Goal: Task Accomplishment & Management: Use online tool/utility

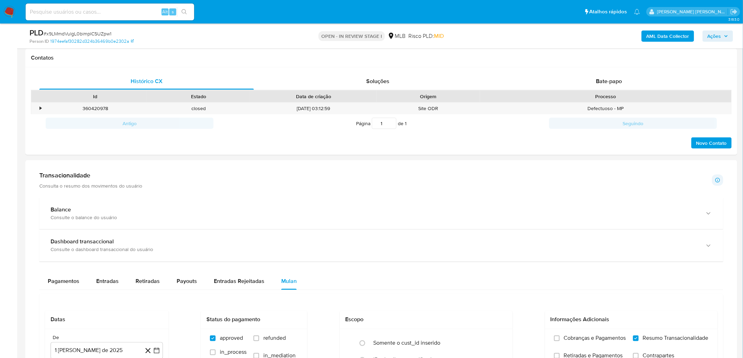
scroll to position [273, 0]
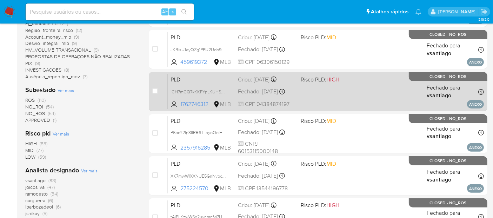
scroll to position [205, 0]
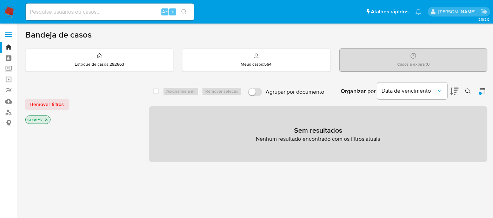
click at [9, 13] on img at bounding box center [10, 12] width 12 height 12
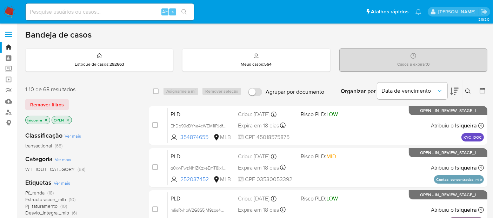
click at [455, 94] on icon at bounding box center [454, 91] width 8 height 7
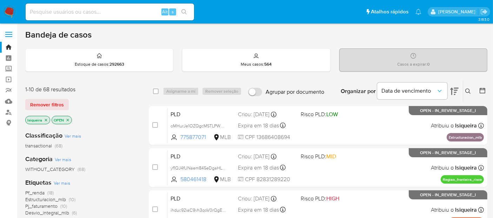
click at [455, 94] on icon at bounding box center [454, 91] width 8 height 7
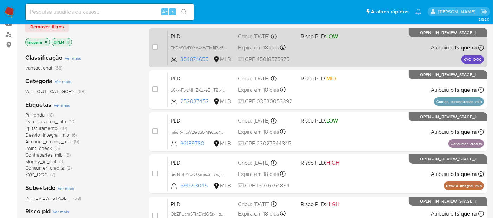
scroll to position [39, 0]
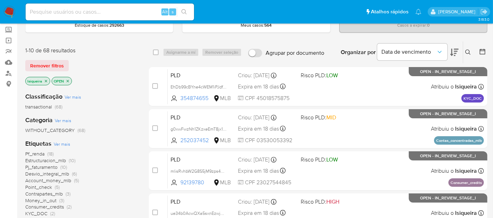
click at [481, 51] on icon at bounding box center [482, 51] width 7 height 7
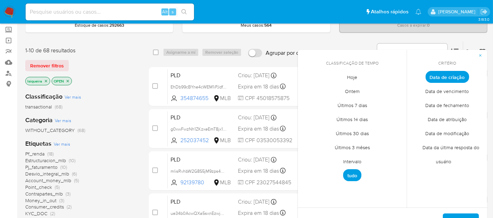
click at [347, 90] on span "Ontem" at bounding box center [352, 91] width 29 height 14
click at [453, 117] on span "Data de atribuição" at bounding box center [447, 119] width 54 height 14
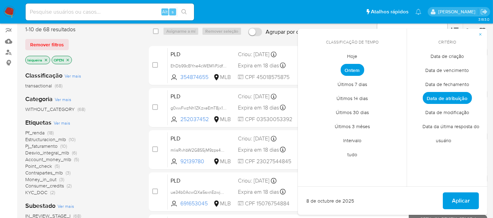
scroll to position [78, 0]
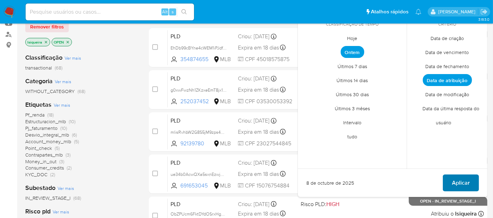
click at [460, 176] on span "Aplicar" at bounding box center [461, 182] width 18 height 15
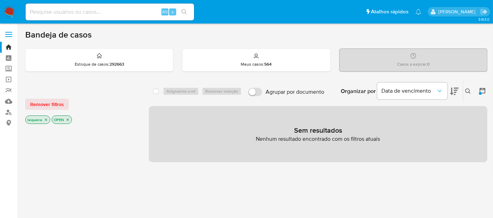
click at [481, 89] on icon at bounding box center [483, 91] width 6 height 6
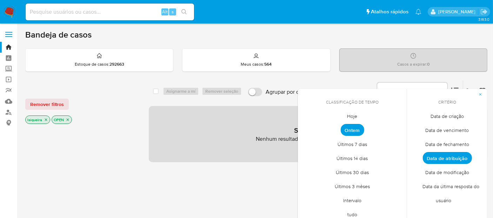
click at [354, 116] on span "Hoje" at bounding box center [352, 116] width 25 height 14
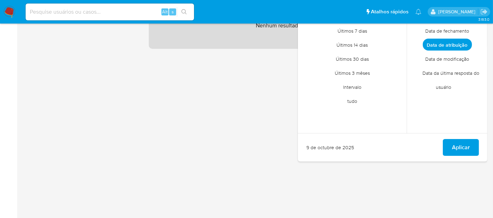
scroll to position [117, 0]
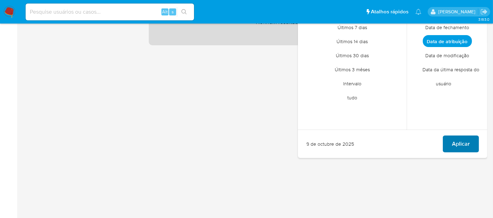
click at [464, 145] on span "Aplicar" at bounding box center [461, 143] width 18 height 15
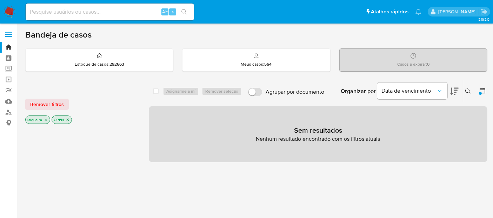
click at [484, 91] on icon at bounding box center [482, 90] width 7 height 7
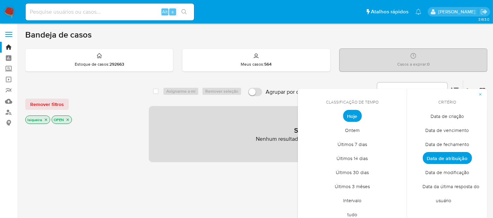
click at [7, 11] on img at bounding box center [10, 12] width 12 height 12
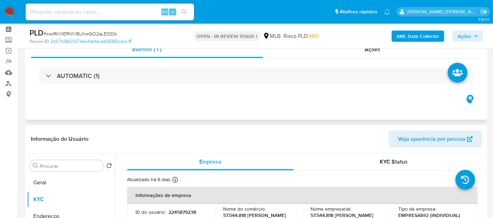
scroll to position [39, 0]
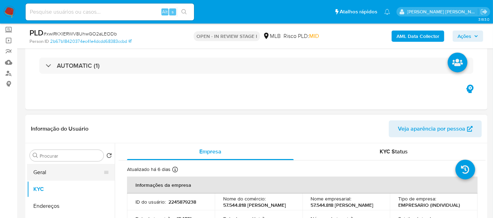
click at [65, 174] on button "Geral" at bounding box center [68, 172] width 82 height 17
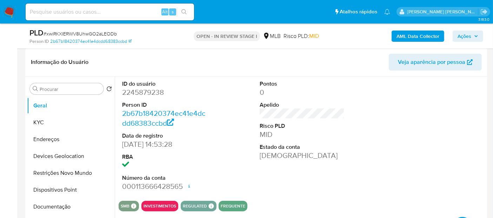
scroll to position [117, 0]
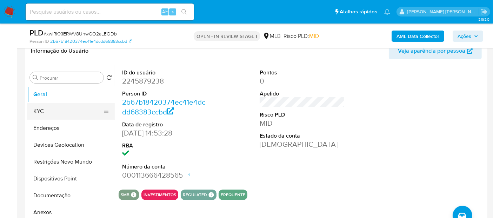
click at [47, 109] on button "KYC" at bounding box center [68, 111] width 82 height 17
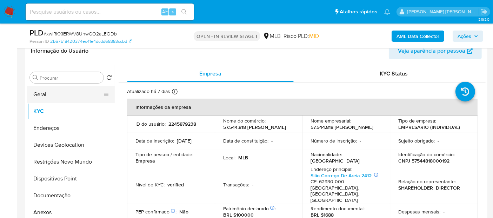
click at [52, 95] on button "Geral" at bounding box center [68, 94] width 82 height 17
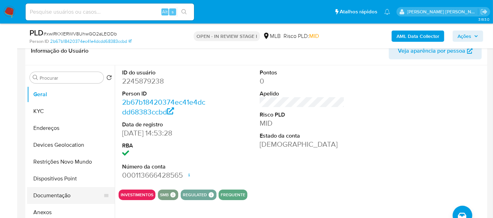
click at [53, 196] on button "Documentação" at bounding box center [68, 195] width 82 height 17
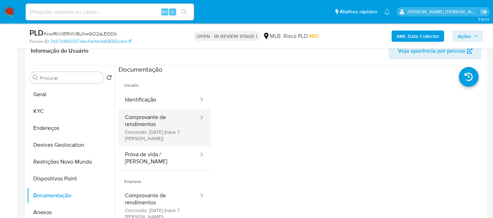
click at [149, 126] on button "Comprovante de rendimentos Concluído: 02/10/2025 (hace 7 días)" at bounding box center [159, 127] width 81 height 37
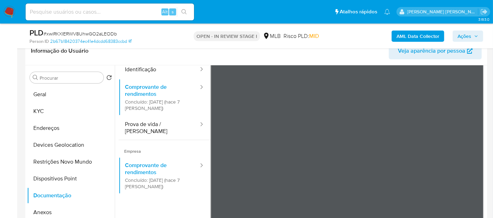
scroll to position [61, 0]
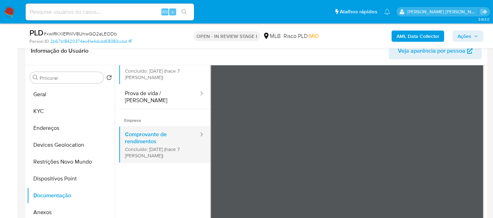
click at [171, 134] on button "Comprovante de rendimentos Concluído: 02/10/2025 (hace 7 días)" at bounding box center [159, 144] width 81 height 37
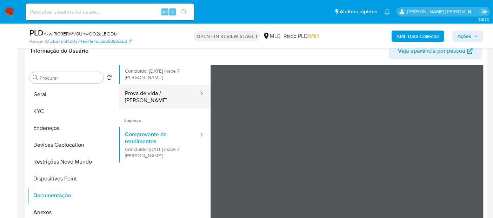
click at [171, 96] on button "Prova de vida / Selfie" at bounding box center [159, 97] width 81 height 24
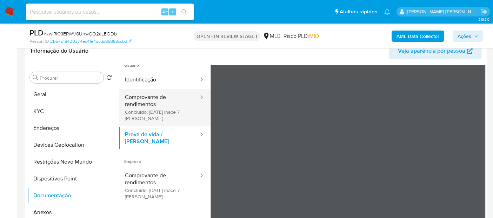
scroll to position [0, 0]
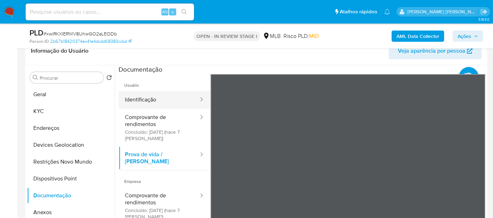
click at [165, 105] on button "Identificação" at bounding box center [159, 100] width 81 height 18
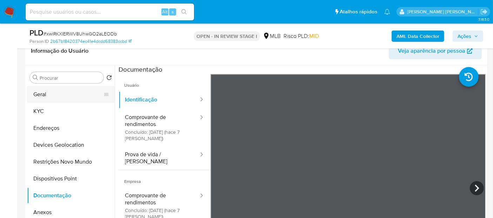
click at [79, 96] on button "Geral" at bounding box center [68, 94] width 82 height 17
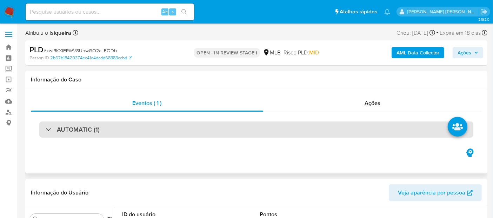
click at [128, 129] on div "AUTOMATIC (1)" at bounding box center [256, 129] width 434 height 16
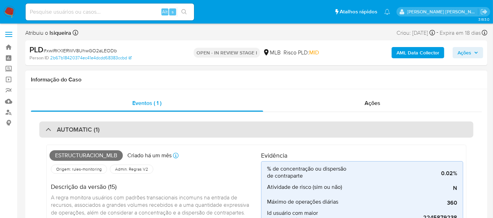
click at [105, 129] on div "AUTOMATIC (1)" at bounding box center [256, 129] width 434 height 16
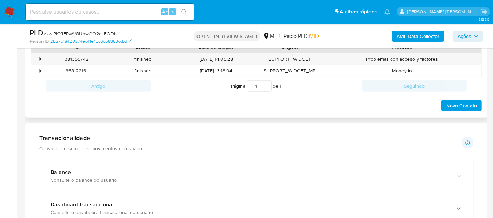
scroll to position [429, 0]
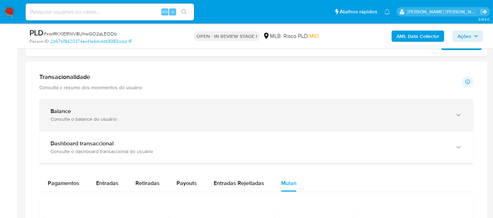
click at [110, 116] on div "Consulte o balance do usuário" at bounding box center [250, 119] width 398 height 6
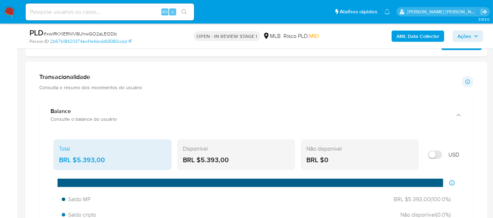
drag, startPoint x: 240, startPoint y: 157, endPoint x: 198, endPoint y: 163, distance: 42.5
click at [198, 163] on div "BRL $5.393,00" at bounding box center [236, 159] width 107 height 9
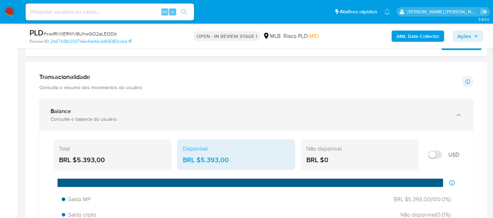
click at [270, 113] on div "Balance" at bounding box center [250, 111] width 398 height 7
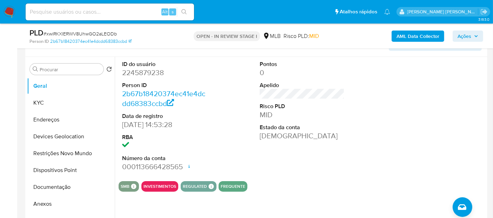
scroll to position [117, 0]
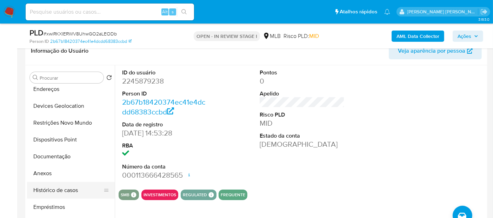
drag, startPoint x: 59, startPoint y: 188, endPoint x: 59, endPoint y: 182, distance: 5.3
click at [59, 187] on button "Histórico de casos" at bounding box center [68, 190] width 82 height 17
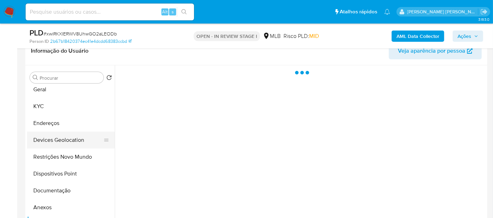
scroll to position [0, 0]
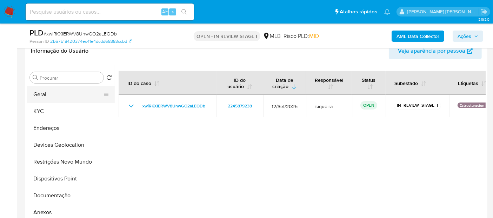
click at [55, 92] on button "Geral" at bounding box center [68, 94] width 82 height 17
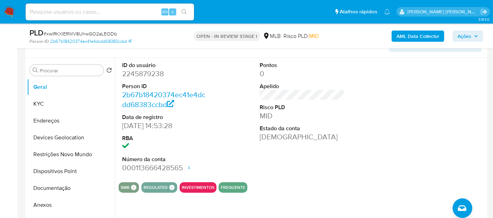
scroll to position [117, 0]
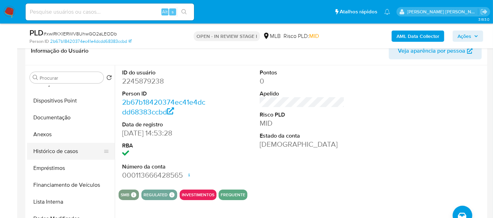
click at [75, 148] on button "Histórico de casos" at bounding box center [68, 151] width 82 height 17
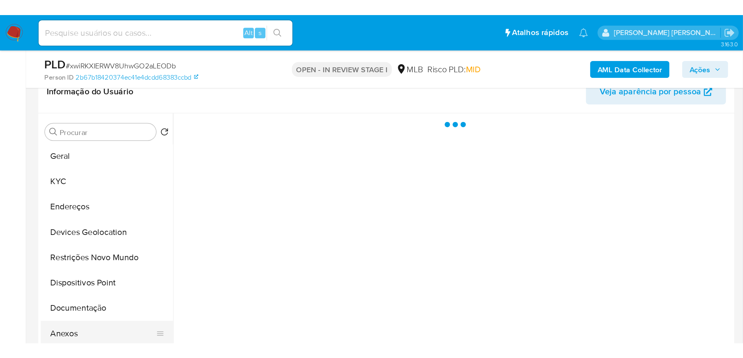
scroll to position [0, 0]
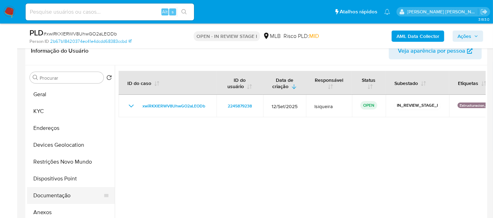
click at [60, 190] on button "Documentação" at bounding box center [68, 195] width 82 height 17
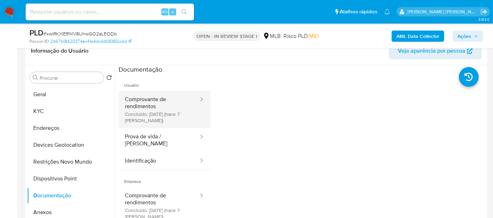
click at [150, 114] on button "Comprovante de rendimentos Concluído: 02/10/2025 (hace 7 días)" at bounding box center [159, 109] width 81 height 37
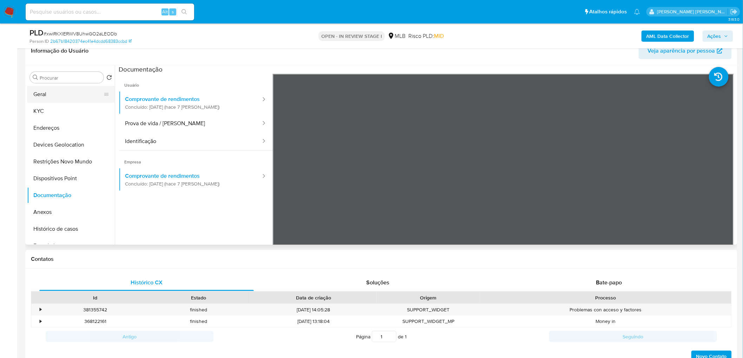
click at [56, 96] on button "Geral" at bounding box center [68, 94] width 82 height 17
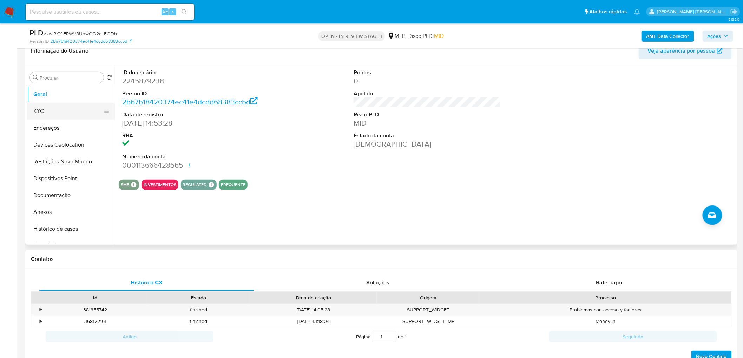
click at [59, 112] on button "KYC" at bounding box center [68, 111] width 82 height 17
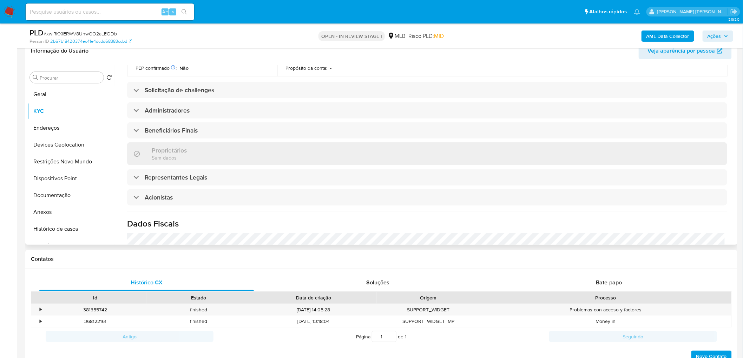
scroll to position [383, 0]
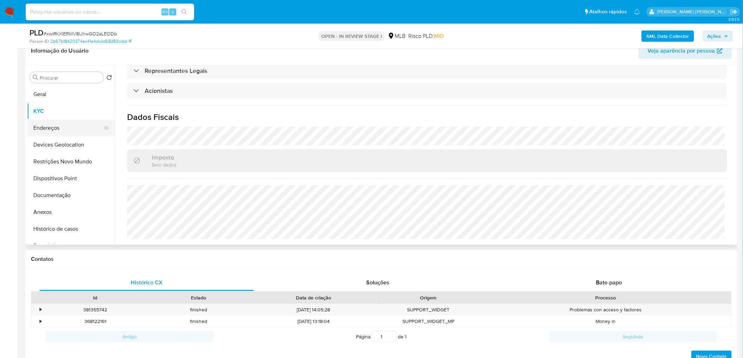
click at [52, 128] on button "Endereços" at bounding box center [68, 128] width 82 height 17
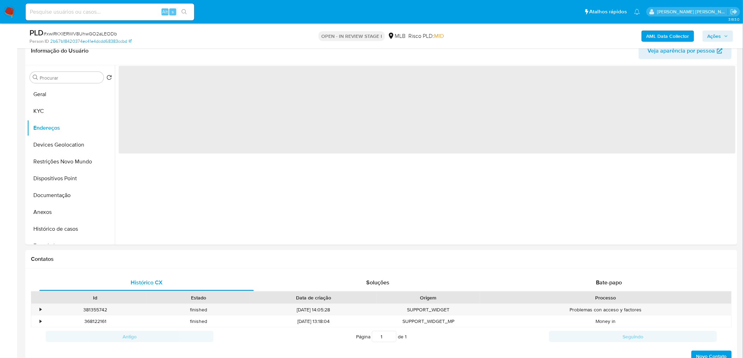
scroll to position [0, 0]
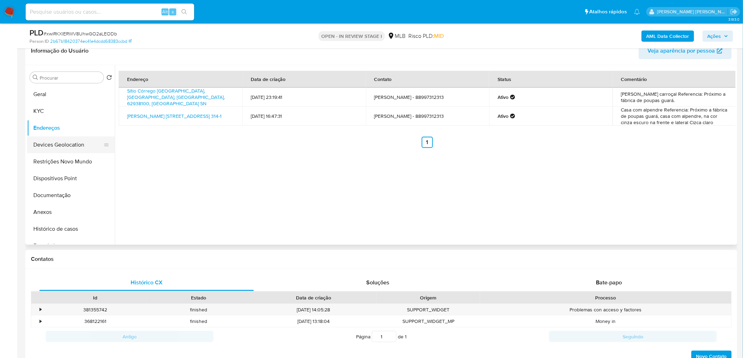
click at [74, 144] on button "Devices Geolocation" at bounding box center [68, 145] width 82 height 17
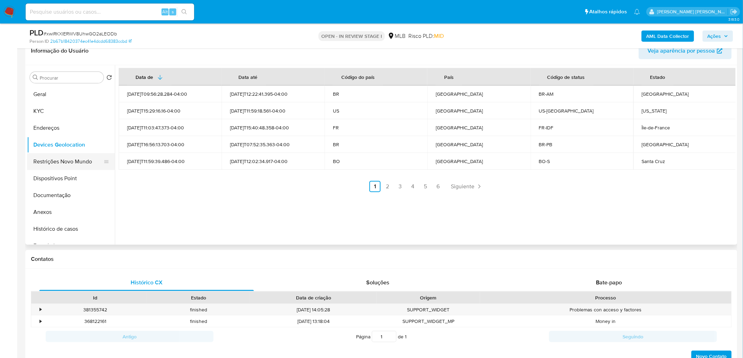
click at [67, 164] on button "Restrições Novo Mundo" at bounding box center [68, 161] width 82 height 17
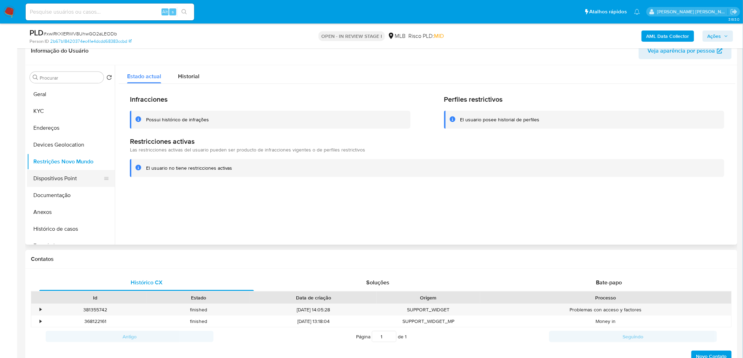
click at [71, 174] on button "Dispositivos Point" at bounding box center [68, 178] width 82 height 17
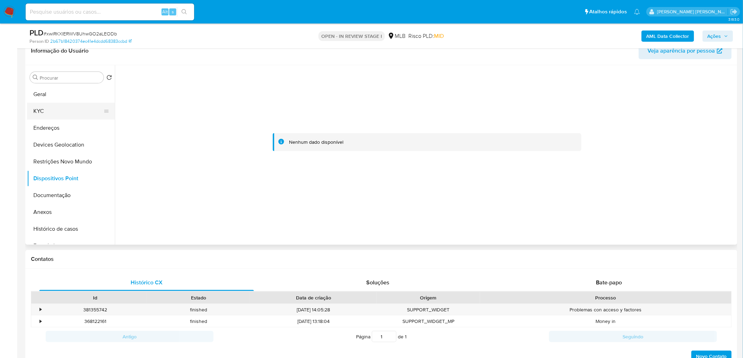
click at [50, 104] on button "KYC" at bounding box center [68, 111] width 82 height 17
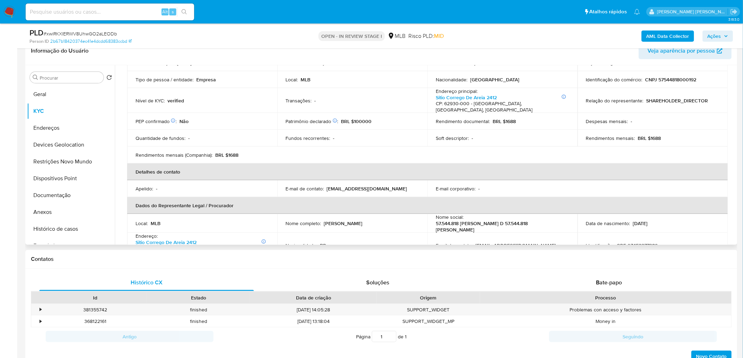
scroll to position [117, 0]
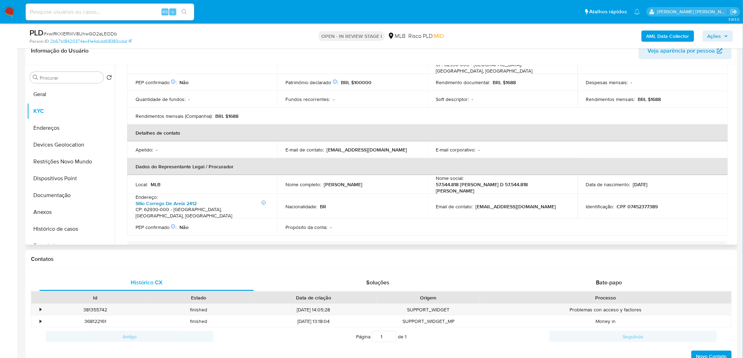
click at [181, 200] on link "Sitio Corrego De Areia 2412" at bounding box center [165, 203] width 61 height 7
click at [669, 36] on b "AML Data Collector" at bounding box center [667, 36] width 43 height 11
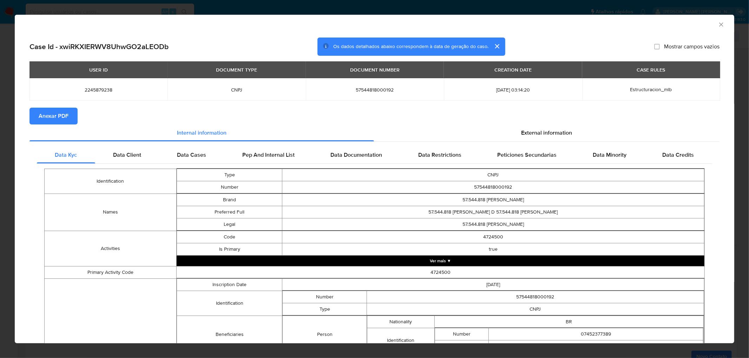
click at [67, 116] on span "Anexar PDF" at bounding box center [54, 115] width 30 height 15
click at [61, 114] on span "Anexar PDF" at bounding box center [54, 115] width 30 height 15
click at [717, 24] on icon "Fechar a janela" at bounding box center [720, 24] width 7 height 7
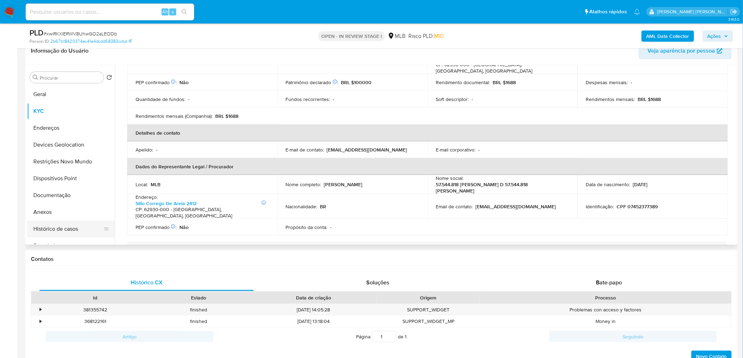
click at [55, 230] on button "Histórico de casos" at bounding box center [68, 229] width 82 height 17
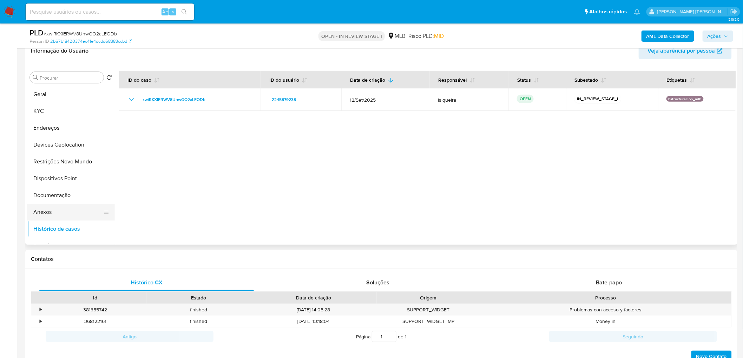
click at [52, 215] on button "Anexos" at bounding box center [68, 212] width 82 height 17
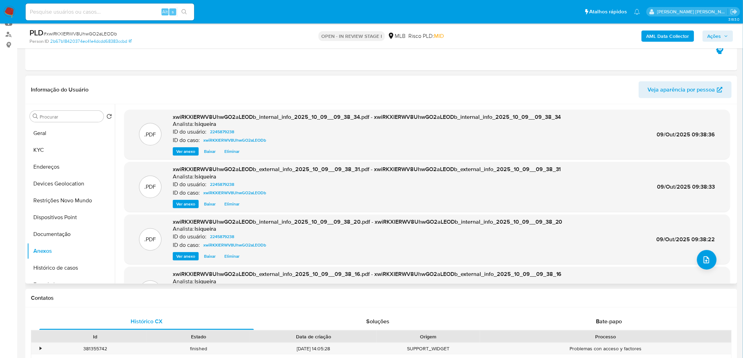
click at [232, 150] on span "Eliminar" at bounding box center [231, 151] width 15 height 7
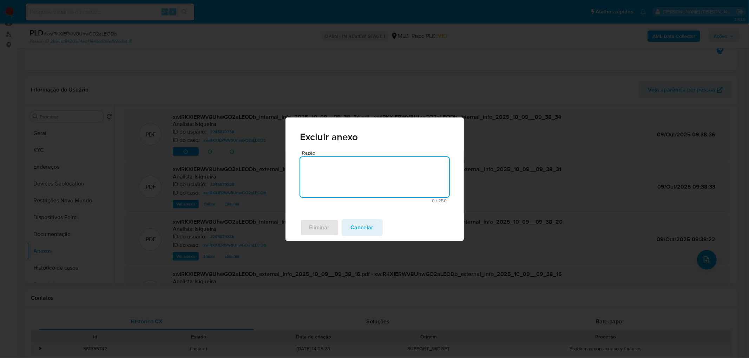
click at [353, 188] on textarea "Razão" at bounding box center [374, 177] width 149 height 40
click at [320, 230] on span "Eliminar" at bounding box center [319, 227] width 20 height 15
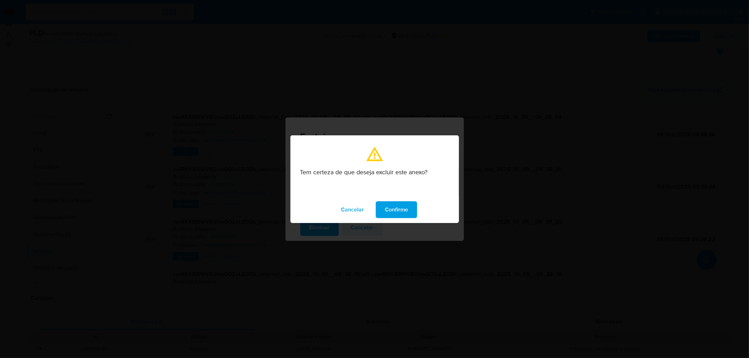
click at [406, 208] on span "Confirme" at bounding box center [396, 209] width 23 height 15
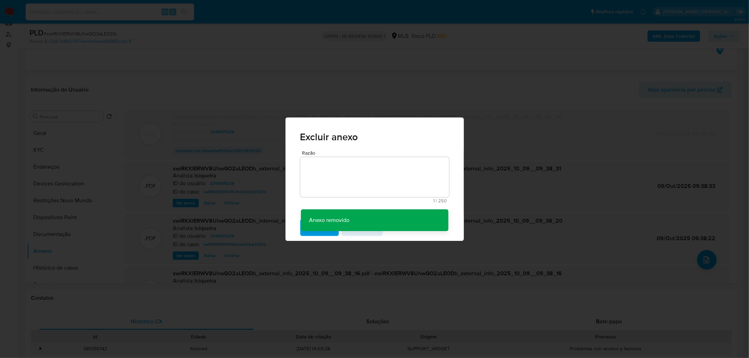
click at [230, 204] on div "Excluir anexo Razão 1 / 250 249 caracteres restantes Anexo removido Anexo remov…" at bounding box center [374, 179] width 749 height 358
click at [416, 177] on textarea "Razão" at bounding box center [374, 177] width 149 height 40
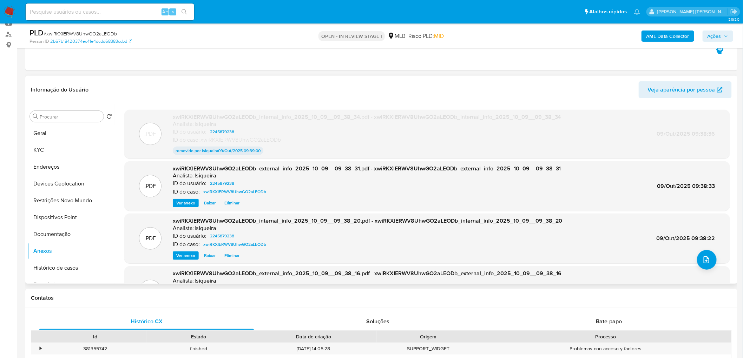
click at [234, 202] on span "Eliminar" at bounding box center [231, 203] width 15 height 7
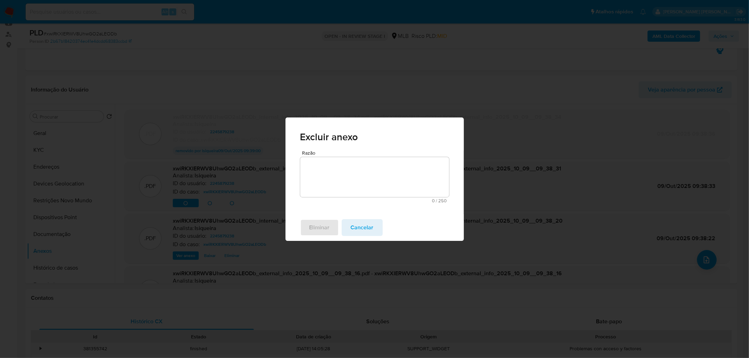
click at [367, 178] on textarea "Razão" at bounding box center [374, 177] width 149 height 40
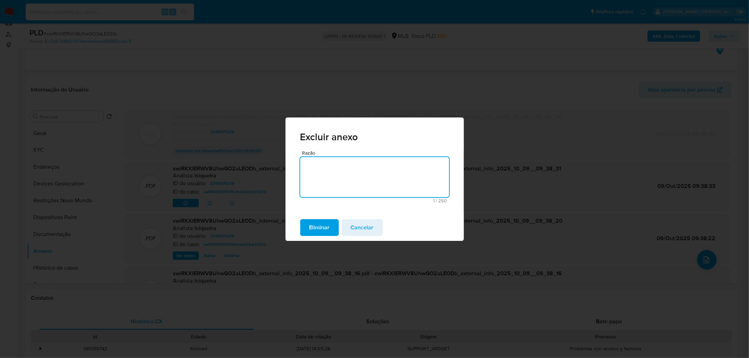
click at [319, 228] on span "Eliminar" at bounding box center [319, 227] width 20 height 15
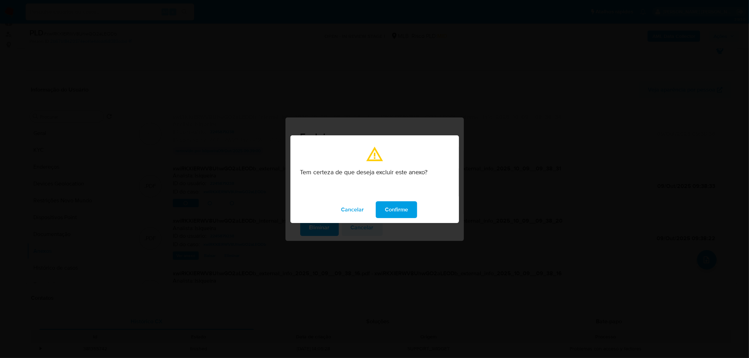
click at [393, 208] on span "Confirme" at bounding box center [396, 209] width 23 height 15
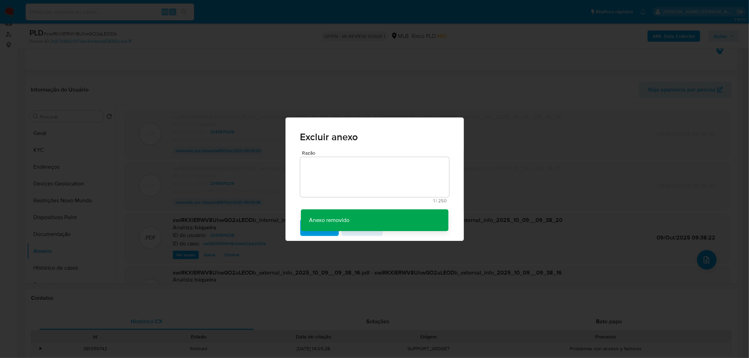
click at [560, 149] on div "Excluir anexo Razão 1 / 250 249 caracteres restantes Anexo removido Anexo remov…" at bounding box center [374, 179] width 749 height 358
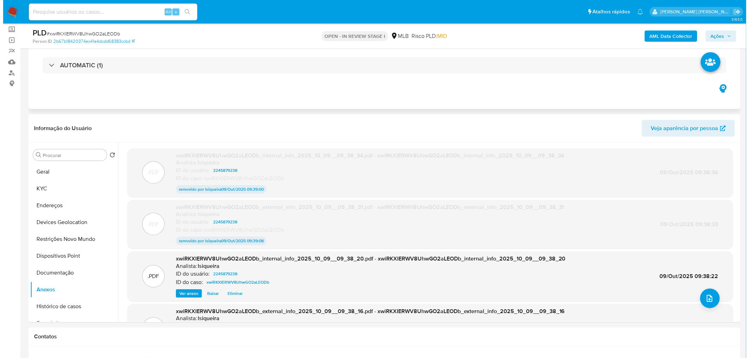
scroll to position [78, 0]
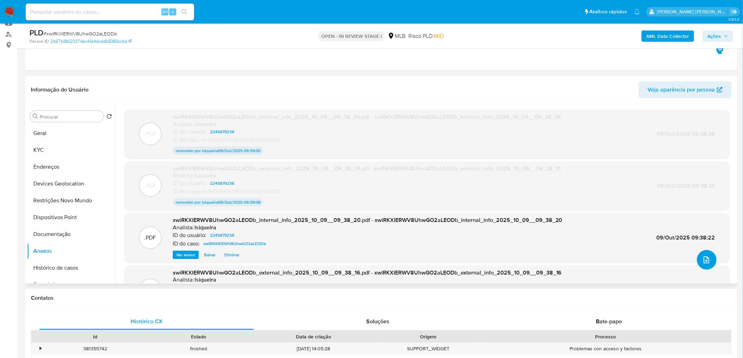
click at [699, 267] on button "upload-file" at bounding box center [707, 260] width 20 height 20
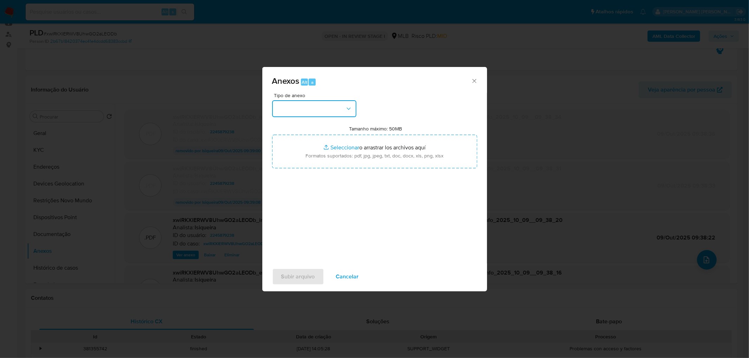
click at [301, 112] on button "button" at bounding box center [314, 108] width 84 height 17
click at [292, 171] on span "OUTROS" at bounding box center [287, 167] width 22 height 7
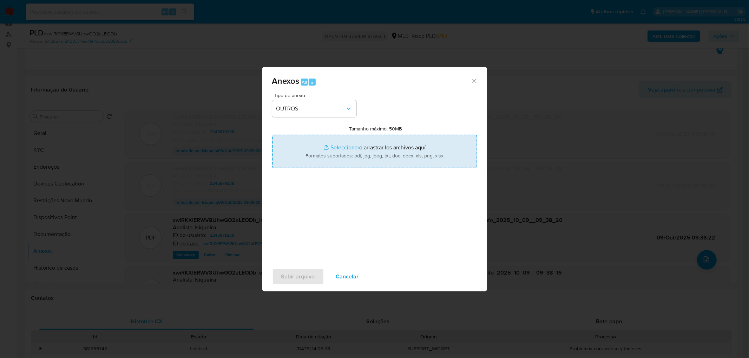
click at [335, 152] on input "Tamanho máximo: 50MB Seleccionar archivos" at bounding box center [374, 152] width 205 height 34
type input "C:\fakepath\Mulan 2245879238_2025_10_08_17_26_18.xlsx"
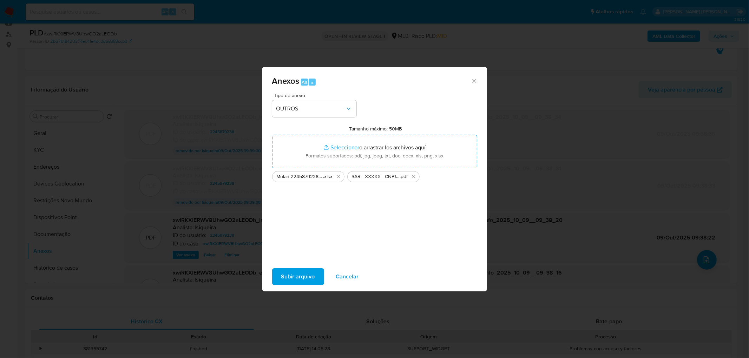
click at [291, 279] on span "Subir arquivo" at bounding box center [298, 276] width 34 height 15
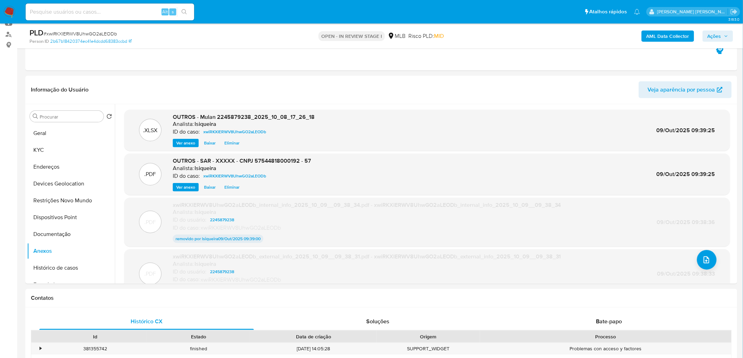
click at [720, 37] on span "Ações" at bounding box center [714, 36] width 14 height 11
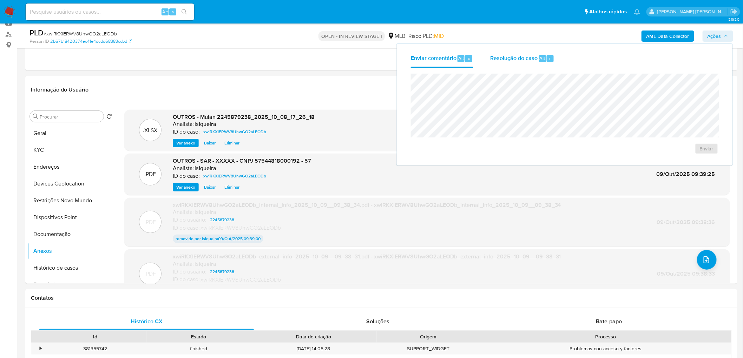
click at [518, 54] on span "Resolução do caso" at bounding box center [513, 58] width 47 height 8
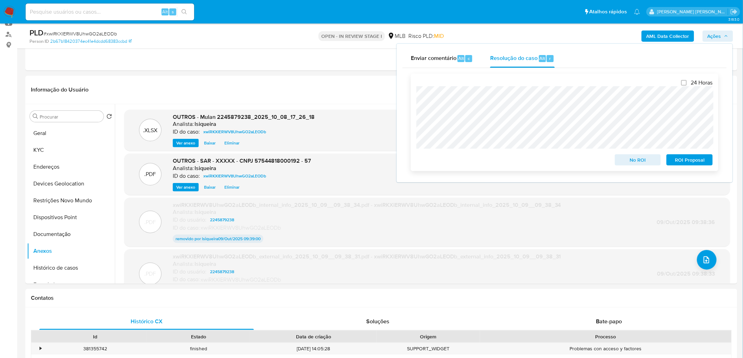
click at [681, 160] on span "ROI Proposal" at bounding box center [689, 160] width 36 height 10
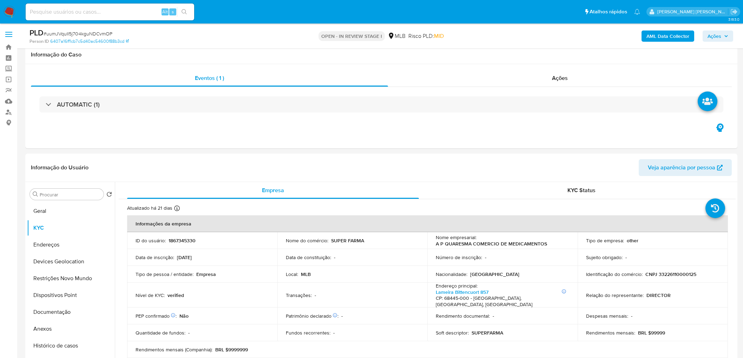
scroll to position [468, 0]
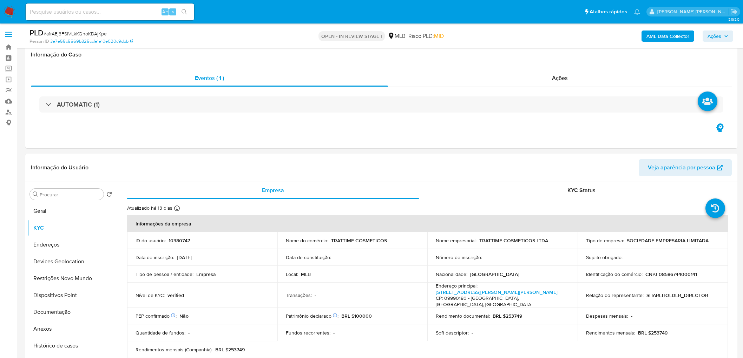
scroll to position [507, 0]
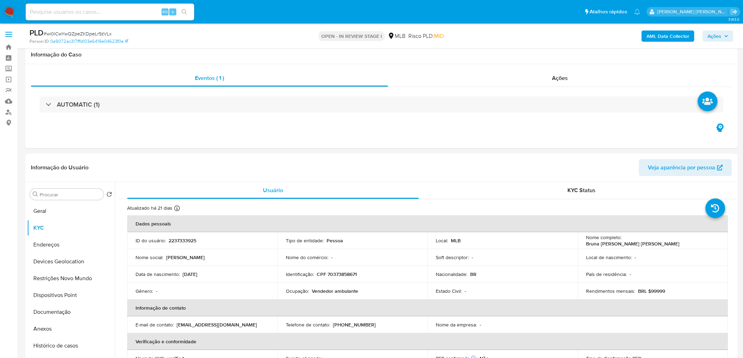
scroll to position [507, 0]
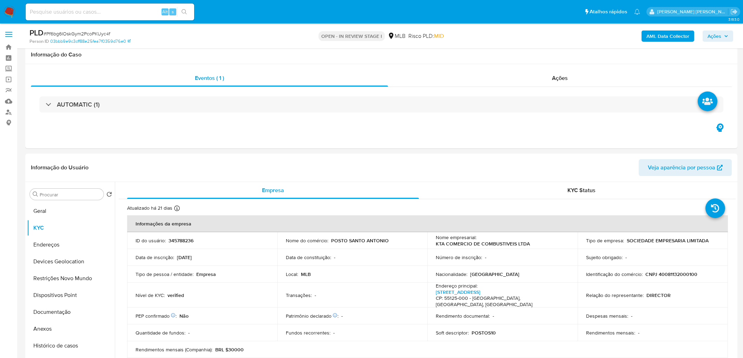
scroll to position [546, 0]
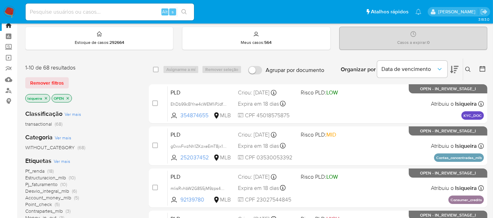
scroll to position [39, 0]
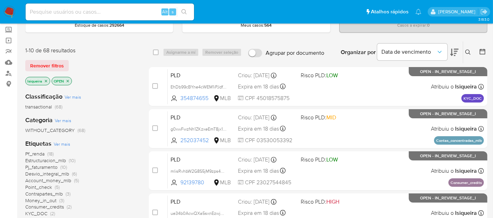
click at [61, 178] on span "Account_money_mlb" at bounding box center [48, 180] width 46 height 7
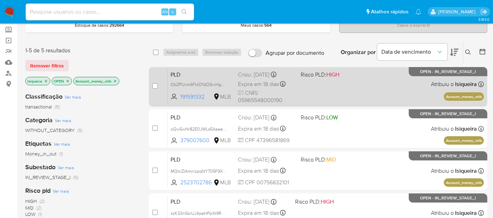
click at [365, 97] on div "PLD ObZPUcm6FktDYdOSrxHgm0U6 191591332 MLB Risco PLD: HIGH Criou: 12/09/2025 Cr…" at bounding box center [326, 86] width 316 height 35
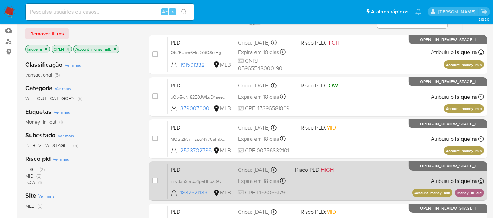
scroll to position [156, 0]
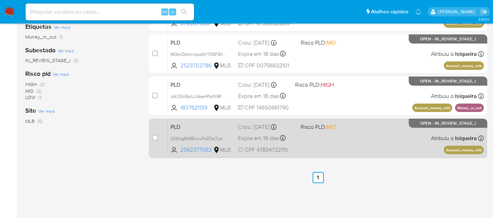
click at [281, 149] on span "CPF 47834722115" at bounding box center [266, 150] width 57 height 8
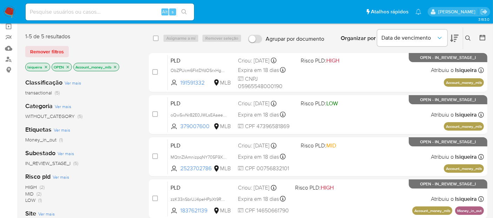
scroll to position [39, 0]
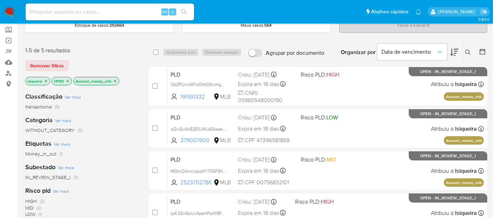
click at [114, 82] on icon "close-filter" at bounding box center [115, 81] width 4 height 4
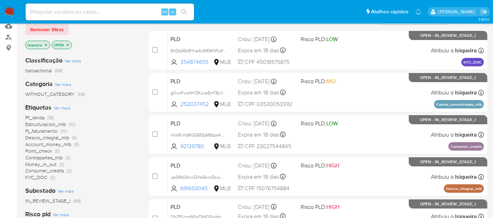
scroll to position [78, 0]
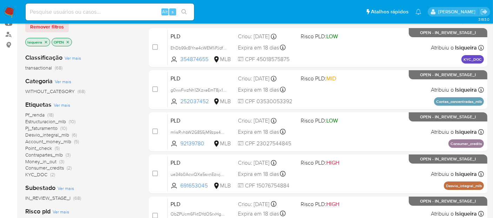
click at [47, 160] on span "Money_in_out" at bounding box center [40, 161] width 31 height 7
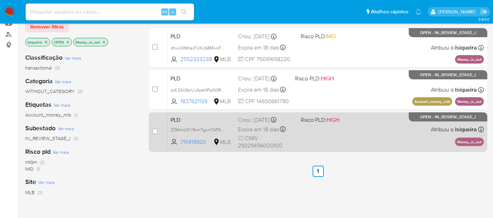
click at [359, 139] on div "PLD Z2Mmq0KYfbm7IgcmTAP5MVi0 715419920 MLB Risco PLD: HIGH Criou: 12/09/2025 Cr…" at bounding box center [326, 131] width 316 height 35
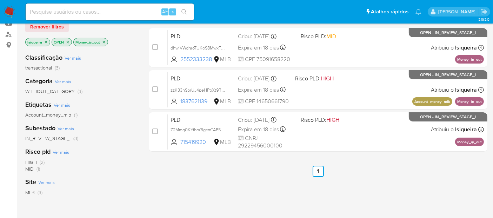
click at [11, 7] on img at bounding box center [10, 12] width 12 height 12
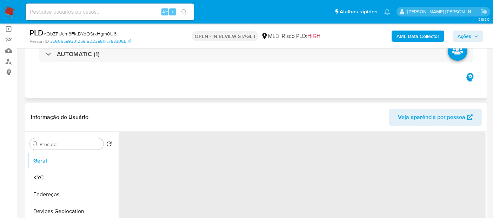
scroll to position [117, 0]
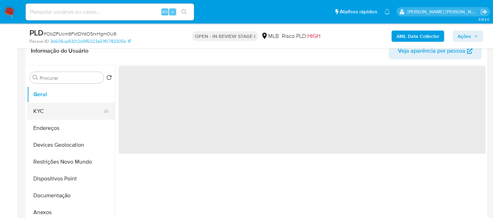
select select "10"
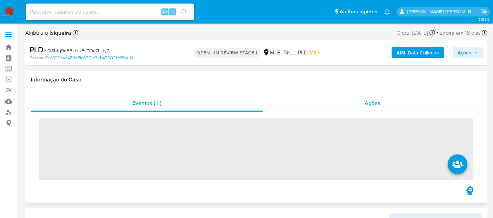
click at [377, 106] on span "Ações" at bounding box center [373, 103] width 16 height 8
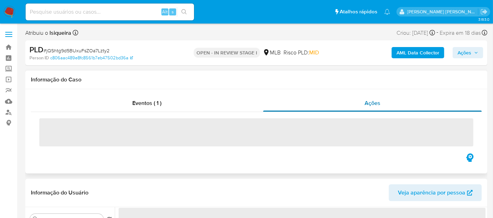
select select "10"
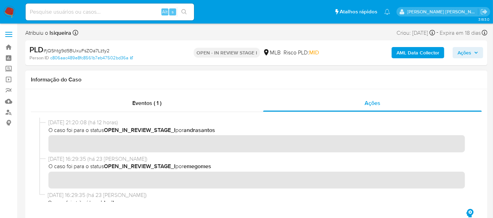
scroll to position [24, 0]
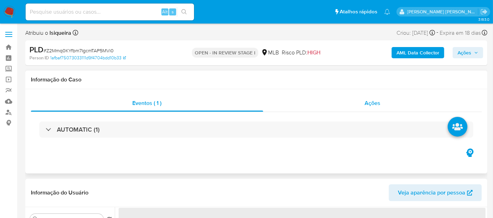
click at [382, 102] on div "Ações" at bounding box center [372, 103] width 219 height 17
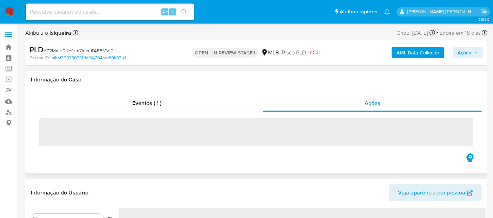
select select "10"
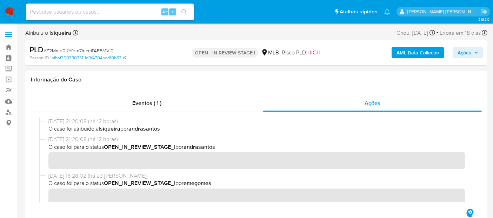
scroll to position [24, 0]
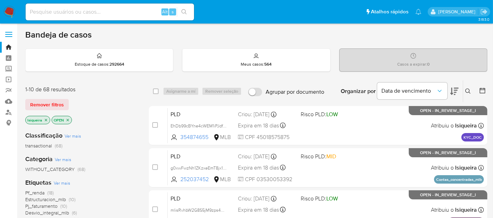
click at [46, 119] on icon "close-filter" at bounding box center [46, 120] width 2 height 2
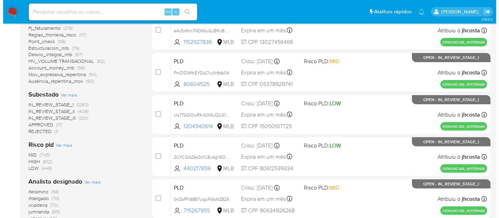
scroll to position [234, 0]
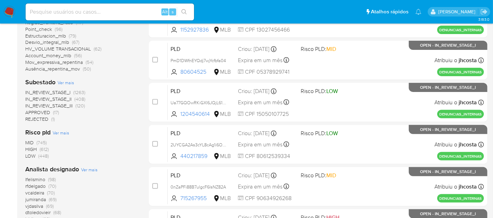
click at [91, 168] on span "Ver mais" at bounding box center [89, 169] width 16 height 6
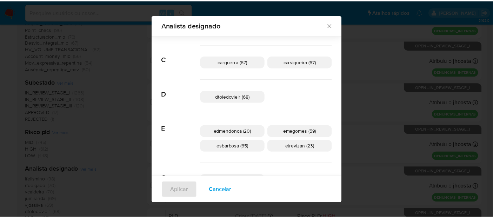
scroll to position [59, 0]
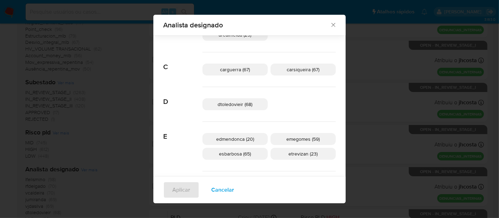
click at [35, 31] on div "Analista designado Buscar A aconceicao (34) adrbrito (31) analmeida (47) andras…" at bounding box center [249, 109] width 499 height 218
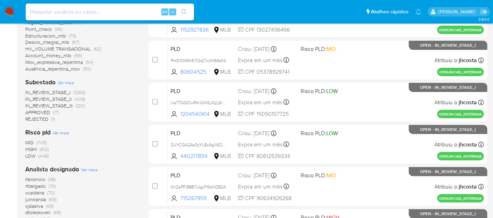
click at [12, 12] on img at bounding box center [10, 12] width 12 height 12
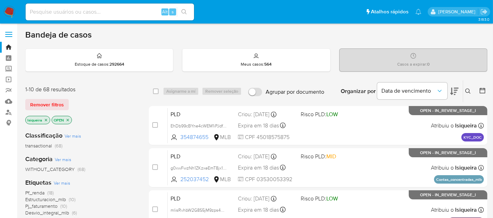
click at [85, 19] on div "Alt s" at bounding box center [110, 12] width 168 height 17
click at [90, 14] on input at bounding box center [110, 11] width 168 height 9
paste input "354184385"
type input "354184385"
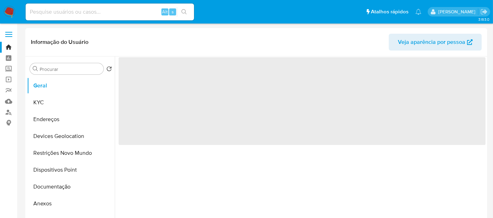
select select "10"
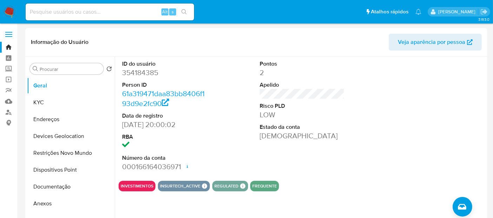
click at [5, 9] on img at bounding box center [10, 12] width 12 height 12
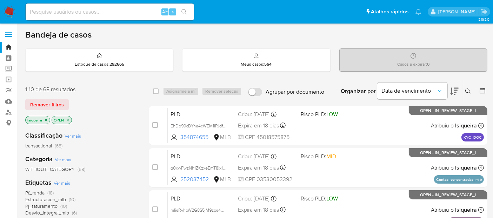
click at [75, 7] on input at bounding box center [110, 11] width 168 height 9
paste input "354184385"
type input "354184385"
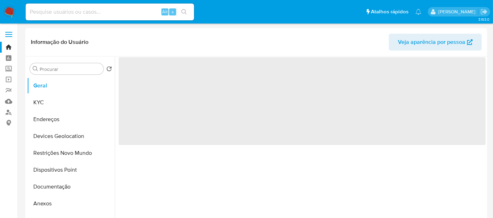
select select "10"
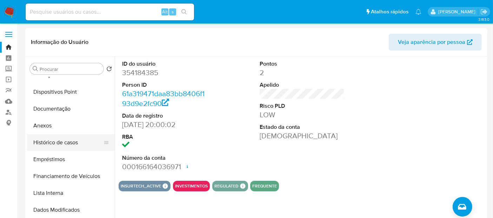
click at [67, 142] on button "Histórico de casos" at bounding box center [68, 142] width 82 height 17
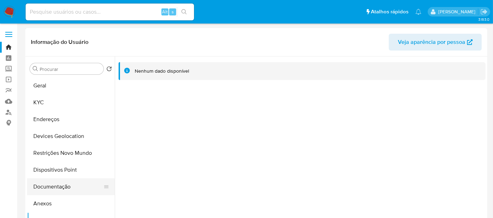
click at [57, 189] on button "Documentação" at bounding box center [68, 186] width 82 height 17
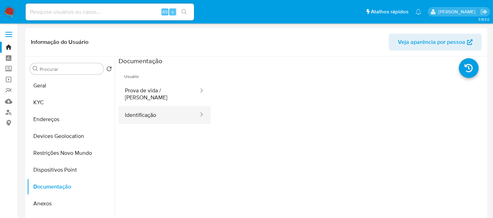
click at [150, 108] on button "Identificação" at bounding box center [159, 115] width 81 height 18
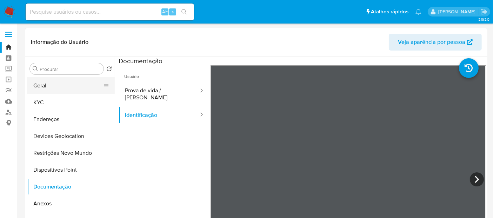
click at [44, 89] on button "Geral" at bounding box center [68, 85] width 82 height 17
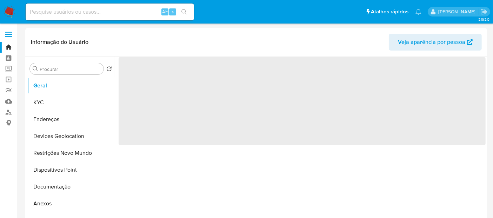
click at [4, 17] on img at bounding box center [10, 12] width 12 height 12
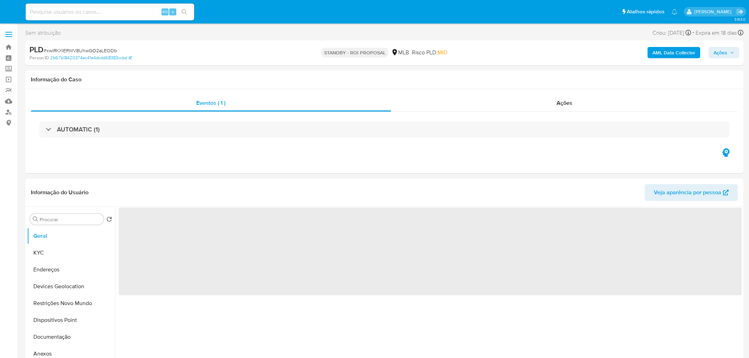
select select "10"
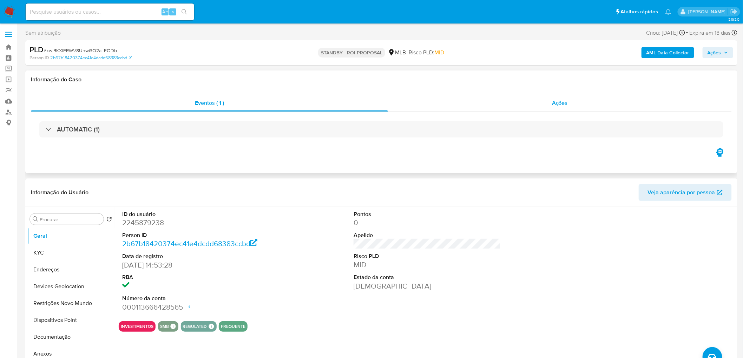
click at [590, 95] on div "Ações" at bounding box center [560, 103] width 344 height 17
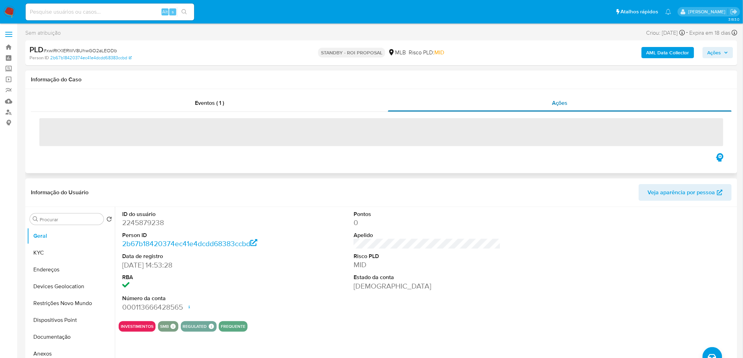
click at [567, 105] on span "Ações" at bounding box center [560, 103] width 16 height 8
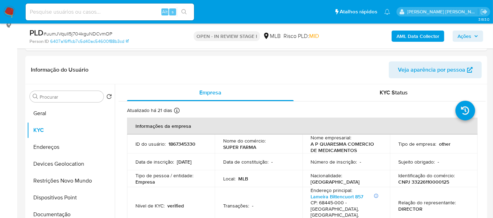
scroll to position [78, 0]
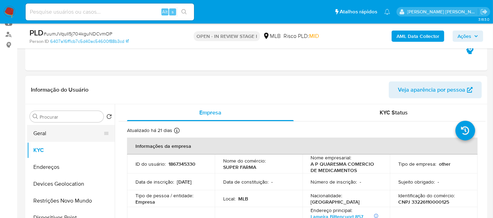
click at [41, 133] on button "Geral" at bounding box center [68, 133] width 82 height 17
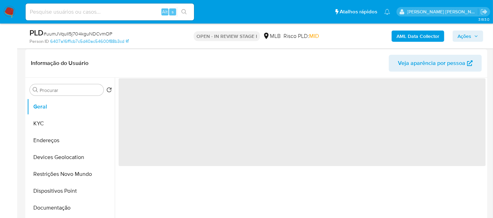
scroll to position [117, 0]
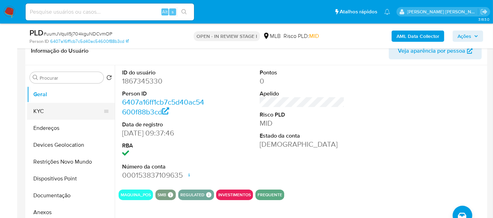
click at [49, 107] on button "KYC" at bounding box center [68, 111] width 82 height 17
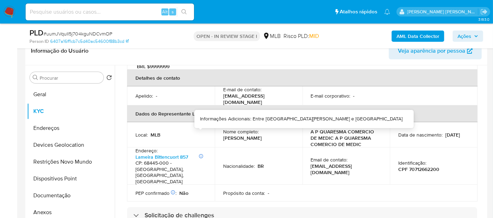
scroll to position [195, 0]
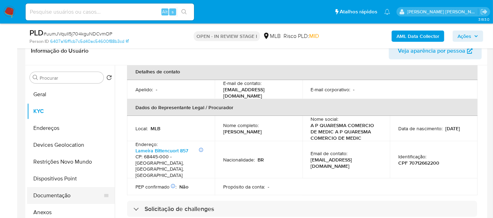
click at [45, 193] on button "Documentação" at bounding box center [68, 195] width 82 height 17
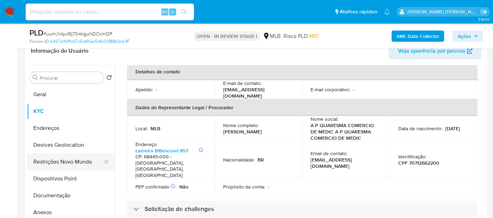
scroll to position [0, 0]
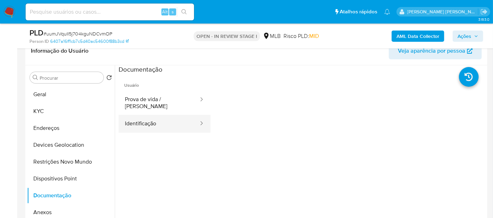
click at [145, 120] on button "Identificação" at bounding box center [159, 124] width 81 height 18
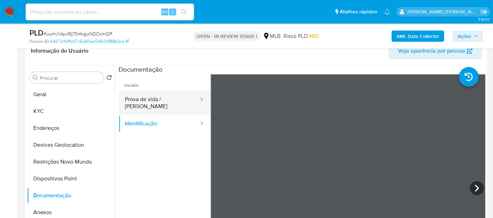
click at [166, 104] on button "Prova de vida / [PERSON_NAME]" at bounding box center [159, 103] width 81 height 24
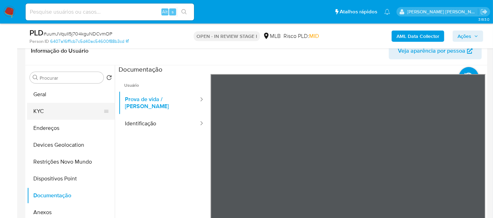
click at [45, 105] on button "KYC" at bounding box center [68, 111] width 82 height 17
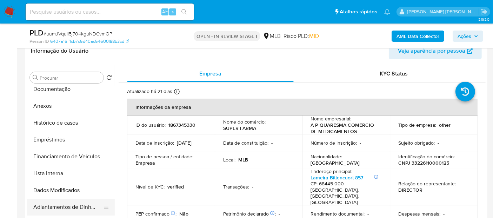
scroll to position [117, 0]
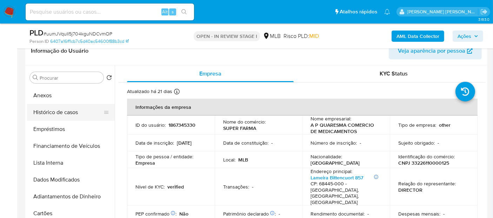
click at [85, 114] on button "Histórico de casos" at bounding box center [68, 112] width 82 height 17
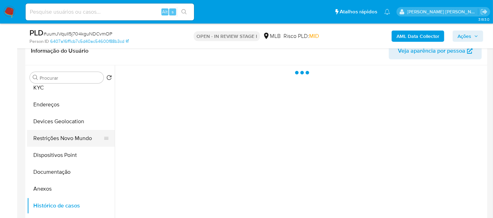
scroll to position [0, 0]
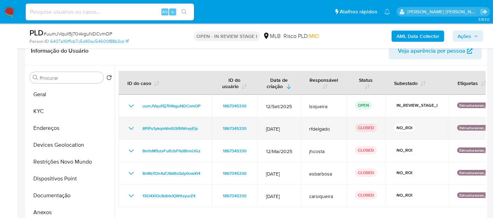
click at [126, 128] on td "8PiPu1ykqmVmIGSfNWrvpEip" at bounding box center [165, 128] width 93 height 22
click at [131, 128] on icon "Mostrar/Ocultar" at bounding box center [131, 128] width 5 height 3
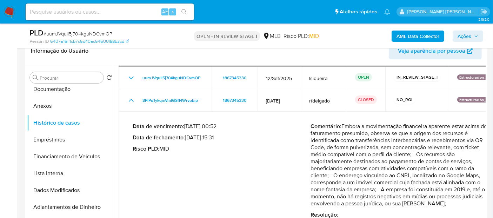
scroll to position [117, 0]
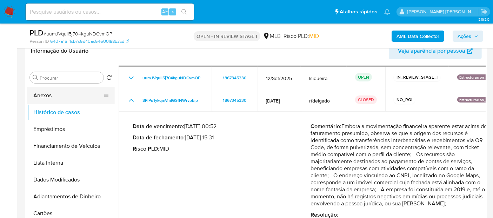
click at [69, 97] on button "Anexos" at bounding box center [68, 95] width 82 height 17
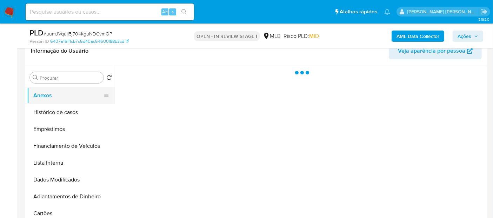
scroll to position [0, 0]
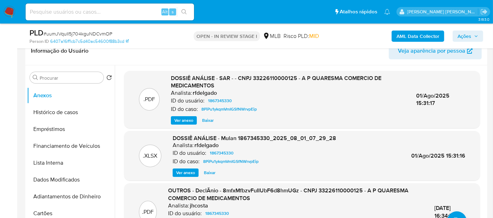
click at [184, 120] on span "Ver anexo" at bounding box center [183, 120] width 19 height 7
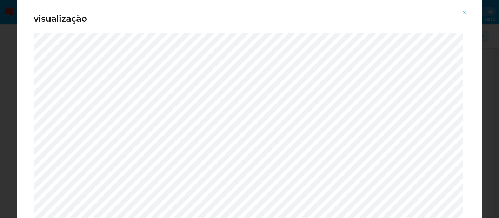
click at [464, 10] on icon "Attachment preview" at bounding box center [465, 12] width 6 height 6
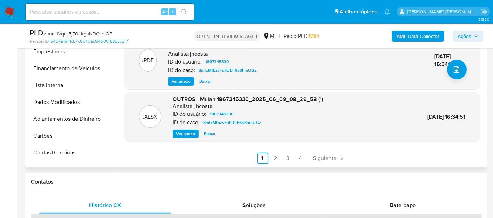
scroll to position [195, 0]
click at [275, 157] on link "2" at bounding box center [275, 157] width 11 height 11
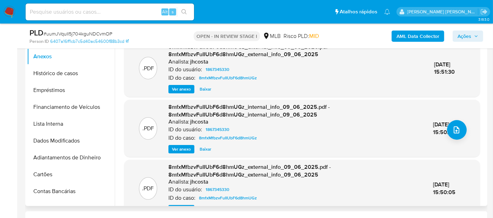
scroll to position [89, 0]
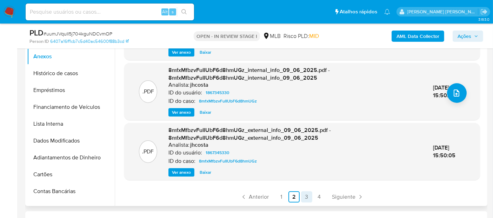
click at [308, 197] on link "3" at bounding box center [306, 196] width 11 height 11
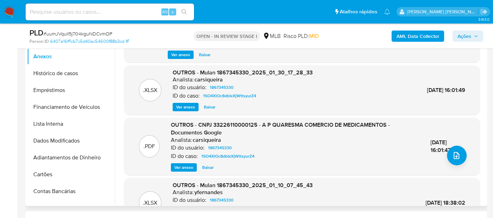
scroll to position [74, 0]
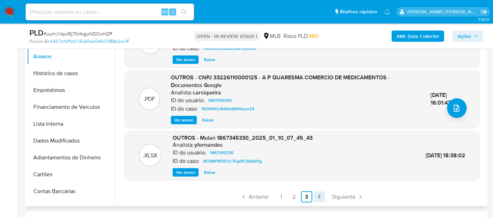
click at [318, 198] on link "4" at bounding box center [319, 196] width 11 height 11
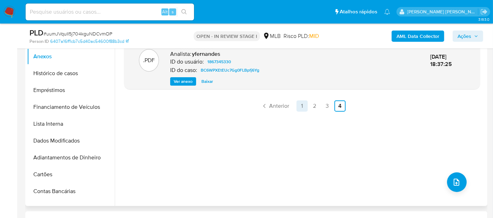
click at [303, 105] on link "1" at bounding box center [302, 105] width 11 height 11
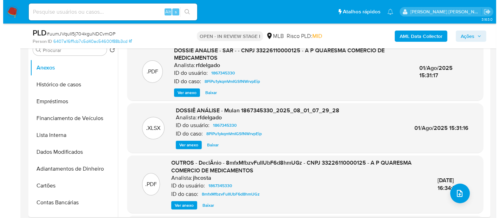
scroll to position [156, 0]
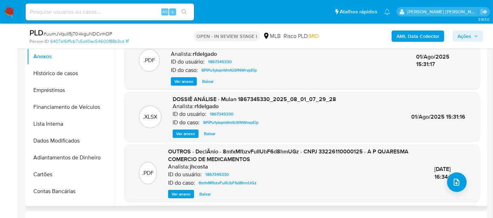
click at [181, 191] on span "Ver anexo" at bounding box center [181, 194] width 19 height 7
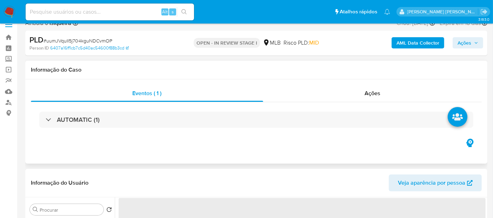
select select "10"
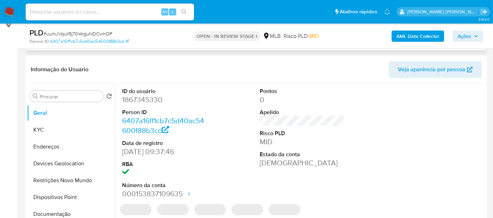
scroll to position [156, 0]
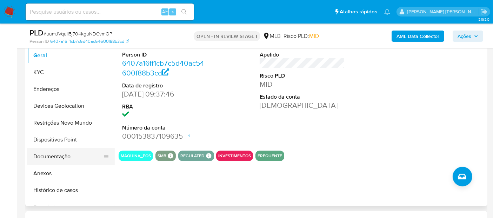
click at [52, 154] on button "Documentação" at bounding box center [68, 156] width 82 height 17
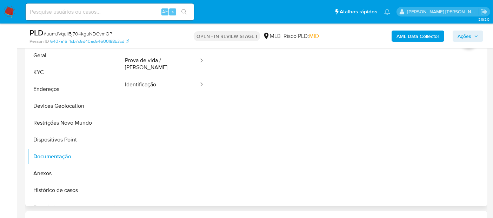
scroll to position [117, 0]
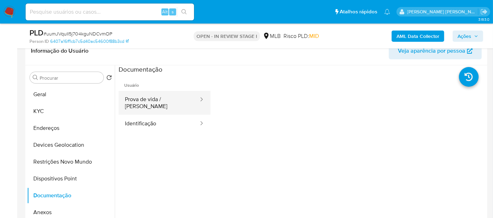
click at [194, 102] on div at bounding box center [199, 100] width 11 height 8
click at [173, 100] on button "Prova de vida / [PERSON_NAME]" at bounding box center [159, 103] width 81 height 24
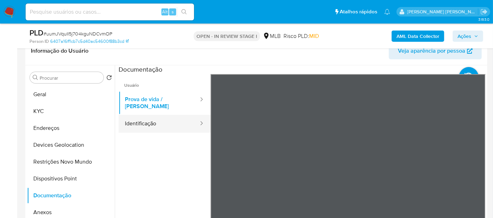
click at [151, 117] on button "Identificação" at bounding box center [159, 124] width 81 height 18
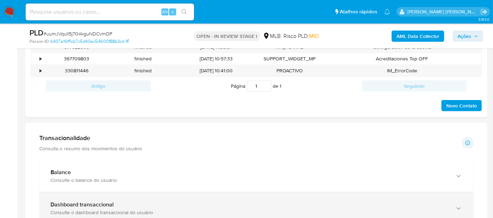
scroll to position [429, 0]
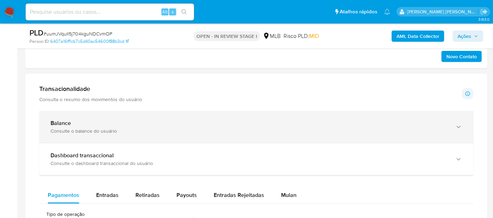
click at [103, 128] on div "Consulte o balance do usuário" at bounding box center [250, 131] width 398 height 6
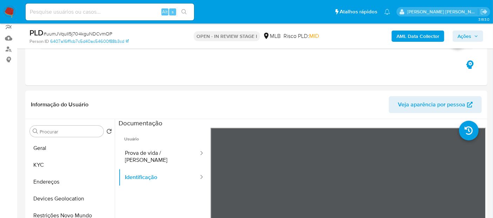
scroll to position [54, 0]
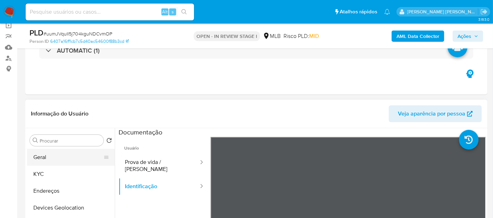
click at [45, 157] on button "Geral" at bounding box center [68, 157] width 82 height 17
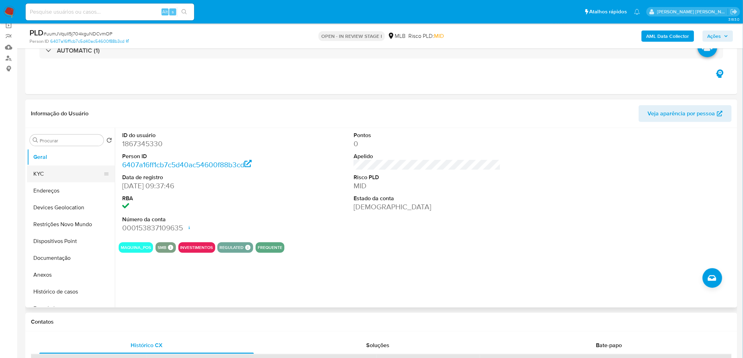
click at [46, 176] on button "KYC" at bounding box center [68, 174] width 82 height 17
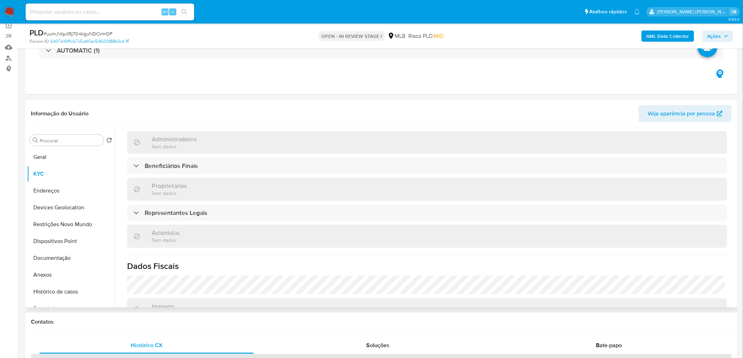
scroll to position [390, 0]
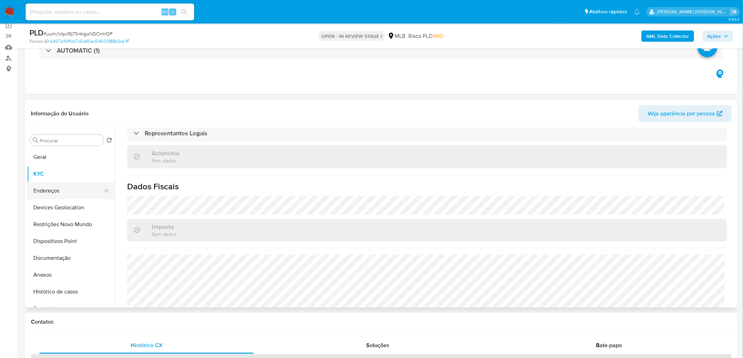
click at [53, 193] on button "Endereços" at bounding box center [68, 190] width 82 height 17
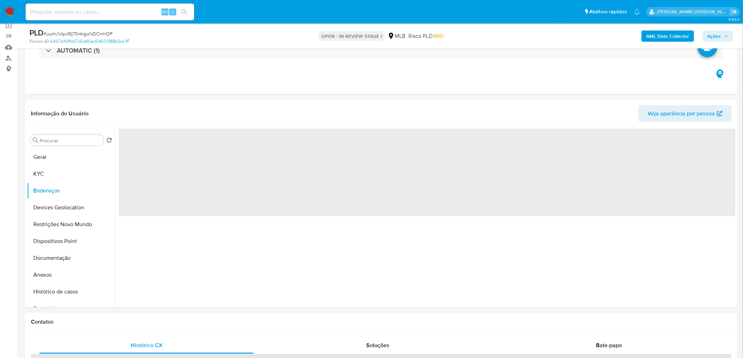
scroll to position [0, 0]
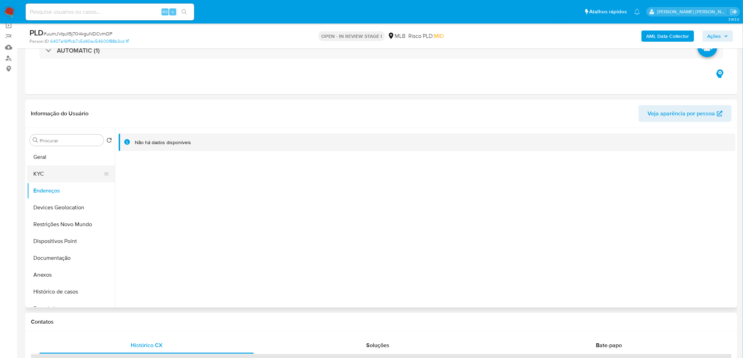
click at [57, 176] on button "KYC" at bounding box center [68, 174] width 82 height 17
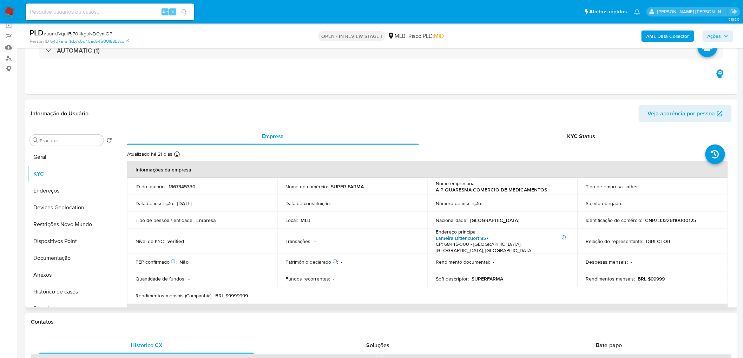
click at [488, 218] on link "Lameira Bittencuort 857" at bounding box center [462, 238] width 53 height 7
click at [47, 208] on button "Devices Geolocation" at bounding box center [68, 207] width 82 height 17
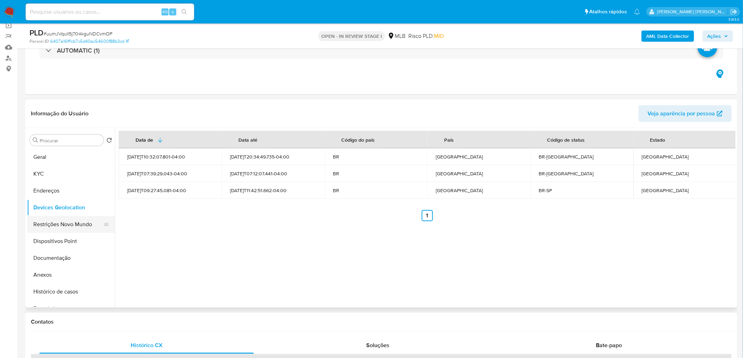
drag, startPoint x: 78, startPoint y: 222, endPoint x: 73, endPoint y: 224, distance: 4.9
click at [78, 218] on button "Restrições Novo Mundo" at bounding box center [68, 224] width 82 height 17
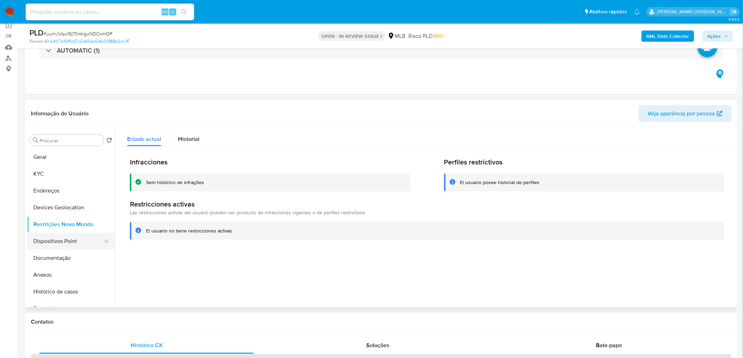
click at [52, 218] on button "Dispositivos Point" at bounding box center [68, 241] width 82 height 17
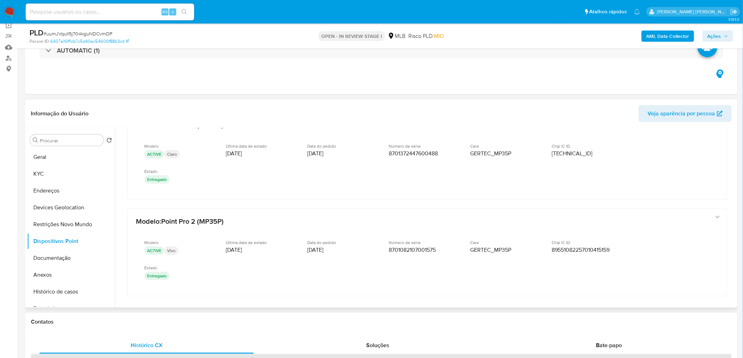
scroll to position [353, 0]
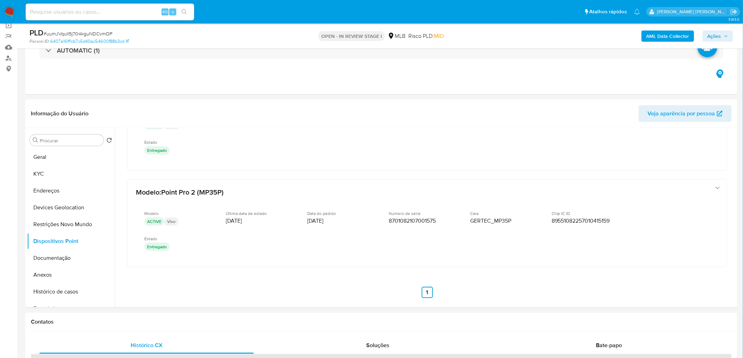
click at [499, 39] on b "AML Data Collector" at bounding box center [667, 36] width 43 height 11
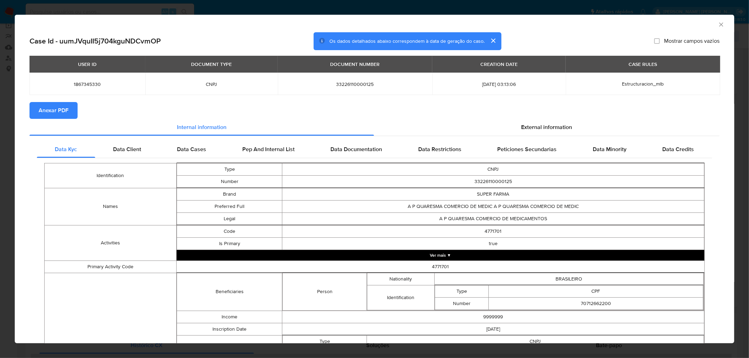
click at [46, 113] on span "Anexar PDF" at bounding box center [54, 110] width 30 height 15
click at [499, 22] on icon "Fechar a janela" at bounding box center [720, 24] width 7 height 7
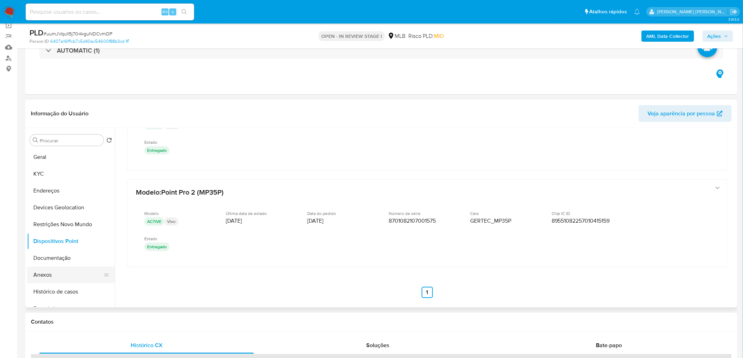
click at [77, 218] on button "Anexos" at bounding box center [68, 275] width 82 height 17
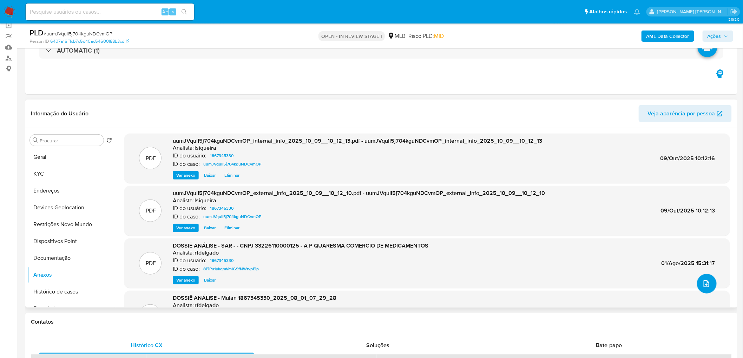
click at [499, 218] on icon "upload-file" at bounding box center [706, 284] width 8 height 8
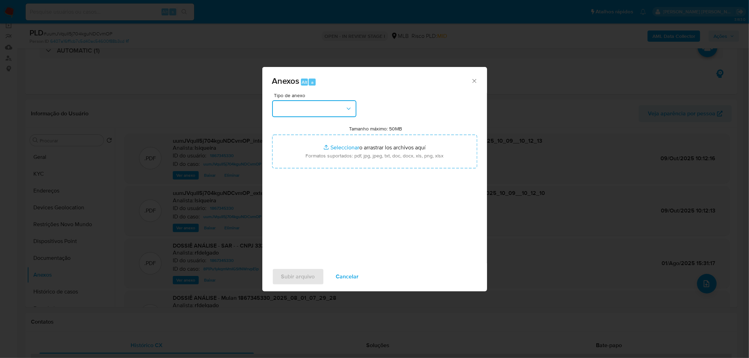
click at [313, 109] on button "button" at bounding box center [314, 108] width 84 height 17
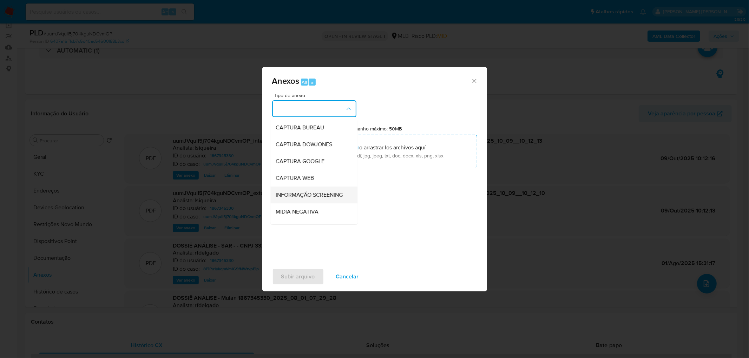
scroll to position [39, 0]
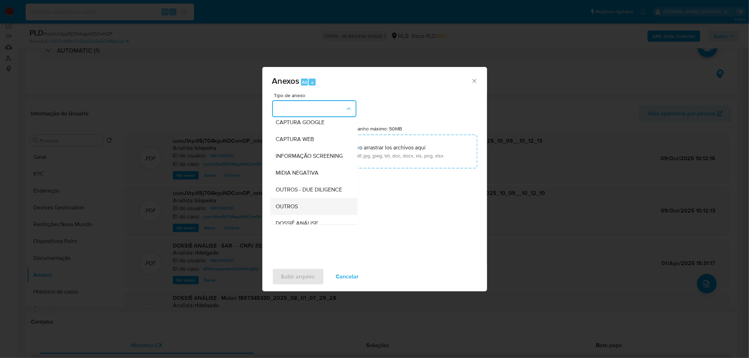
click at [294, 210] on span "OUTROS" at bounding box center [287, 206] width 22 height 7
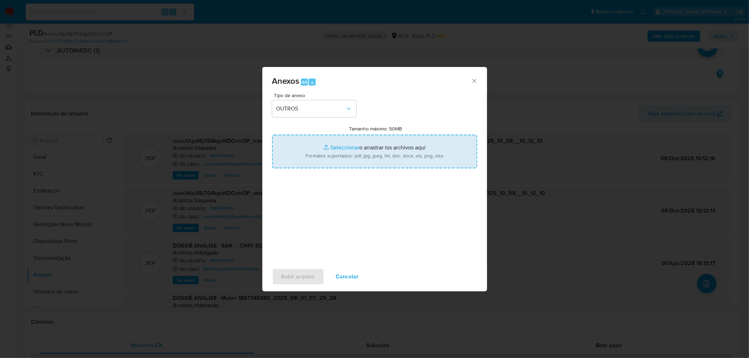
click at [331, 162] on input "Tamanho máximo: 50MB Seleccionar archivos" at bounding box center [374, 152] width 205 height 34
type input "C:\fakepath\Declinio - uumJVquII5j704kguNDCvmOP - CNPJ 33226110000125 - A P QUA…"
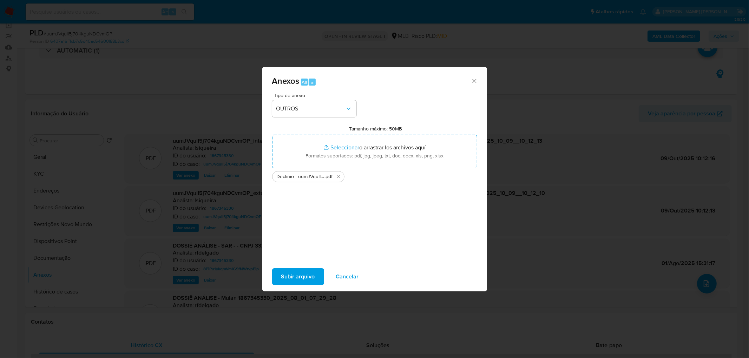
click at [296, 218] on span "Subir arquivo" at bounding box center [298, 276] width 34 height 15
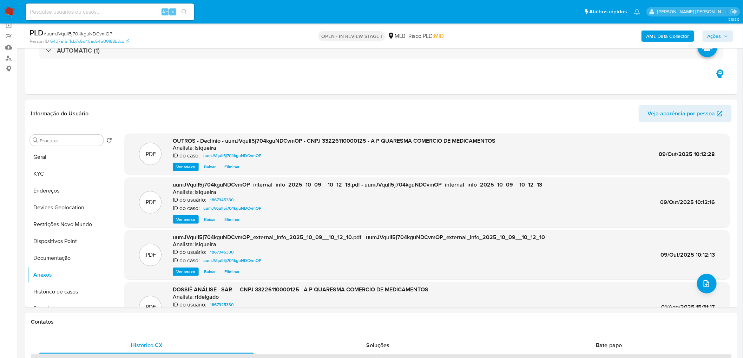
click at [499, 34] on span "Ações" at bounding box center [714, 36] width 14 height 11
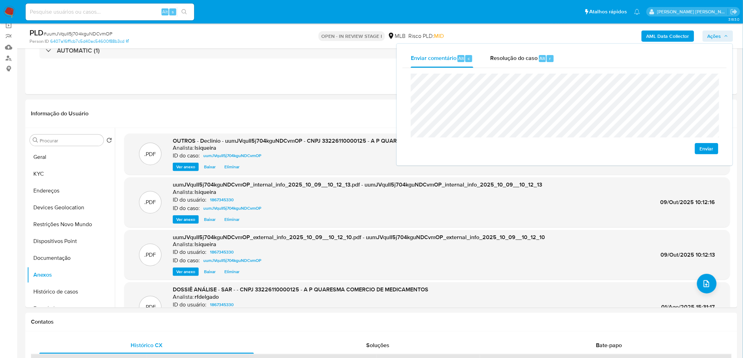
click at [499, 150] on span "Enviar" at bounding box center [706, 149] width 14 height 10
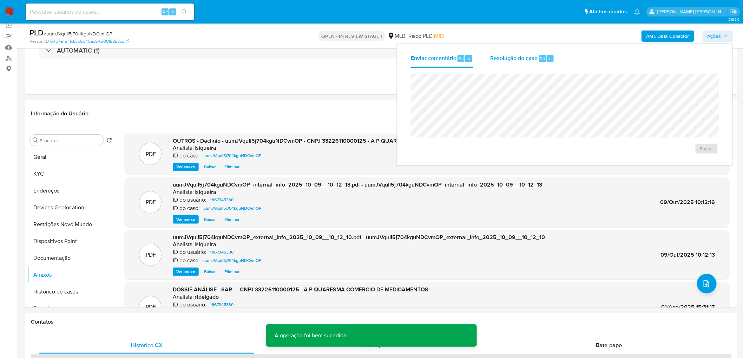
click at [499, 61] on span "Resolução do caso" at bounding box center [513, 58] width 47 height 8
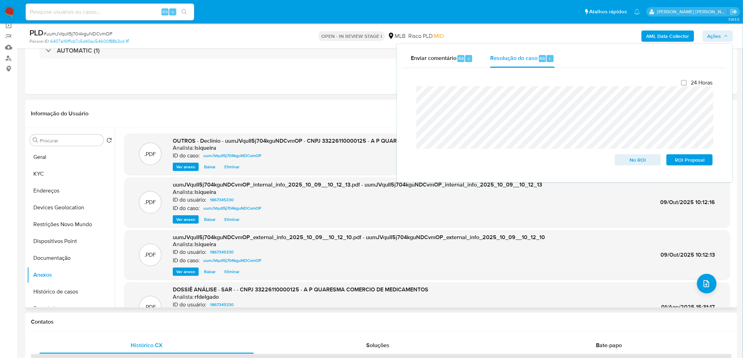
click at [233, 166] on span "Eliminar" at bounding box center [231, 167] width 15 height 7
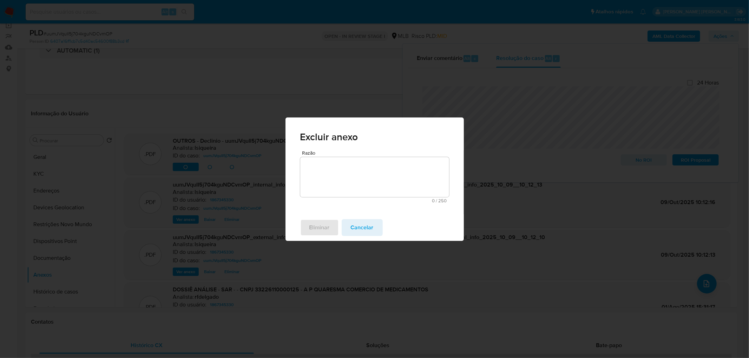
drag, startPoint x: 341, startPoint y: 184, endPoint x: 327, endPoint y: 203, distance: 23.9
click at [341, 183] on textarea "Razão" at bounding box center [374, 177] width 149 height 40
click at [320, 218] on span "Eliminar" at bounding box center [319, 227] width 20 height 15
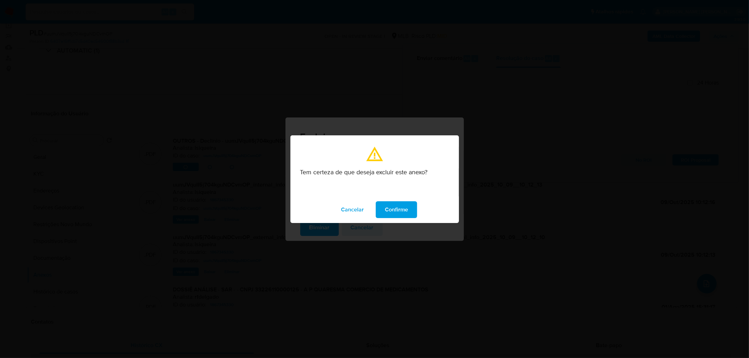
click at [405, 213] on span "Confirme" at bounding box center [396, 209] width 23 height 15
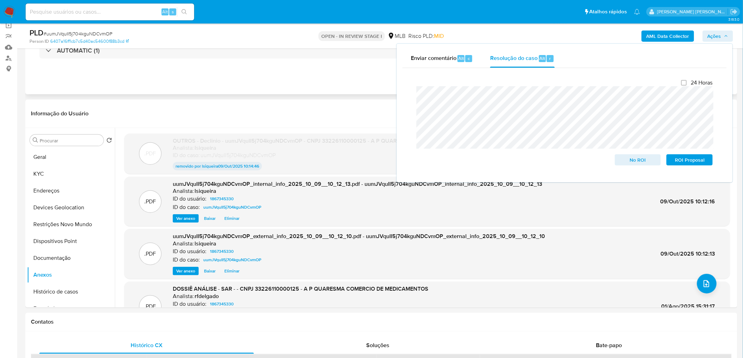
click at [499, 218] on button "upload-file" at bounding box center [707, 284] width 20 height 20
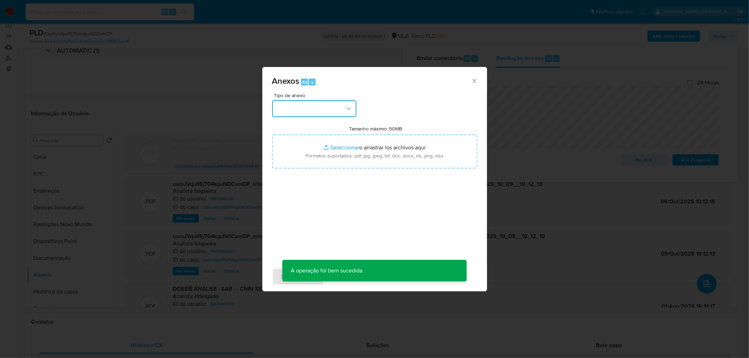
click at [297, 110] on button "button" at bounding box center [314, 108] width 84 height 17
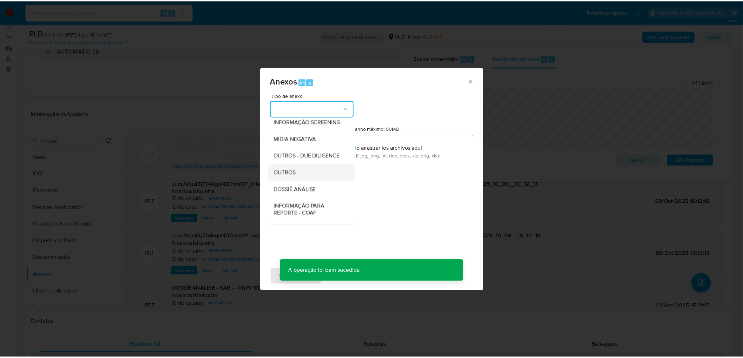
scroll to position [78, 0]
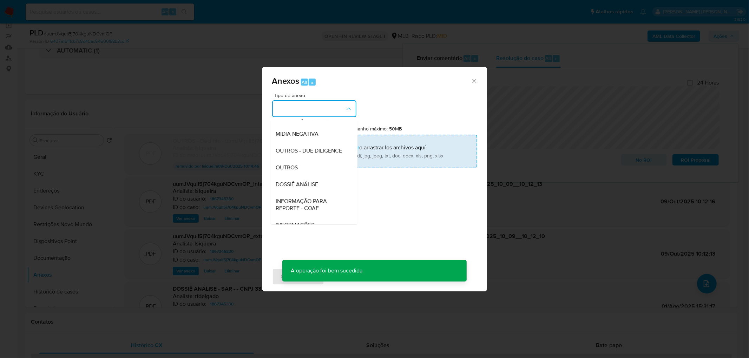
drag, startPoint x: 306, startPoint y: 180, endPoint x: 325, endPoint y: 155, distance: 31.5
click at [305, 176] on div "OUTROS" at bounding box center [312, 167] width 72 height 17
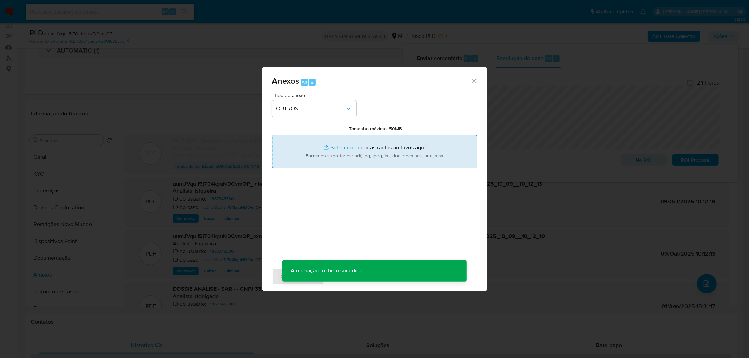
click at [327, 153] on input "Tamanho máximo: 50MB Seleccionar archivos" at bounding box center [374, 152] width 205 height 34
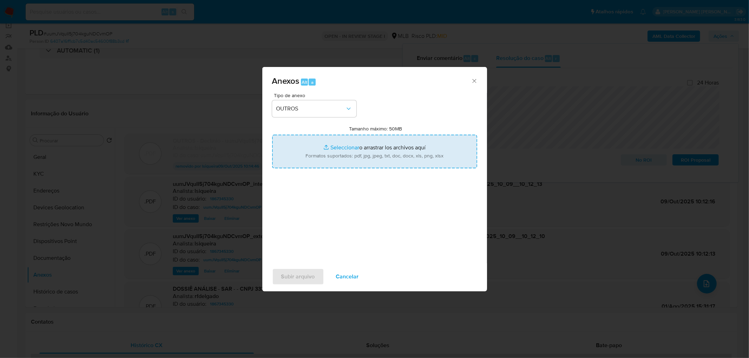
type input "C:\fakepath\Declinio uumJVquII5j704kguNDCvmOP - CNPJ 33226110000125 - A P QUARE…"
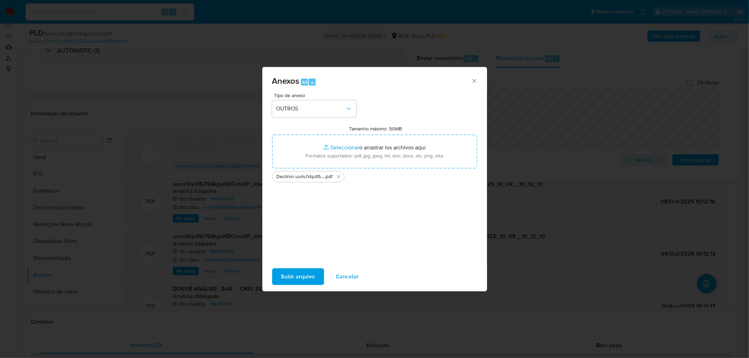
click at [301, 218] on span "Subir arquivo" at bounding box center [298, 276] width 34 height 15
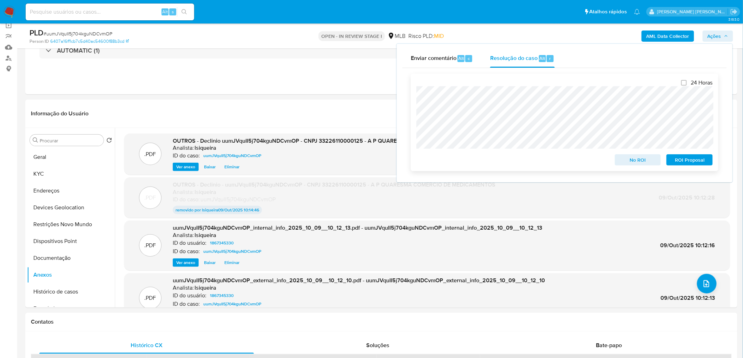
click at [499, 163] on span "No ROI" at bounding box center [637, 160] width 36 height 10
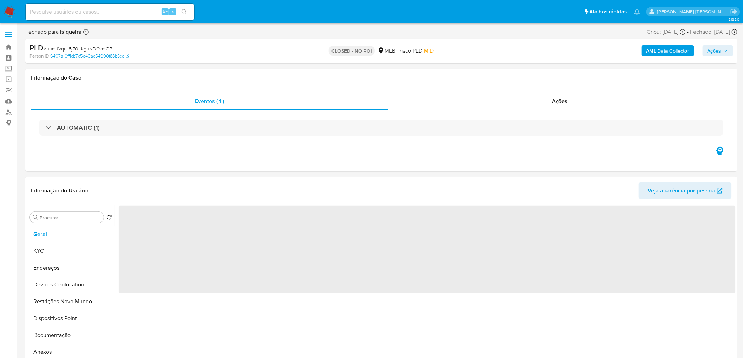
select select "10"
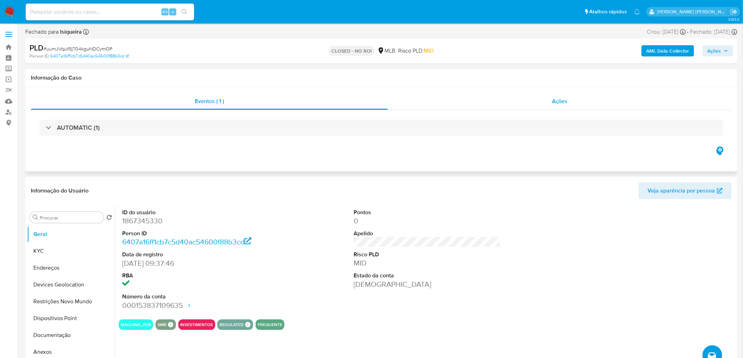
click at [543, 107] on div "Ações" at bounding box center [560, 101] width 344 height 17
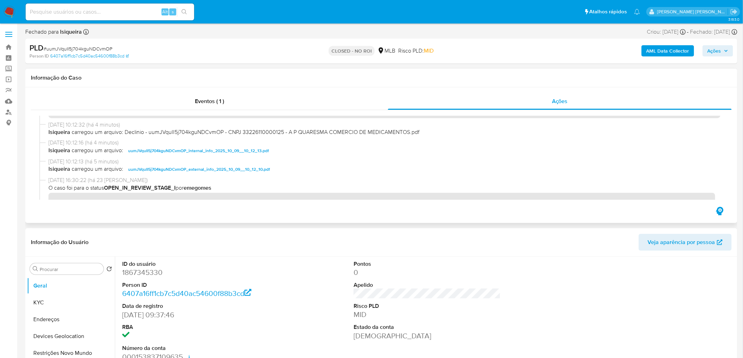
scroll to position [148, 0]
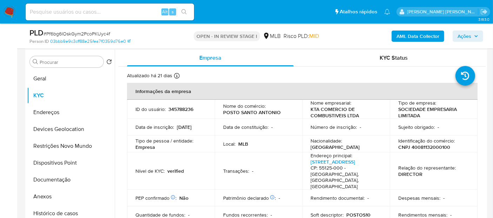
scroll to position [117, 0]
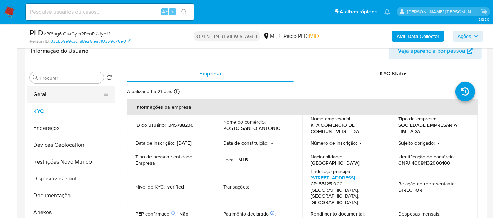
click at [42, 95] on button "Geral" at bounding box center [68, 94] width 82 height 17
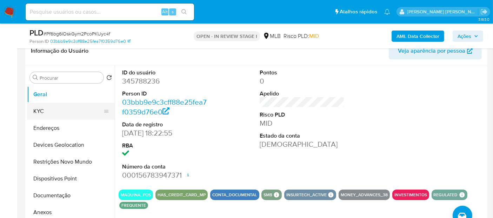
click at [54, 117] on button "KYC" at bounding box center [68, 111] width 82 height 17
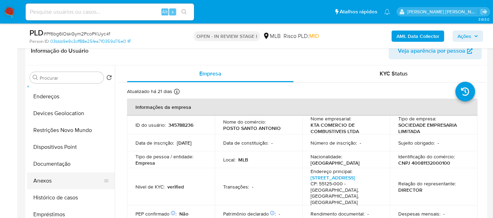
scroll to position [39, 0]
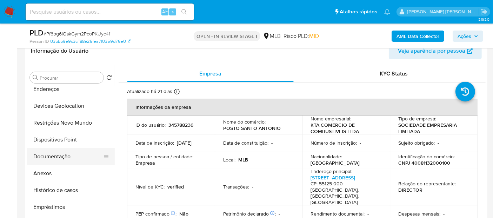
click at [60, 157] on button "Documentação" at bounding box center [68, 156] width 82 height 17
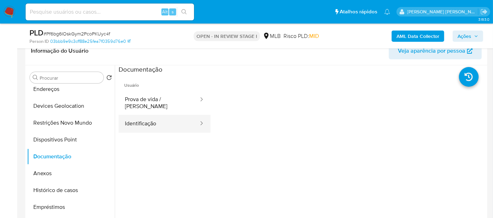
click at [155, 115] on button "Identificação" at bounding box center [159, 124] width 81 height 18
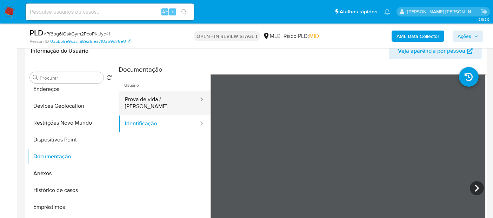
click at [165, 101] on button "Prova de vida / [PERSON_NAME]" at bounding box center [159, 103] width 81 height 24
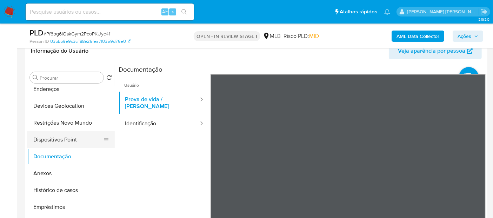
scroll to position [0, 0]
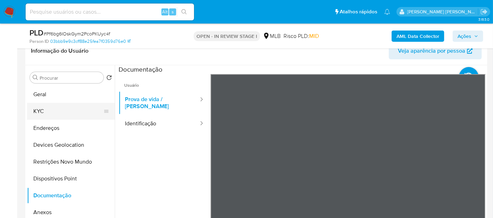
click at [59, 109] on button "KYC" at bounding box center [68, 111] width 82 height 17
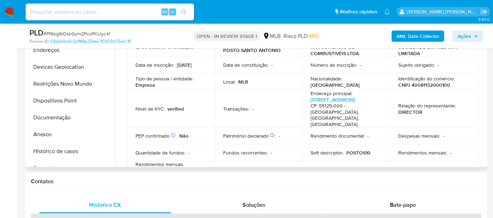
scroll to position [39, 0]
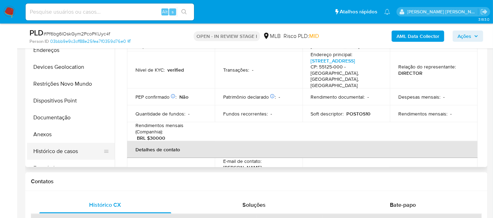
click at [41, 152] on button "Histórico de casos" at bounding box center [68, 151] width 82 height 17
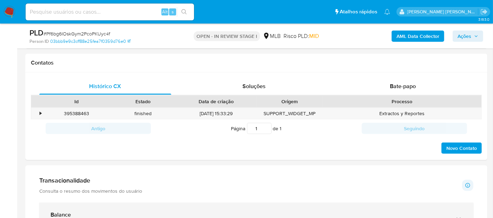
scroll to position [351, 0]
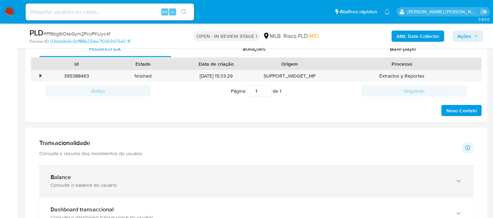
click at [109, 170] on div "Balance Consulte o balance do usuário" at bounding box center [256, 181] width 434 height 32
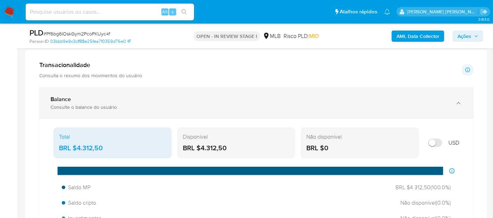
scroll to position [507, 0]
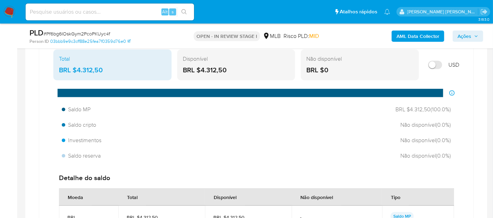
drag, startPoint x: 238, startPoint y: 70, endPoint x: 200, endPoint y: 71, distance: 37.6
click at [200, 71] on div "BRL $4.312,50" at bounding box center [236, 70] width 107 height 9
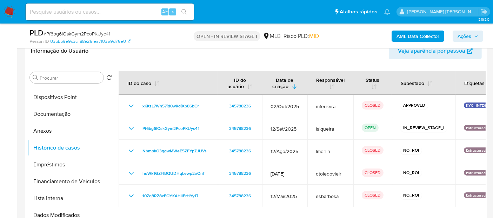
scroll to position [78, 0]
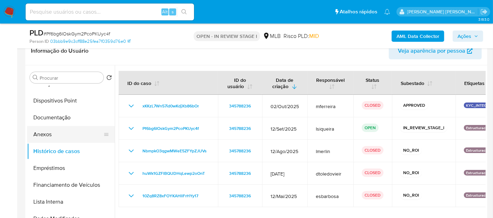
click at [65, 138] on button "Anexos" at bounding box center [68, 134] width 82 height 17
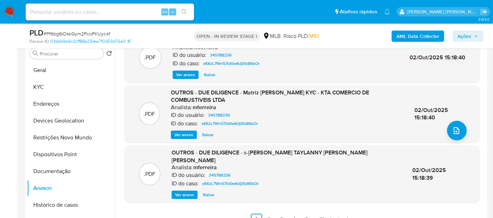
scroll to position [195, 0]
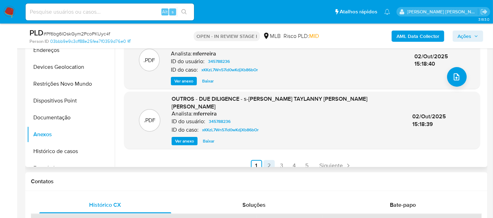
click at [268, 160] on link "2" at bounding box center [269, 165] width 11 height 11
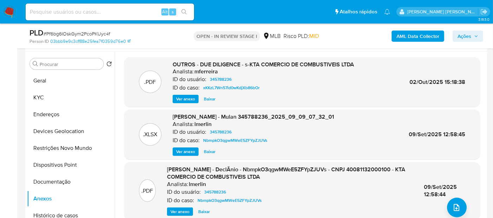
scroll to position [117, 0]
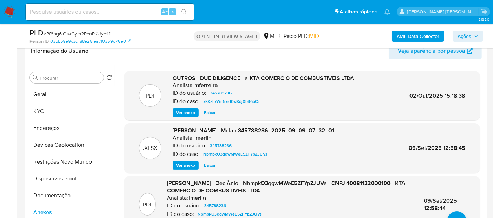
click at [188, 165] on span "Ver anexo" at bounding box center [185, 165] width 19 height 7
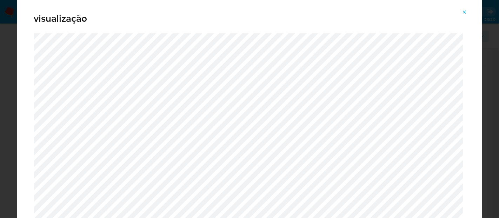
click at [464, 11] on icon "Attachment preview" at bounding box center [465, 12] width 6 height 6
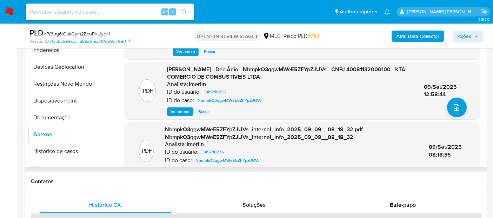
scroll to position [0, 0]
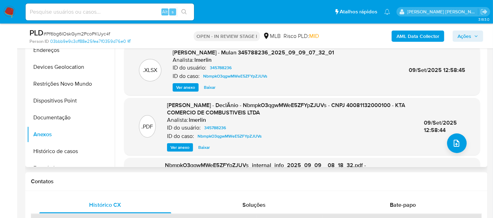
click at [179, 148] on span "Ver anexo" at bounding box center [180, 147] width 19 height 7
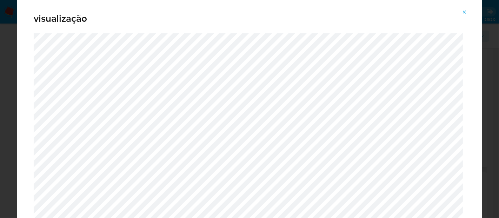
click at [466, 9] on span "Attachment preview" at bounding box center [465, 12] width 6 height 10
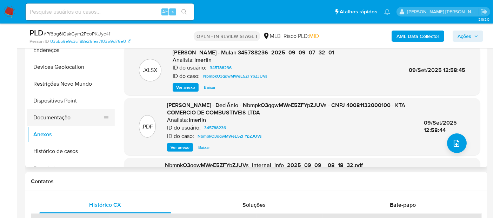
click at [36, 117] on button "Documentação" at bounding box center [68, 117] width 82 height 17
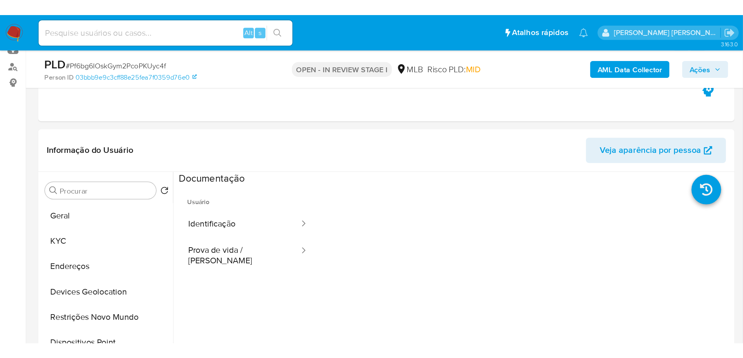
scroll to position [78, 0]
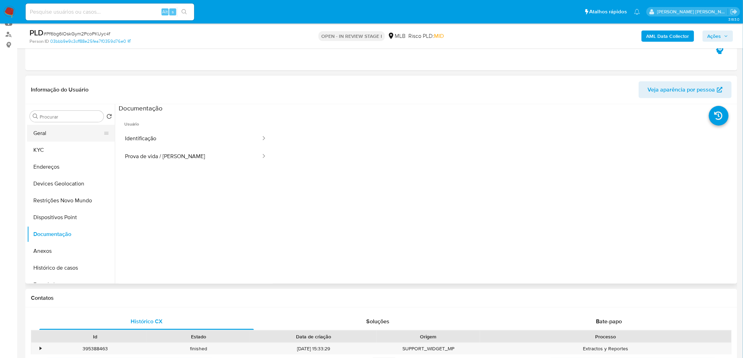
click at [57, 134] on button "Geral" at bounding box center [68, 133] width 82 height 17
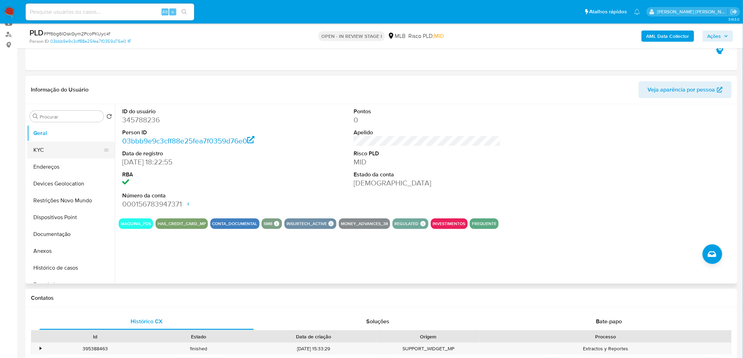
click at [70, 150] on button "KYC" at bounding box center [68, 150] width 82 height 17
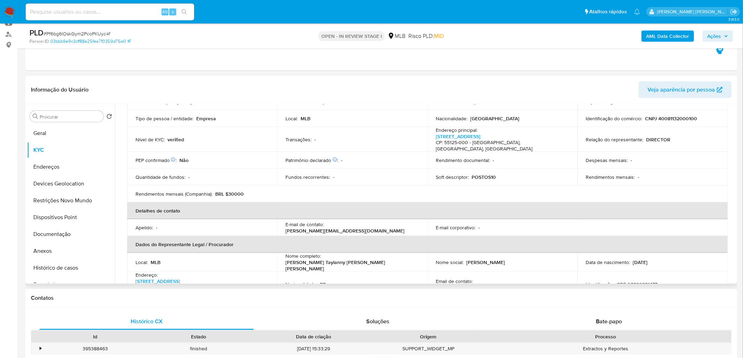
scroll to position [39, 0]
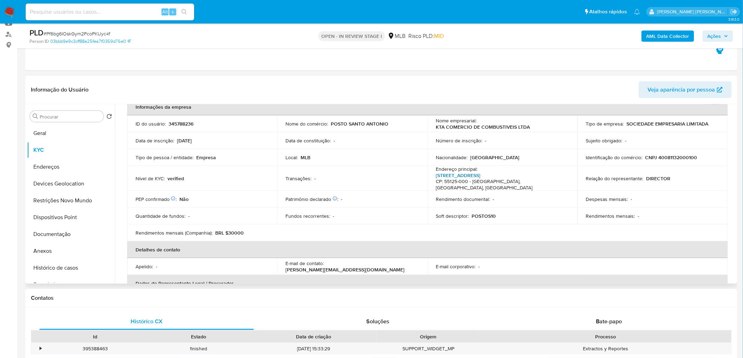
click at [473, 175] on link "Rua São Clementino 20" at bounding box center [458, 175] width 45 height 7
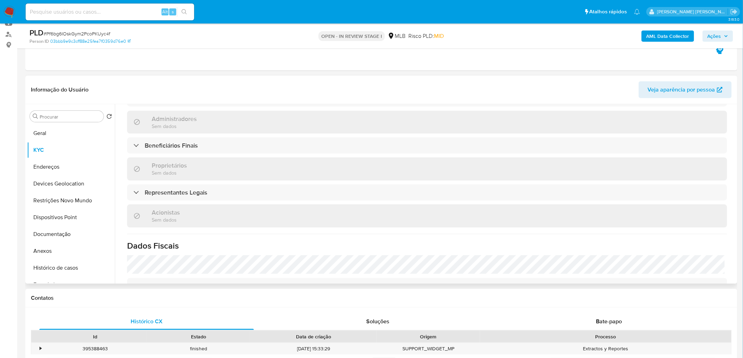
scroll to position [390, 0]
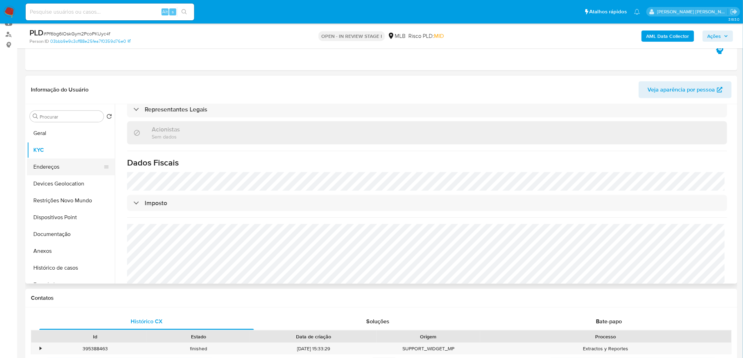
click at [48, 169] on button "Endereços" at bounding box center [68, 167] width 82 height 17
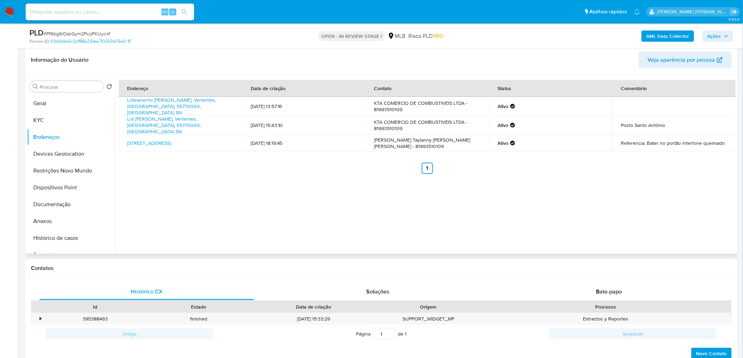
scroll to position [117, 0]
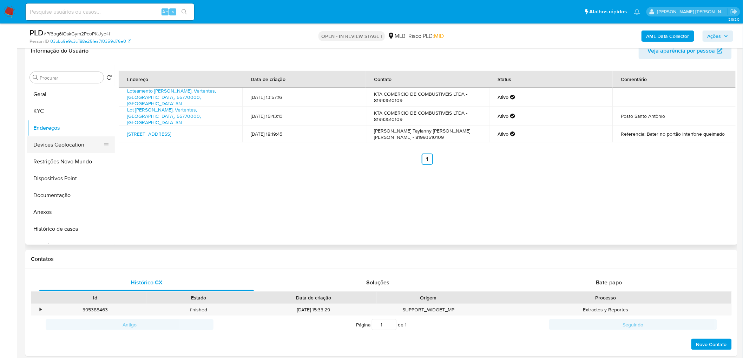
drag, startPoint x: 61, startPoint y: 147, endPoint x: 55, endPoint y: 151, distance: 6.6
click at [61, 147] on button "Devices Geolocation" at bounding box center [68, 145] width 82 height 17
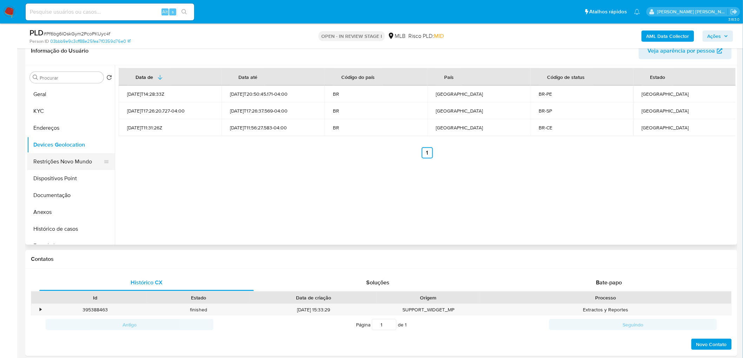
click at [77, 162] on button "Restrições Novo Mundo" at bounding box center [68, 161] width 82 height 17
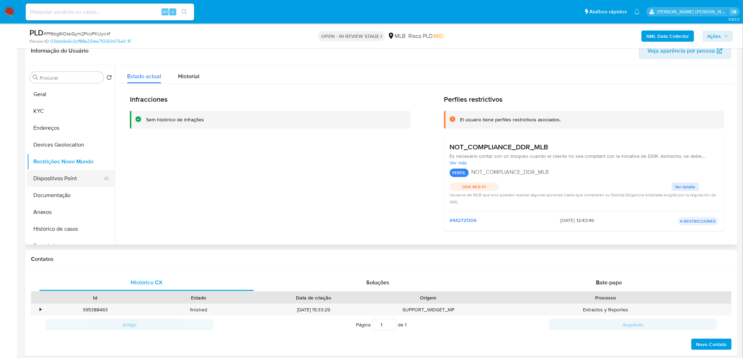
click at [74, 174] on button "Dispositivos Point" at bounding box center [68, 178] width 82 height 17
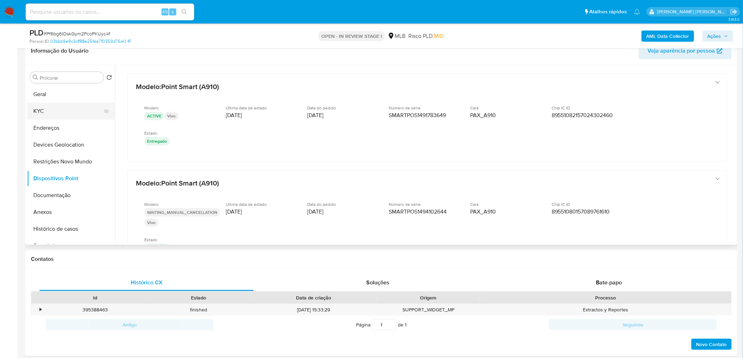
click at [71, 113] on button "KYC" at bounding box center [68, 111] width 82 height 17
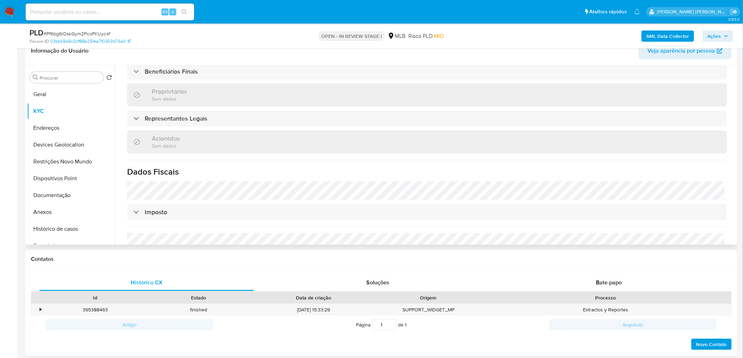
scroll to position [405, 0]
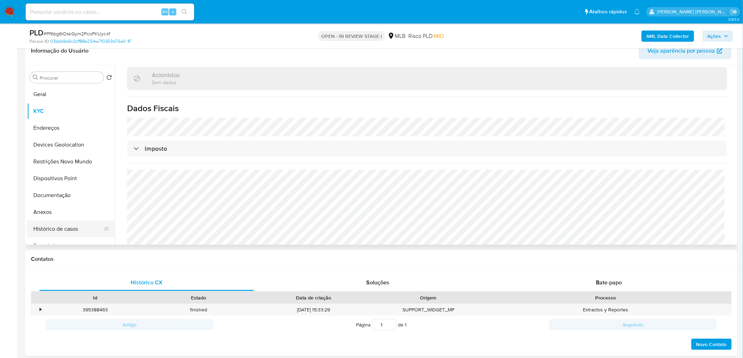
click at [65, 218] on button "Histórico de casos" at bounding box center [68, 229] width 82 height 17
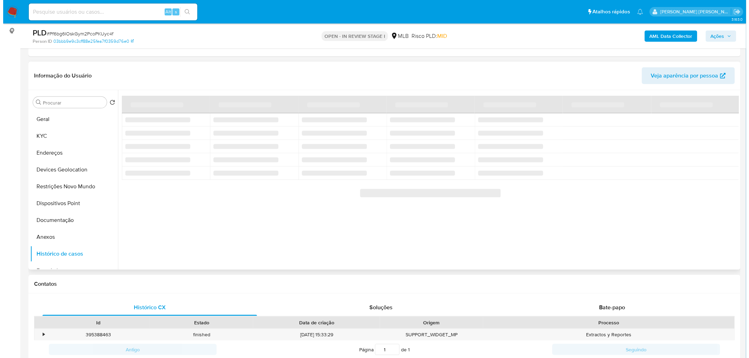
scroll to position [78, 0]
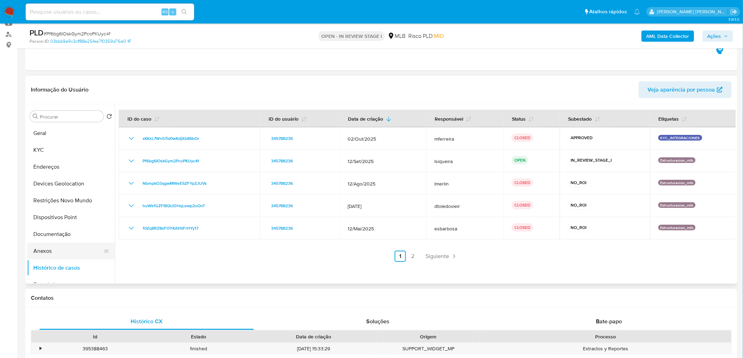
click at [55, 218] on button "Anexos" at bounding box center [68, 251] width 82 height 17
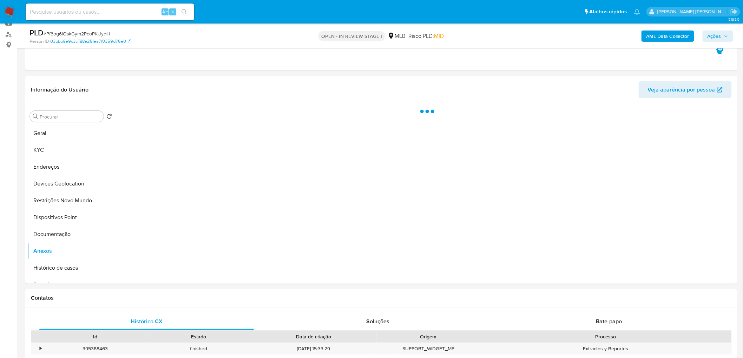
click at [493, 36] on b "AML Data Collector" at bounding box center [667, 36] width 43 height 11
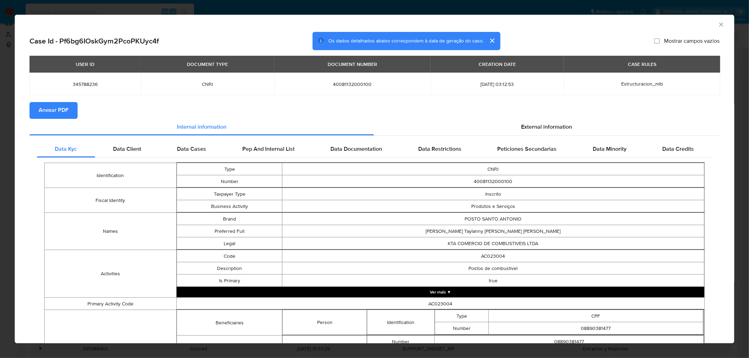
click at [44, 108] on span "Anexar PDF" at bounding box center [54, 110] width 30 height 15
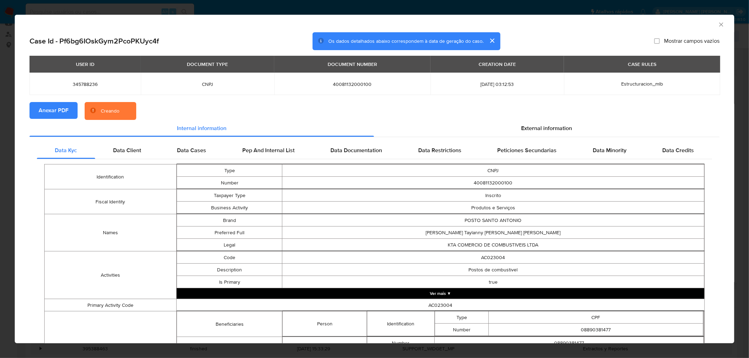
click at [493, 23] on icon "Fechar a janela" at bounding box center [720, 24] width 7 height 7
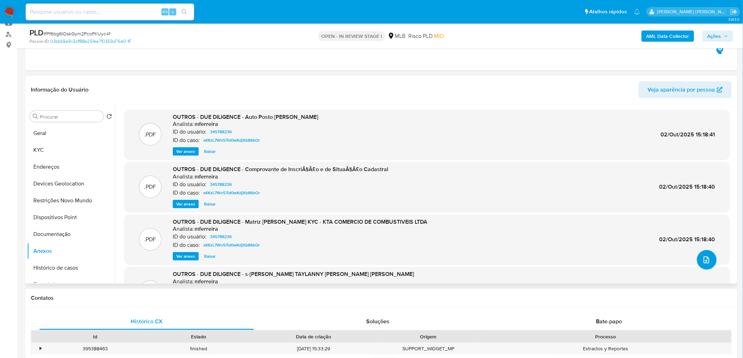
click at [493, 218] on icon "upload-file" at bounding box center [706, 260] width 6 height 7
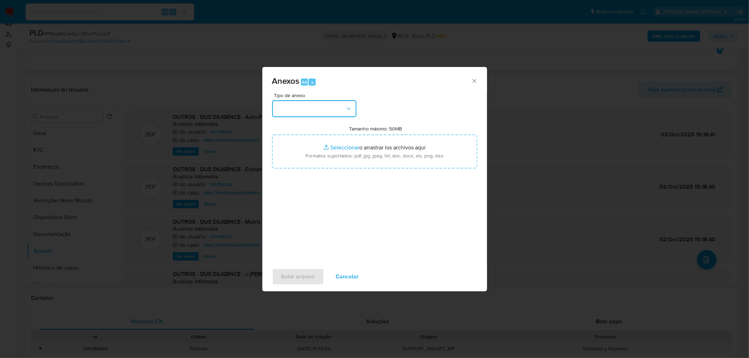
click at [325, 107] on button "button" at bounding box center [314, 108] width 84 height 17
click at [293, 171] on span "OUTROS" at bounding box center [287, 167] width 22 height 7
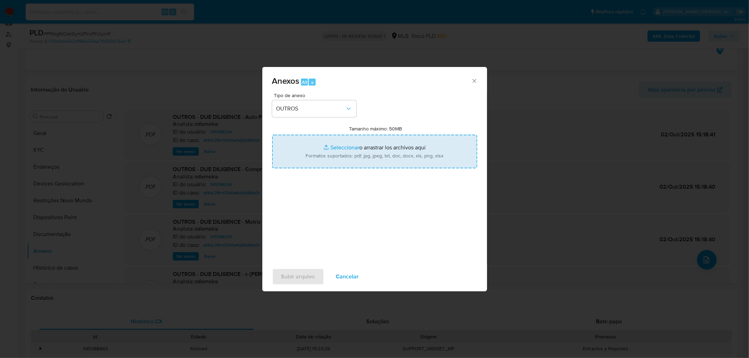
click at [329, 157] on input "Tamanho máximo: 50MB Seleccionar archivos" at bounding box center [374, 152] width 205 height 34
type input "C:\fakepath\Mulan 345788236_2025_10_08_17_27_32.xlsx"
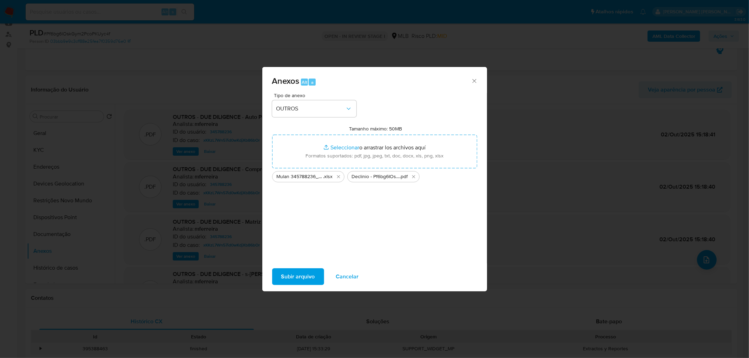
click at [298, 218] on span "Subir arquivo" at bounding box center [298, 276] width 34 height 15
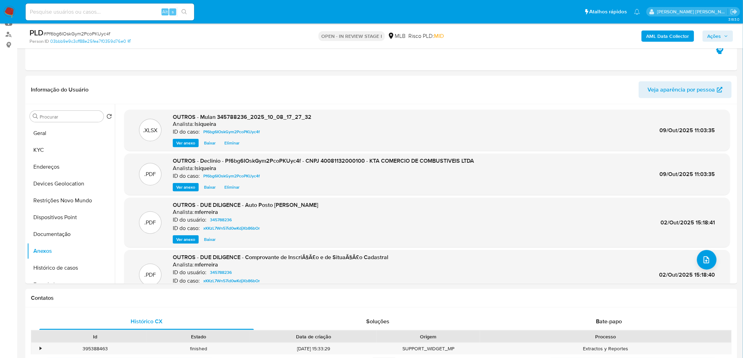
click at [493, 34] on span "Ações" at bounding box center [714, 36] width 14 height 11
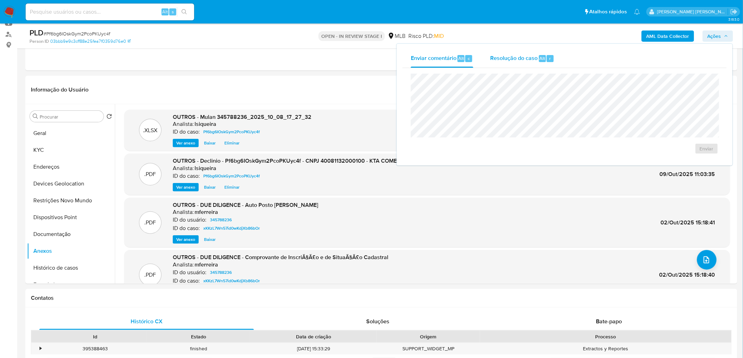
click at [493, 56] on span "Resolução do caso" at bounding box center [513, 58] width 47 height 8
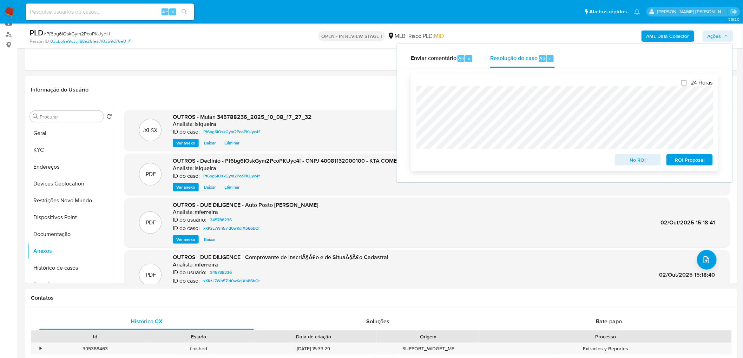
click at [493, 162] on span "No ROI" at bounding box center [637, 160] width 36 height 10
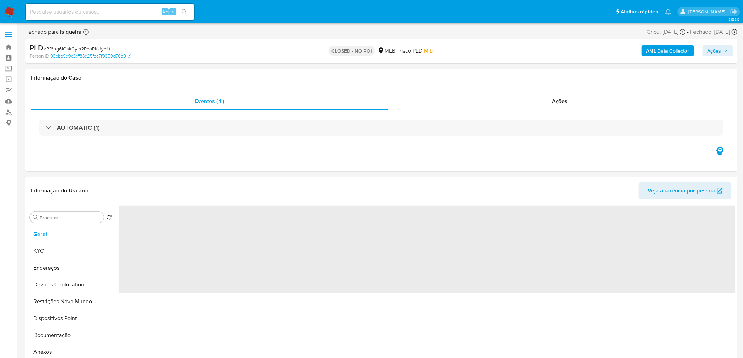
select select "10"
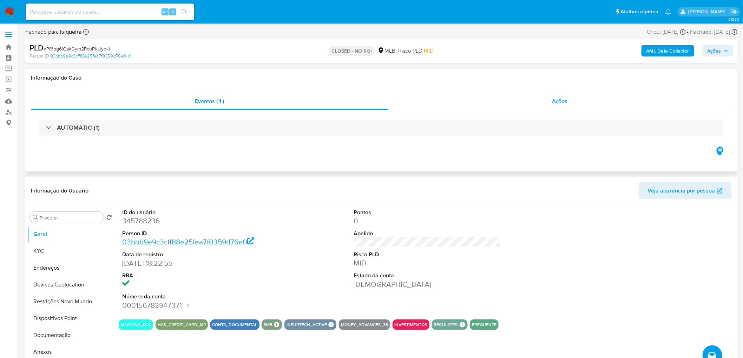
click at [580, 105] on div "Ações" at bounding box center [560, 101] width 344 height 17
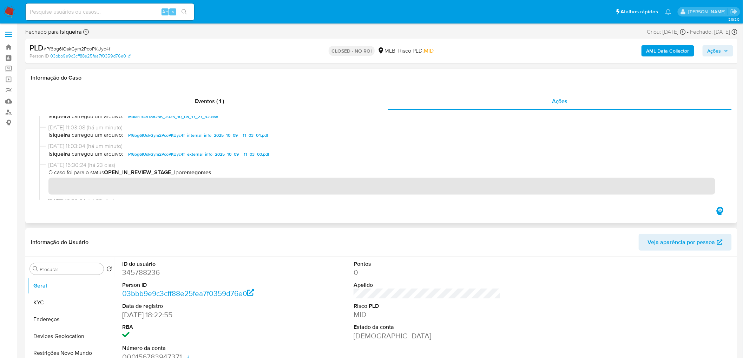
scroll to position [78, 0]
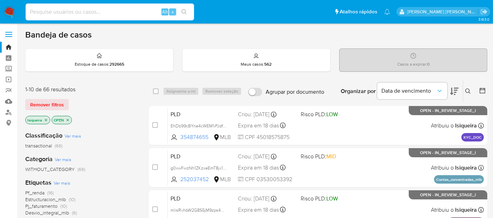
click at [80, 9] on input at bounding box center [110, 11] width 168 height 9
paste input "681997892"
type input "681997892"
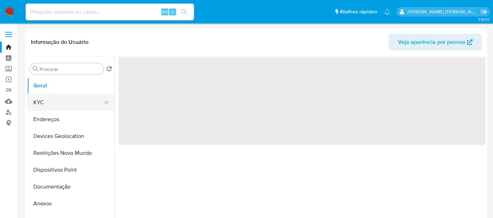
select select "10"
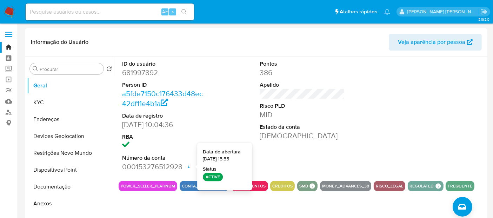
click at [422, 130] on div at bounding box center [440, 115] width 92 height 119
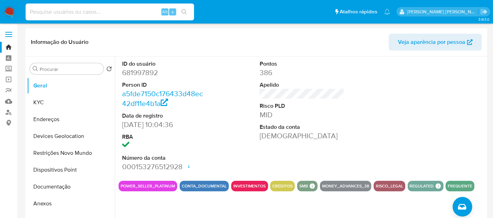
click at [87, 11] on input at bounding box center [110, 11] width 168 height 9
paste input "266224427"
type input "266224427"
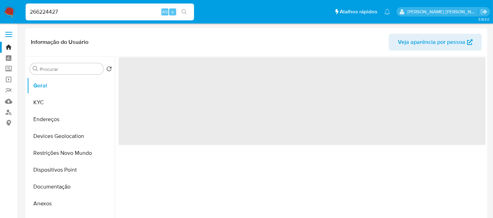
select select "10"
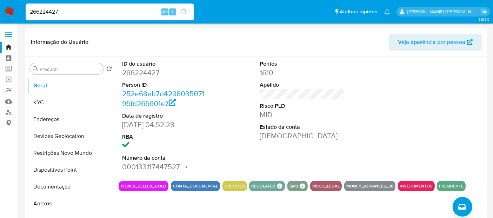
click at [72, 16] on div "266224427 Alt s" at bounding box center [110, 12] width 168 height 17
click at [79, 11] on input "266224427" at bounding box center [110, 11] width 168 height 9
paste input
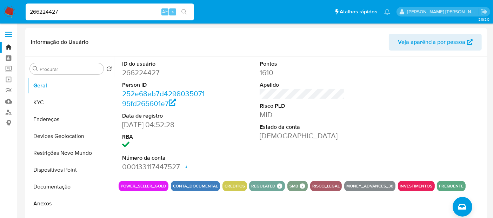
type input "266224427"
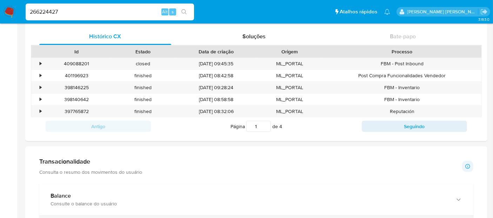
scroll to position [312, 0]
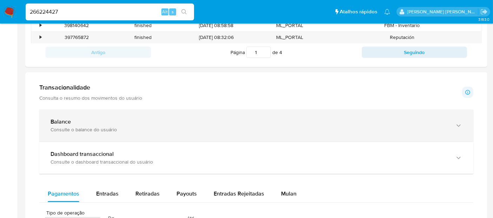
click at [179, 122] on div "Balance" at bounding box center [250, 121] width 398 height 7
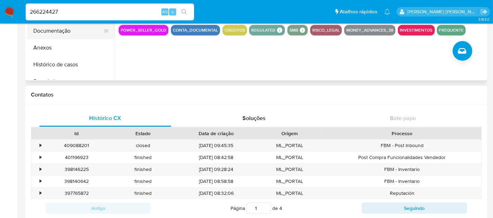
click at [74, 33] on button "Documentação" at bounding box center [68, 30] width 82 height 17
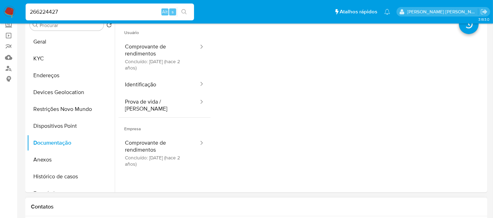
scroll to position [39, 0]
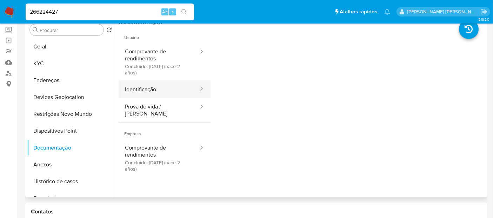
click at [160, 85] on button "Identificação" at bounding box center [159, 89] width 81 height 18
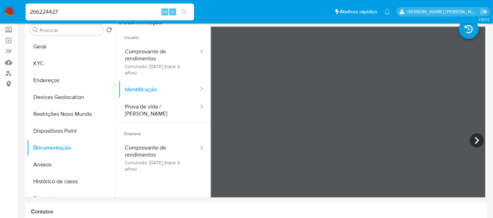
click at [7, 11] on img at bounding box center [10, 12] width 12 height 12
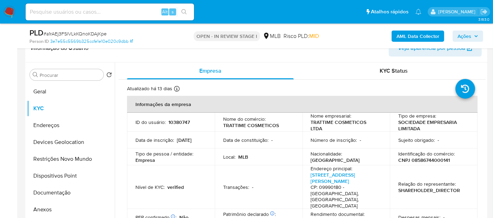
scroll to position [117, 0]
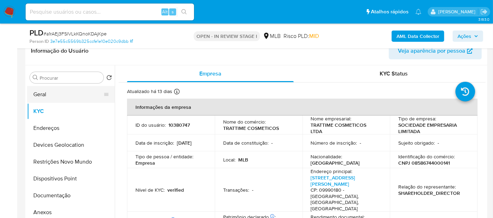
click at [55, 94] on button "Geral" at bounding box center [68, 94] width 82 height 17
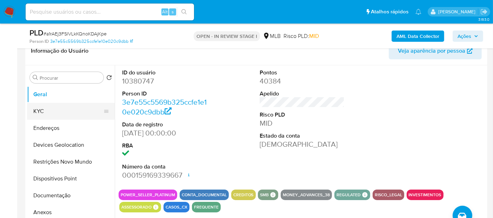
click at [63, 114] on button "KYC" at bounding box center [68, 111] width 82 height 17
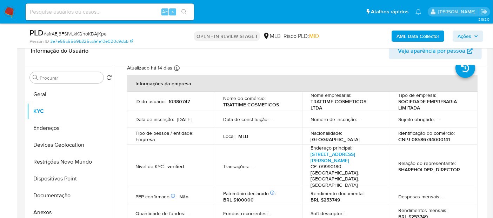
scroll to position [78, 0]
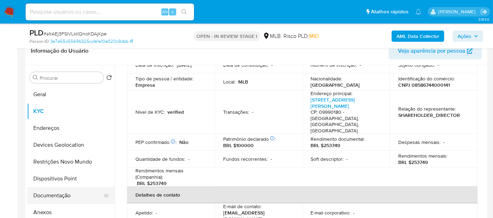
click at [57, 193] on button "Documentação" at bounding box center [68, 195] width 82 height 17
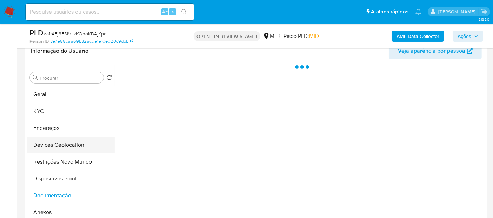
scroll to position [0, 0]
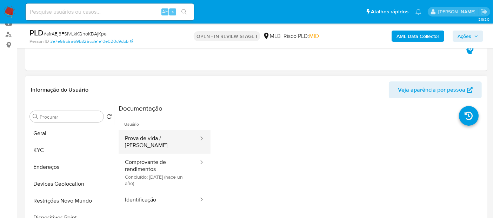
click at [142, 137] on button "Prova de vida / [PERSON_NAME]" at bounding box center [159, 142] width 81 height 24
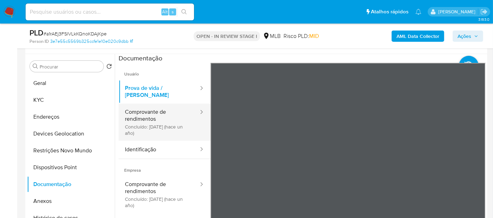
scroll to position [117, 0]
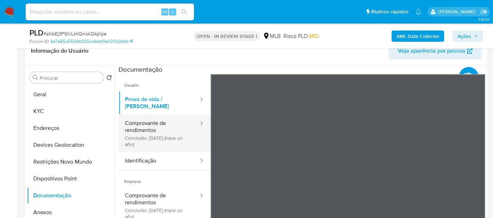
click at [169, 119] on button "Comprovante de rendimentos Concluído: [DATE] (hace un año)" at bounding box center [159, 133] width 81 height 37
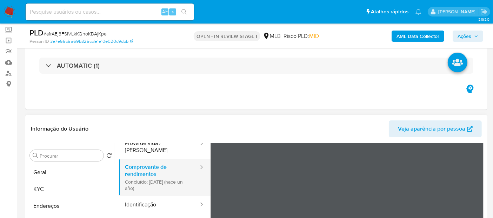
scroll to position [22, 0]
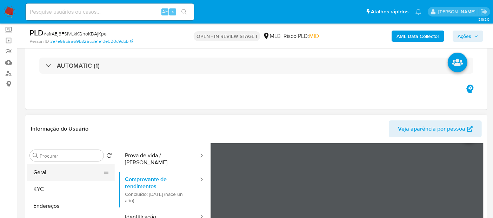
click at [45, 171] on button "Geral" at bounding box center [68, 172] width 82 height 17
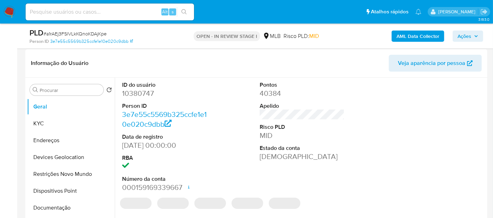
scroll to position [117, 0]
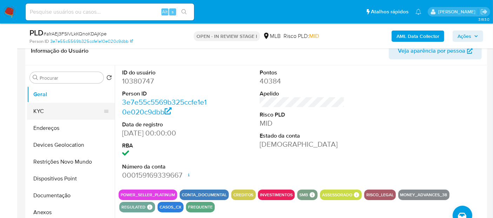
click at [68, 118] on button "KYC" at bounding box center [68, 111] width 82 height 17
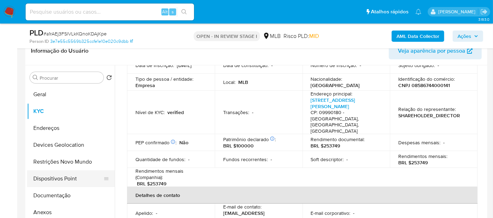
scroll to position [78, 0]
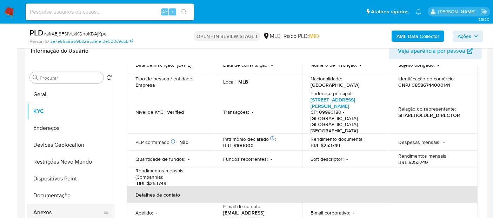
click at [54, 211] on button "Anexos" at bounding box center [68, 212] width 82 height 17
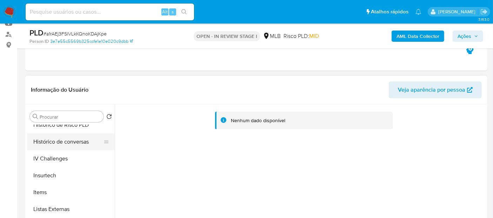
scroll to position [273, 0]
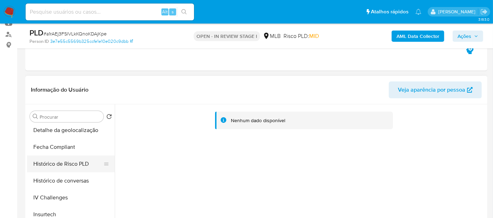
click at [60, 164] on button "Histórico de Risco PLD" at bounding box center [68, 163] width 82 height 17
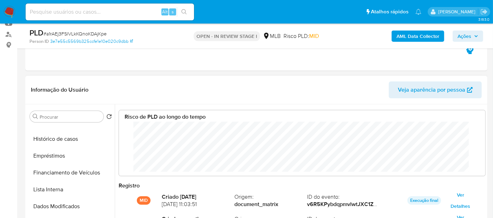
scroll to position [117, 0]
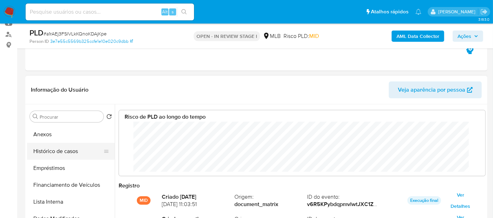
click at [60, 153] on button "Histórico de casos" at bounding box center [68, 151] width 82 height 17
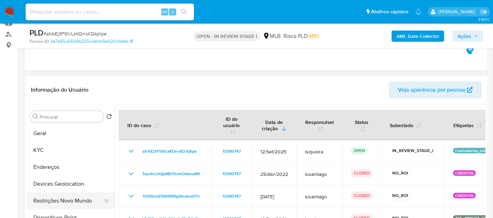
scroll to position [39, 0]
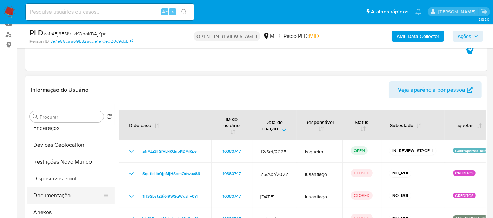
click at [59, 194] on button "Documentação" at bounding box center [68, 195] width 82 height 17
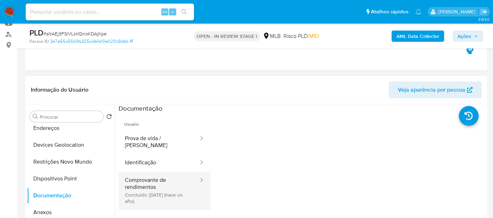
click at [155, 175] on button "Comprovante de rendimentos Concluído: [DATE] (hace un año)" at bounding box center [159, 190] width 81 height 37
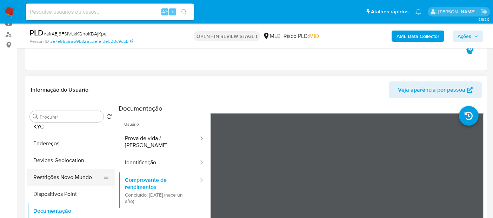
scroll to position [0, 0]
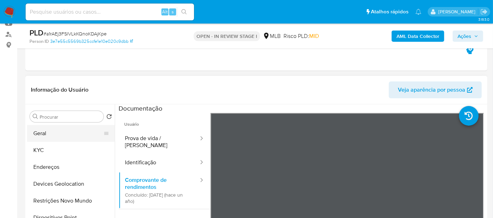
click at [40, 137] on button "Geral" at bounding box center [68, 133] width 82 height 17
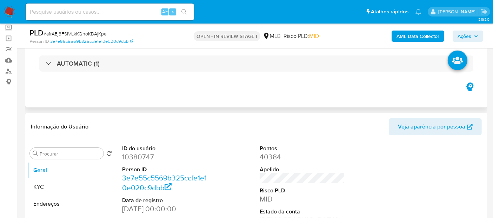
scroll to position [39, 0]
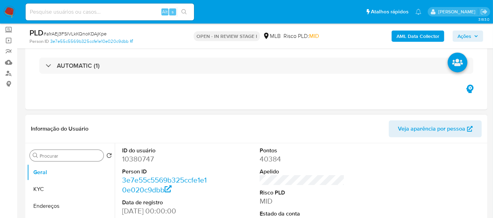
click at [67, 150] on div "Procurar" at bounding box center [67, 155] width 74 height 11
click at [65, 155] on input "Procurar" at bounding box center [70, 156] width 61 height 6
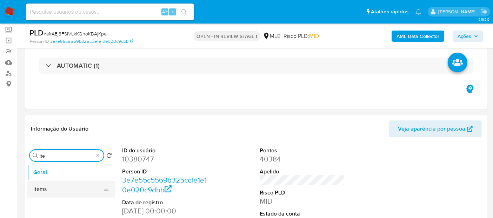
type input "ite"
click at [47, 191] on button "Items" at bounding box center [68, 189] width 82 height 17
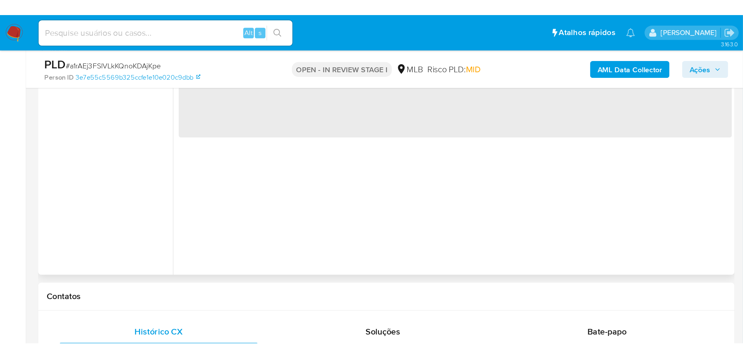
scroll to position [117, 0]
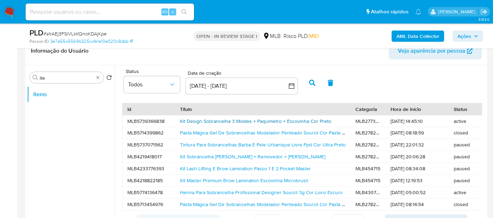
click at [242, 120] on link "Kit Design Sobrancelha 3 Moldes + Paquimetro + Escovinha Cor Preto" at bounding box center [255, 121] width 151 height 7
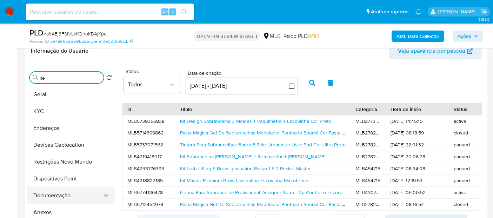
click at [64, 197] on button "Documentação" at bounding box center [68, 195] width 82 height 17
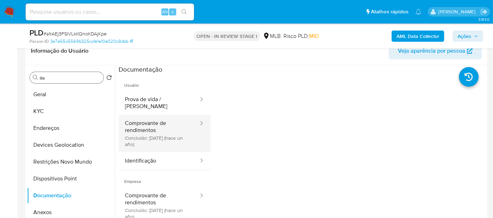
click at [157, 119] on button "Comprovante de rendimentos Concluído: 18/11/2024 (hace un año)" at bounding box center [159, 133] width 81 height 37
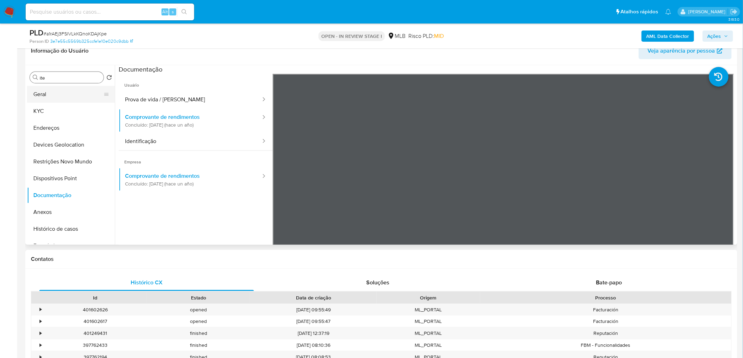
click at [61, 90] on button "Geral" at bounding box center [68, 94] width 82 height 17
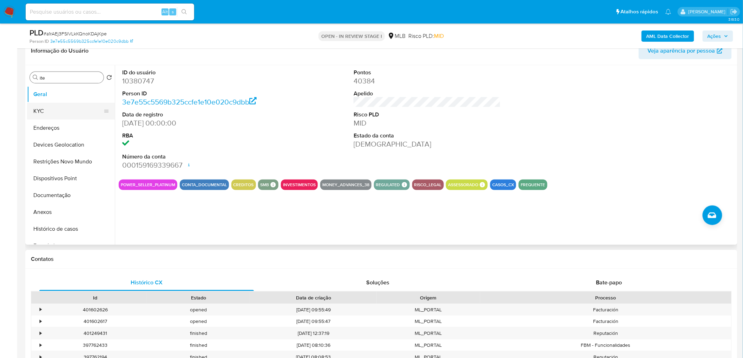
click at [68, 110] on button "KYC" at bounding box center [68, 111] width 82 height 17
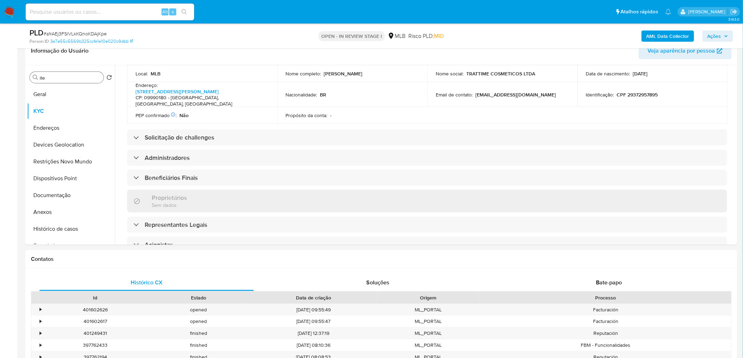
scroll to position [158, 0]
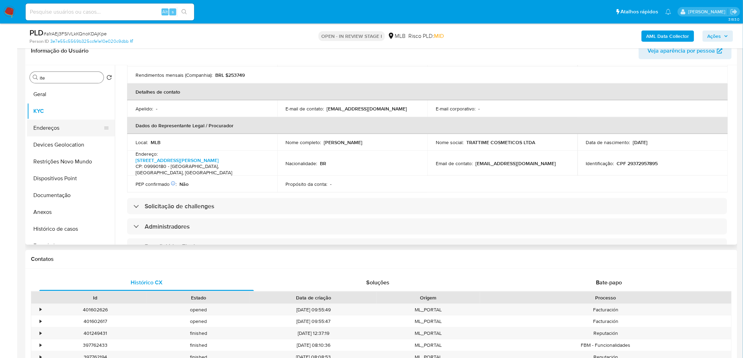
click at [53, 125] on button "Endereços" at bounding box center [68, 128] width 82 height 17
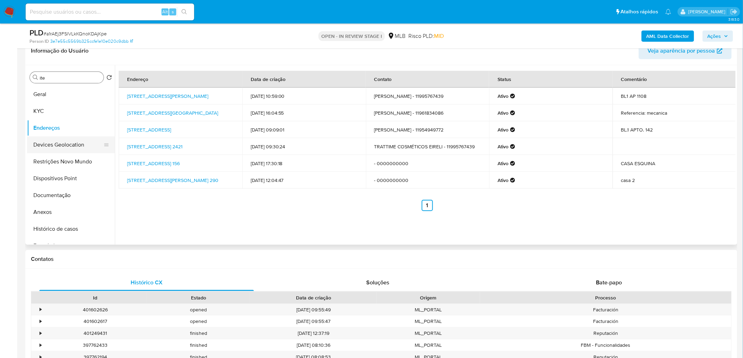
click at [65, 148] on button "Devices Geolocation" at bounding box center [68, 145] width 82 height 17
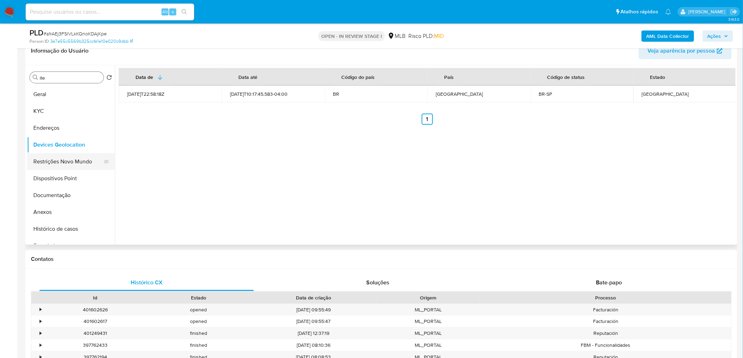
click at [74, 160] on button "Restrições Novo Mundo" at bounding box center [68, 161] width 82 height 17
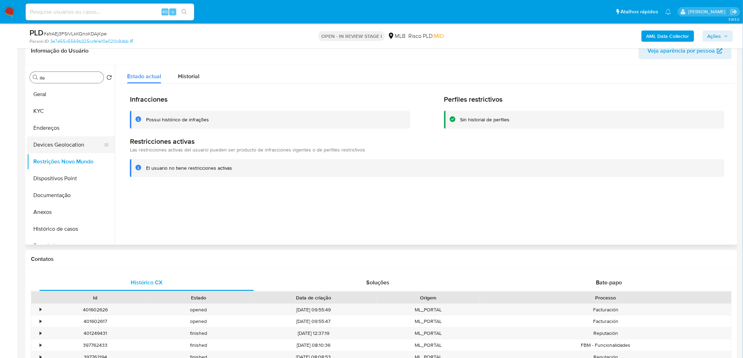
click at [71, 143] on button "Devices Geolocation" at bounding box center [68, 145] width 82 height 17
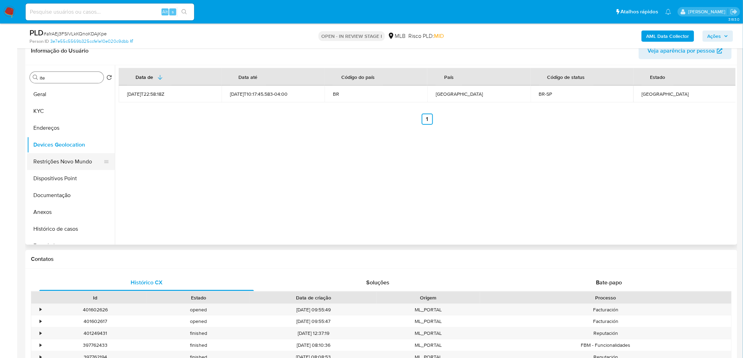
click at [40, 160] on button "Restrições Novo Mundo" at bounding box center [68, 161] width 82 height 17
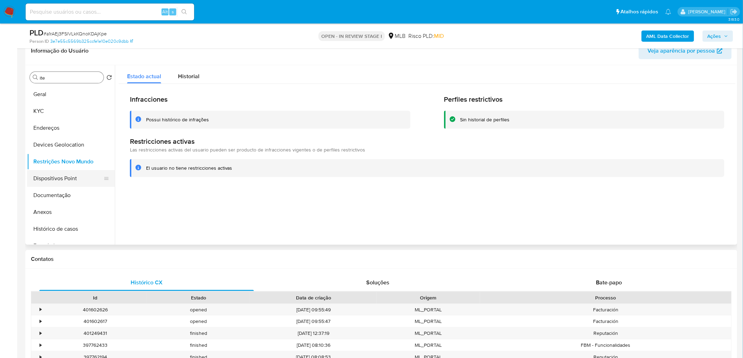
click at [83, 184] on button "Dispositivos Point" at bounding box center [68, 178] width 82 height 17
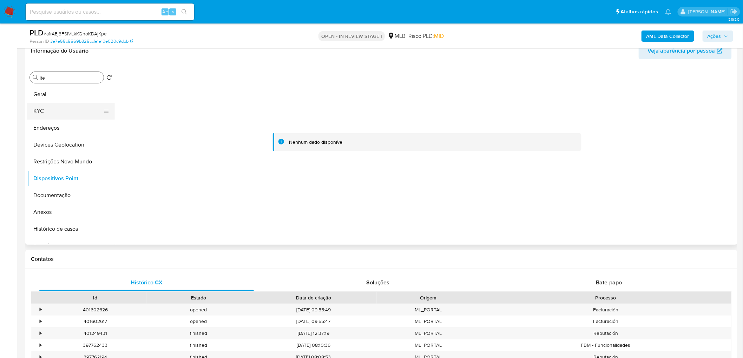
click at [44, 108] on button "KYC" at bounding box center [68, 111] width 82 height 17
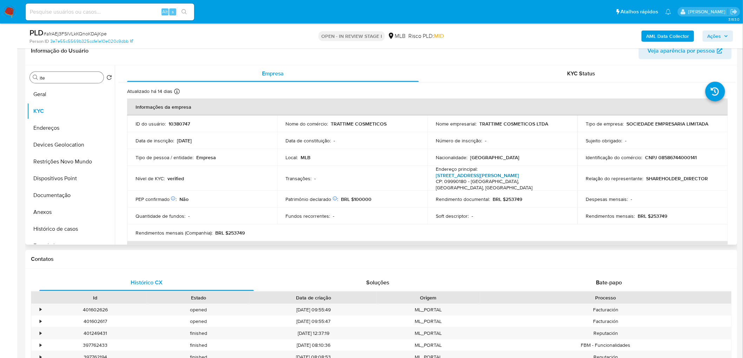
click at [466, 175] on link "Rua Louis Pasteur 290, Conceição" at bounding box center [477, 175] width 83 height 7
click at [493, 34] on b "AML Data Collector" at bounding box center [667, 36] width 43 height 11
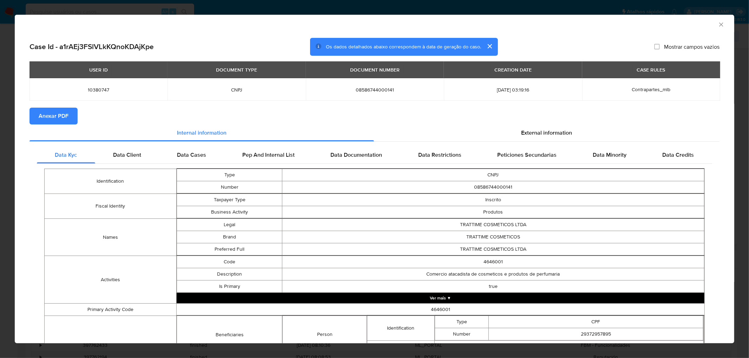
click at [55, 115] on span "Anexar PDF" at bounding box center [54, 115] width 30 height 15
click at [493, 28] on div "AML Data Collector" at bounding box center [374, 24] width 719 height 18
click at [493, 23] on icon "Fechar a janela" at bounding box center [720, 24] width 7 height 7
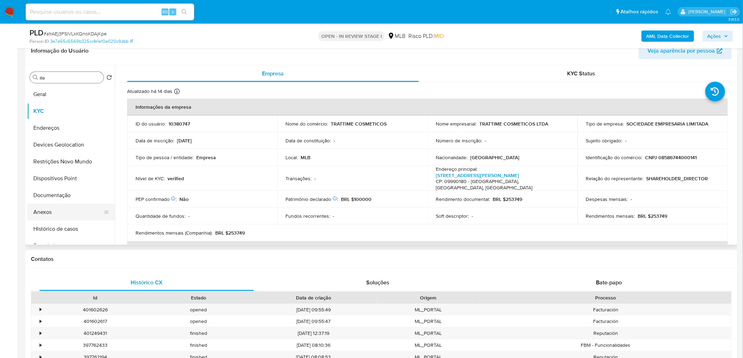
click at [55, 211] on button "Anexos" at bounding box center [68, 212] width 82 height 17
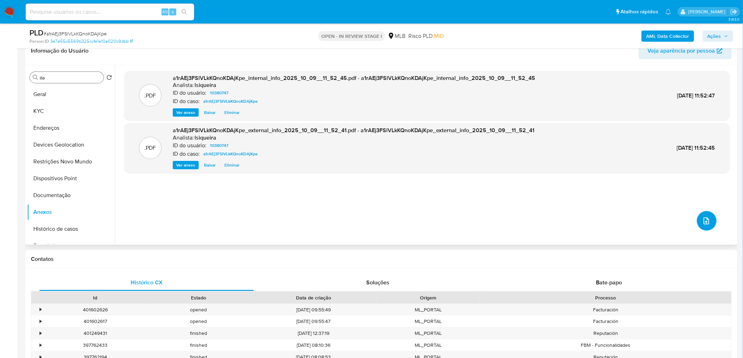
click at [493, 218] on button "upload-file" at bounding box center [707, 221] width 20 height 20
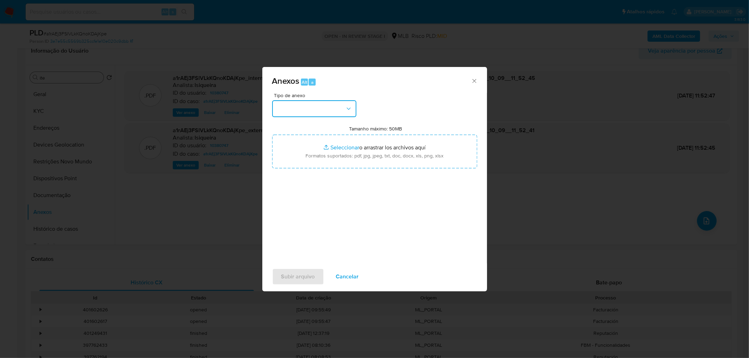
click at [310, 109] on button "button" at bounding box center [314, 108] width 84 height 17
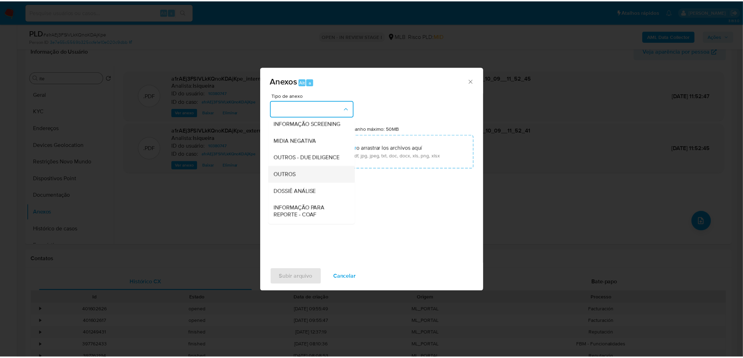
scroll to position [78, 0]
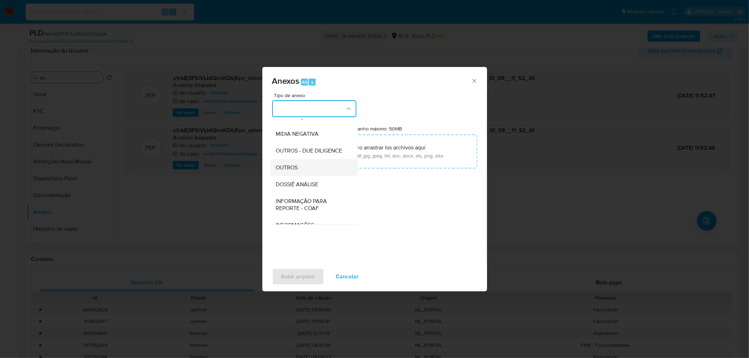
click at [302, 176] on div "OUTROS" at bounding box center [312, 167] width 72 height 17
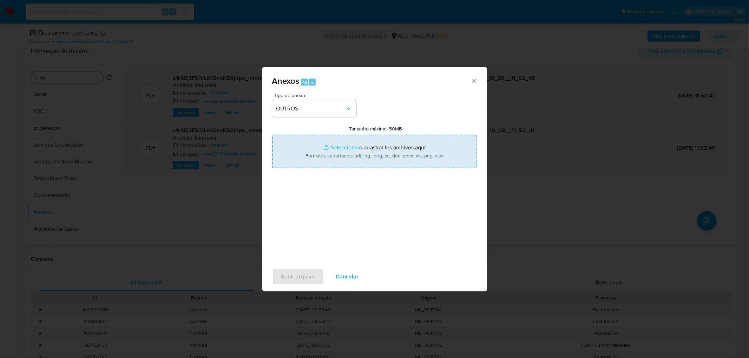
click at [343, 148] on input "Tamanho máximo: 50MB Seleccionar archivos" at bounding box center [374, 152] width 205 height 34
type input "C:\fakepath\Mulan 10380747_2025_10_08_17_29_10.xlsx"
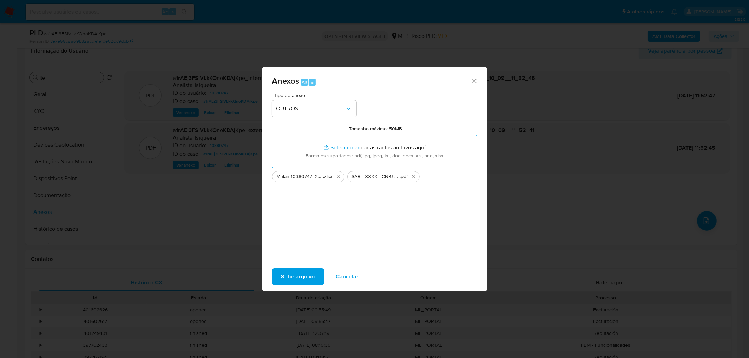
click at [296, 218] on span "Subir arquivo" at bounding box center [298, 276] width 34 height 15
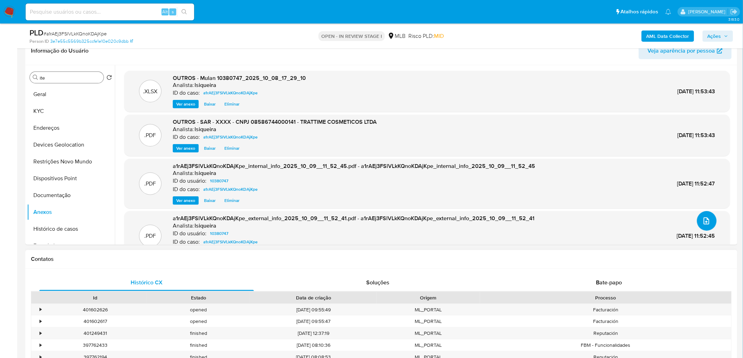
click at [493, 211] on button "upload-file" at bounding box center [707, 221] width 20 height 20
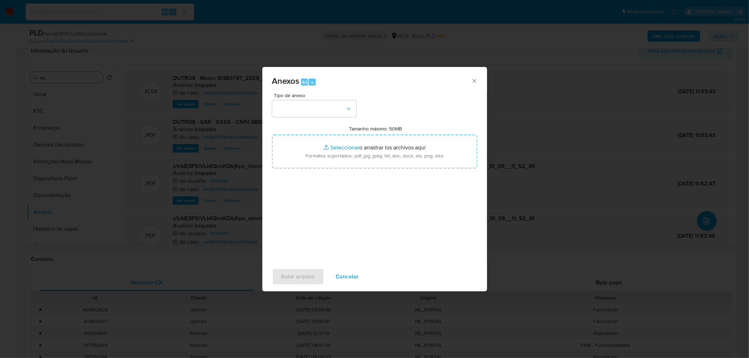
click at [357, 218] on button "Cancelar" at bounding box center [347, 276] width 41 height 17
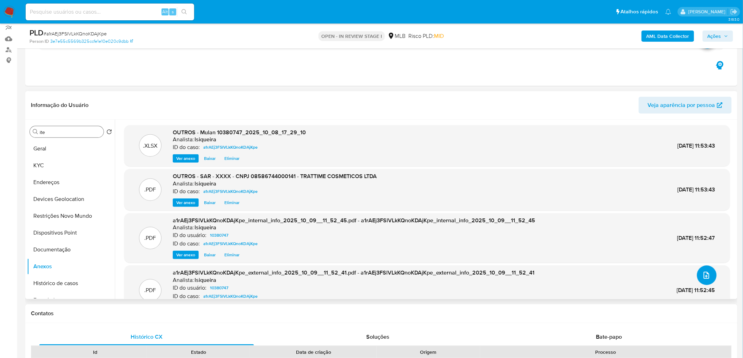
scroll to position [0, 0]
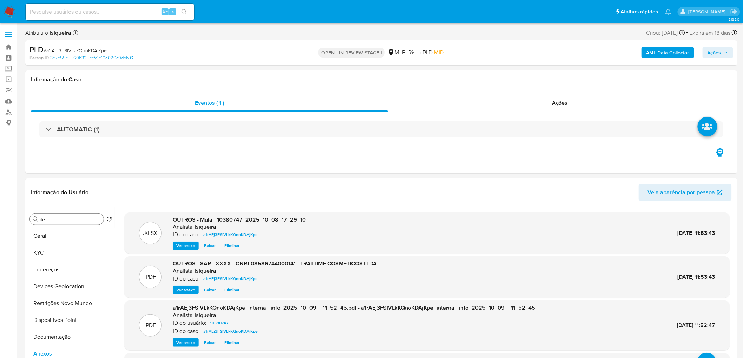
click at [493, 43] on div "PLD # a1rAEj3FSlVLkKQnoKDAjKpe Person ID 3e7e55c5569b325ccfe1e10e020c9dbb OPEN …" at bounding box center [381, 52] width 712 height 25
click at [493, 57] on span "Ações" at bounding box center [714, 52] width 14 height 11
click at [493, 76] on div "Resolução do caso Alt r" at bounding box center [522, 75] width 64 height 18
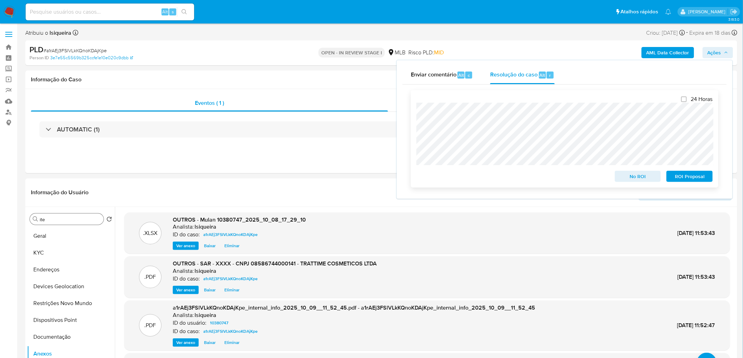
click at [493, 178] on span "ROI Proposal" at bounding box center [689, 177] width 36 height 10
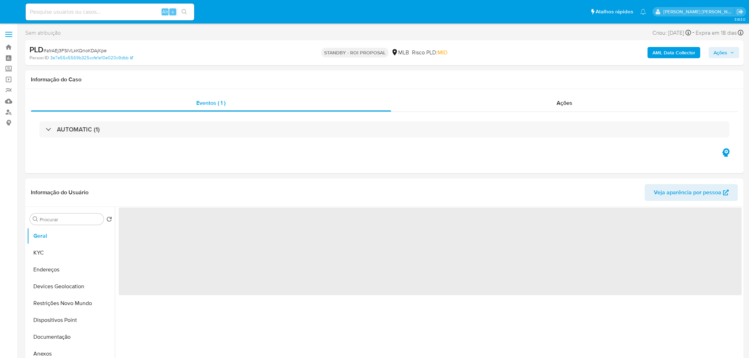
select select "10"
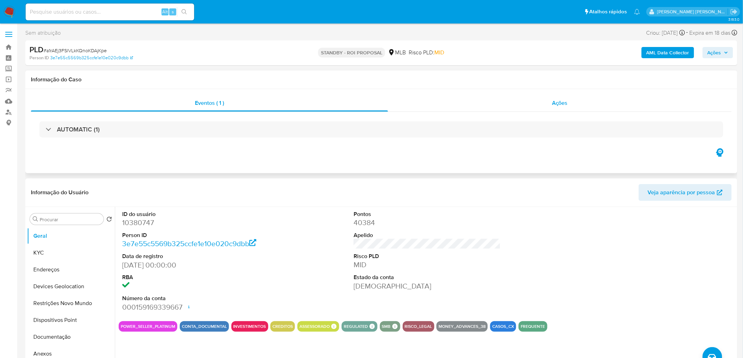
click at [541, 107] on div "Ações" at bounding box center [560, 103] width 344 height 17
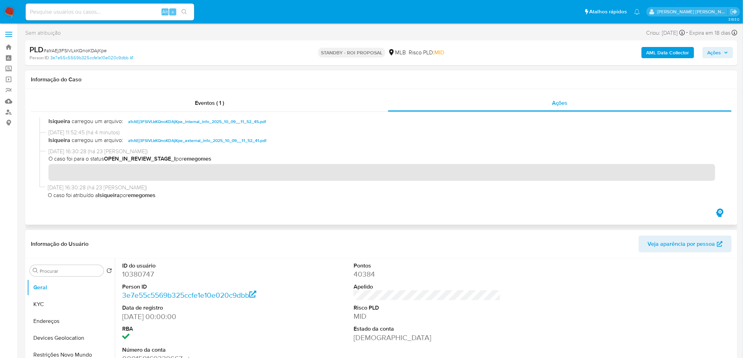
scroll to position [39, 0]
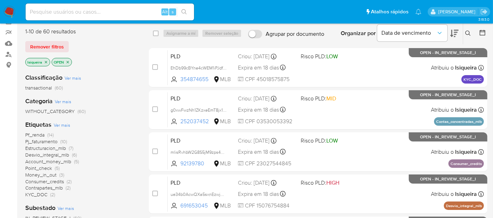
scroll to position [78, 0]
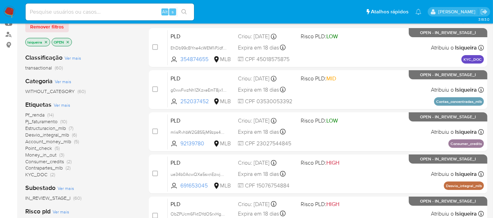
click at [9, 10] on img at bounding box center [10, 12] width 12 height 12
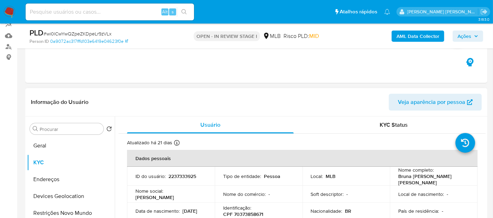
scroll to position [78, 0]
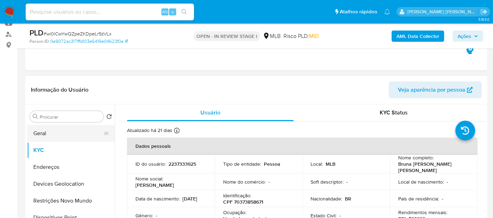
click at [78, 137] on button "Geral" at bounding box center [68, 133] width 82 height 17
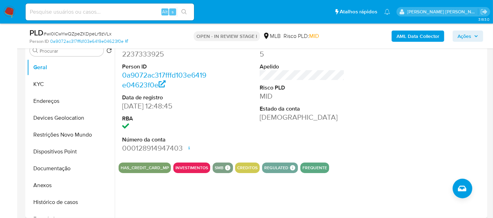
scroll to position [156, 0]
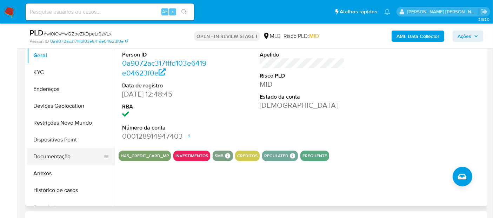
click at [62, 154] on button "Documentação" at bounding box center [68, 156] width 82 height 17
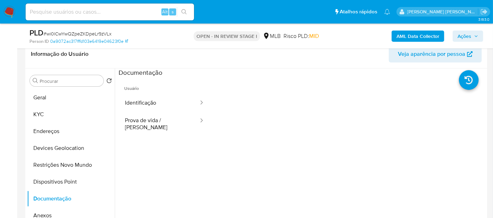
scroll to position [78, 0]
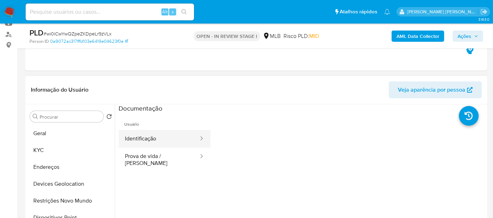
click at [146, 137] on button "Identificação" at bounding box center [159, 139] width 81 height 18
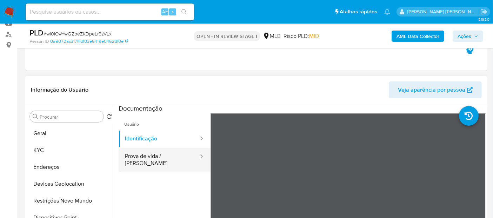
click at [179, 159] on button "Prova de vida / Selfie" at bounding box center [159, 160] width 81 height 24
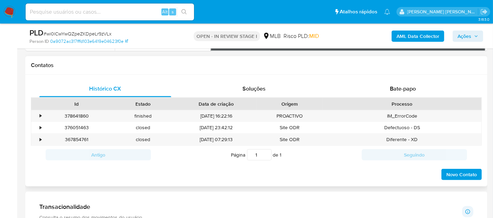
scroll to position [312, 0]
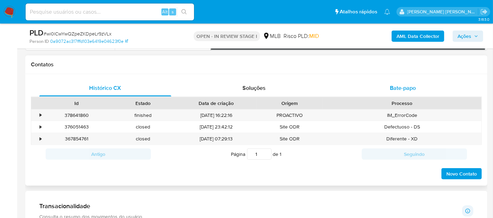
click at [413, 89] on span "Bate-papo" at bounding box center [403, 88] width 26 height 8
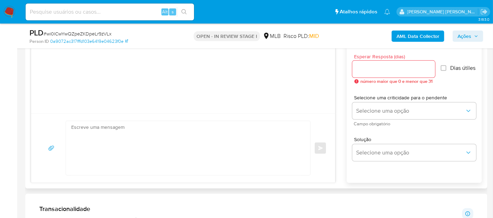
scroll to position [351, 0]
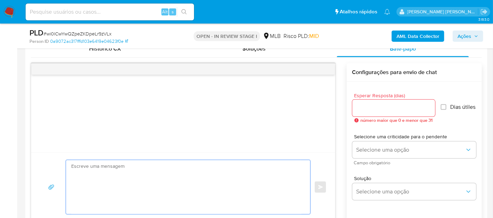
click at [136, 182] on textarea at bounding box center [186, 187] width 230 height 54
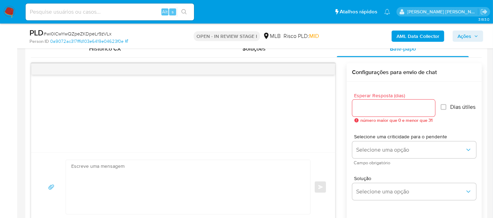
click at [173, 177] on textarea at bounding box center [186, 187] width 230 height 54
paste textarea "Olá, Estamos realizando uma verificação adicional de segurança em contas de usu…"
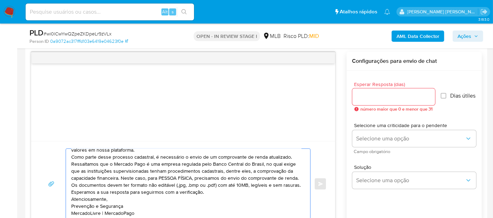
scroll to position [40, 0]
type textarea "Olá, Estamos realizando uma verificação adicional de segurança em contas de usu…"
click at [444, 94] on input "Dias útiles" at bounding box center [444, 96] width 6 height 6
checkbox input "true"
click at [404, 102] on div at bounding box center [393, 96] width 83 height 17
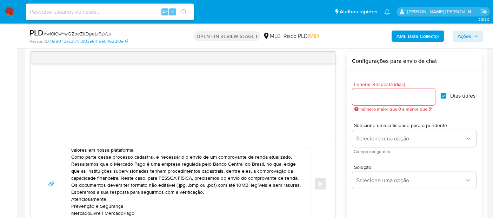
click at [404, 98] on input "Esperar Resposta (dias)" at bounding box center [393, 96] width 83 height 9
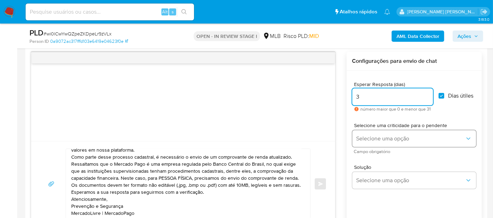
type input "3"
click at [420, 137] on span "Selecione uma opção" at bounding box center [411, 138] width 108 height 7
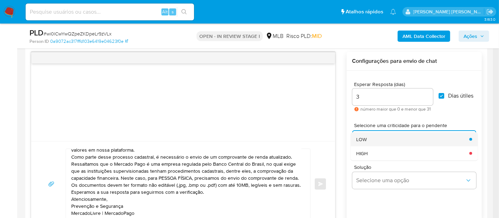
click at [393, 138] on div "LOW" at bounding box center [410, 139] width 109 height 14
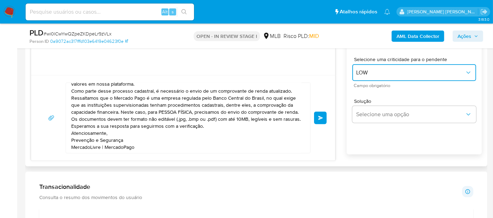
scroll to position [440, 0]
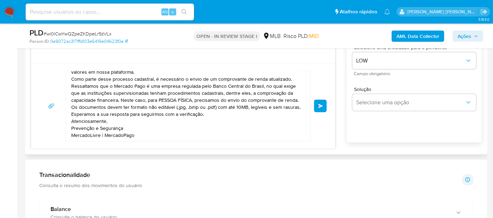
click at [324, 104] on button "common.send" at bounding box center [320, 106] width 13 height 13
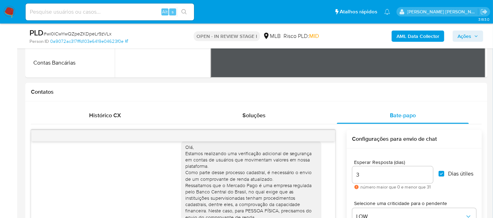
scroll to position [0, 0]
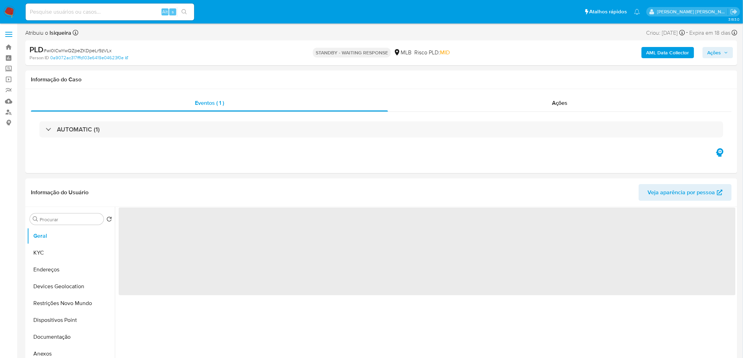
select select "10"
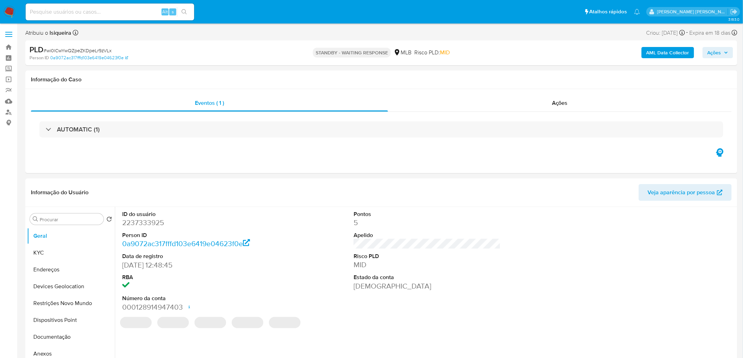
click at [71, 50] on span "# wi0lCwYwQZpeZKDpeLr9zVLx" at bounding box center [78, 50] width 68 height 7
copy span "wi0lCwYwQZpeZKDpeLr9zVLx"
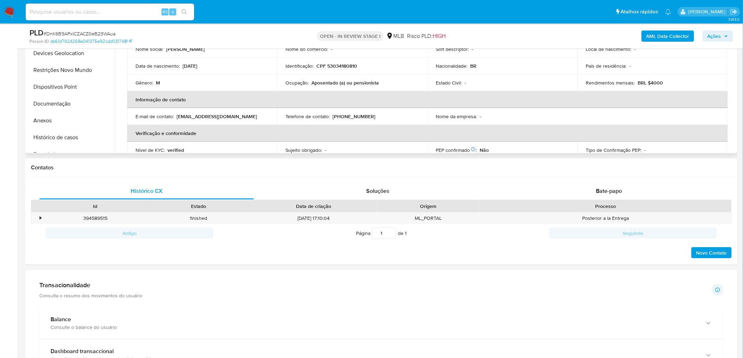
scroll to position [195, 0]
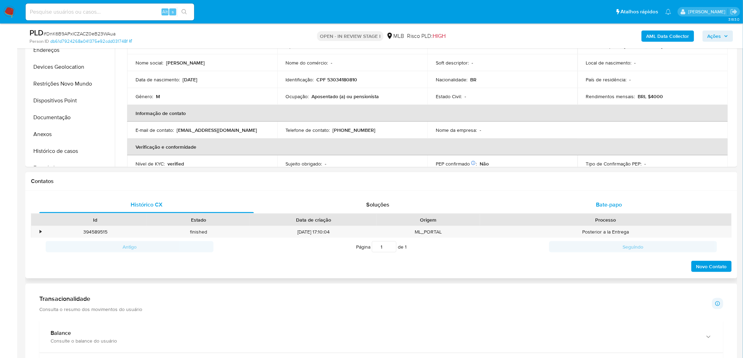
click at [611, 210] on div "Bate-papo" at bounding box center [608, 205] width 214 height 17
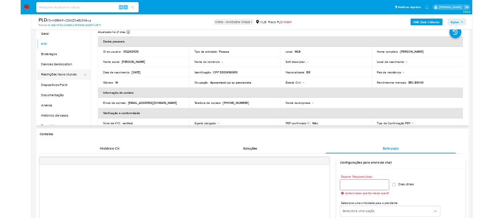
scroll to position [117, 0]
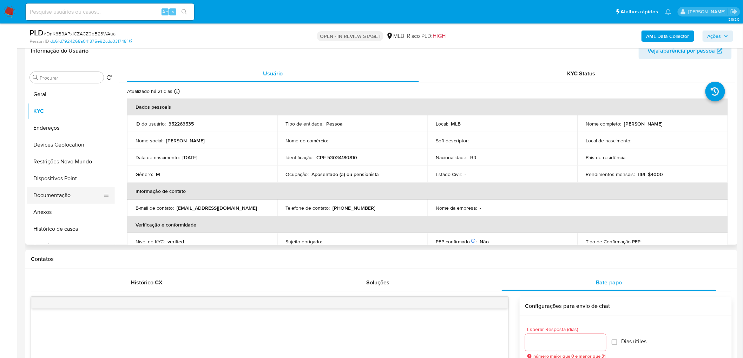
click at [54, 191] on button "Documentação" at bounding box center [68, 195] width 82 height 17
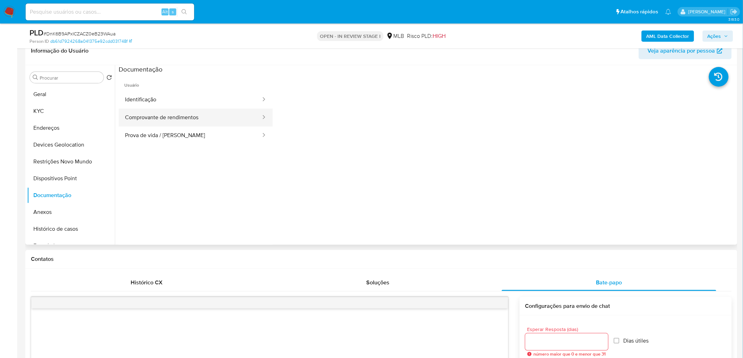
click at [195, 120] on button "Comprovante de rendimentos" at bounding box center [190, 118] width 143 height 18
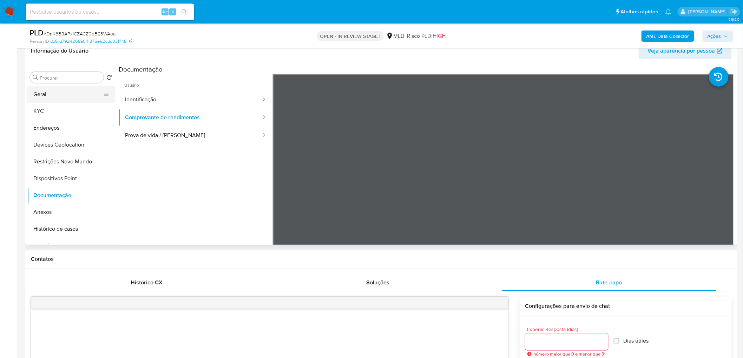
click at [48, 95] on button "Geral" at bounding box center [68, 94] width 82 height 17
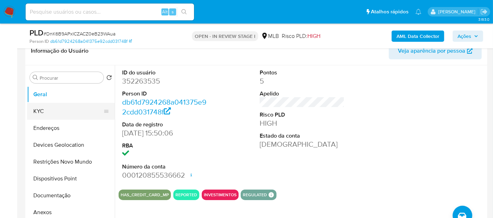
click at [38, 112] on button "KYC" at bounding box center [68, 111] width 82 height 17
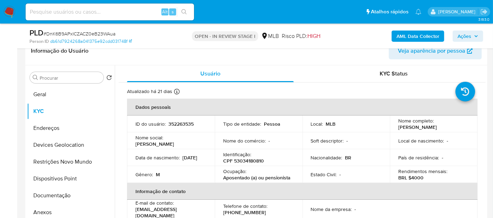
click at [239, 179] on p "Aposentado (a) ou pensionista" at bounding box center [256, 177] width 67 height 6
copy p "Aposentado"
click at [48, 195] on button "Documentação" at bounding box center [68, 195] width 82 height 17
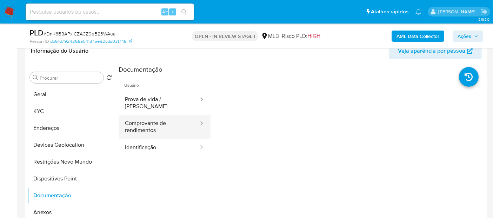
click at [159, 121] on button "Comprovante de rendimentos" at bounding box center [159, 127] width 81 height 24
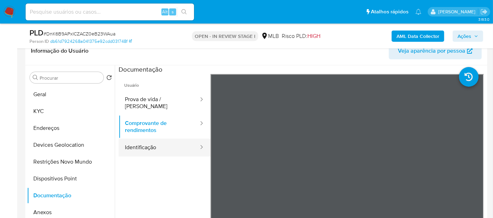
click at [126, 139] on button "Identificação" at bounding box center [159, 148] width 81 height 18
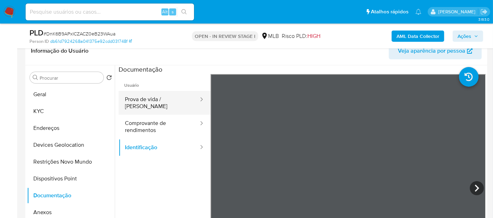
click at [135, 97] on button "Prova de vida / Selfie" at bounding box center [159, 103] width 81 height 24
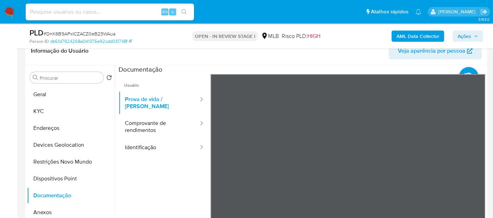
scroll to position [0, 0]
click at [61, 96] on button "Geral" at bounding box center [68, 94] width 82 height 17
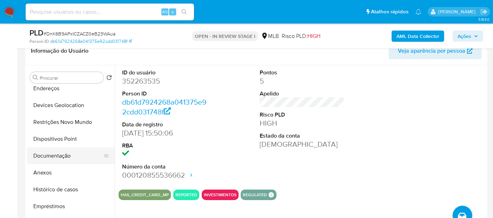
scroll to position [78, 0]
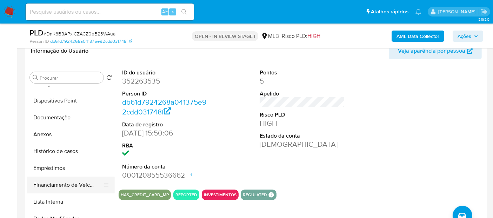
drag, startPoint x: 69, startPoint y: 186, endPoint x: 67, endPoint y: 181, distance: 5.0
click at [69, 185] on button "Financiamento de Veículos" at bounding box center [68, 185] width 82 height 17
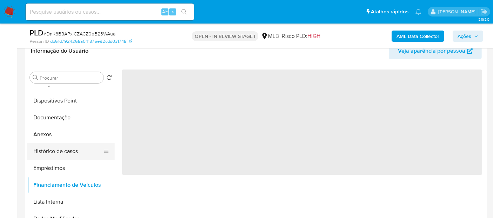
click at [65, 158] on button "Histórico de casos" at bounding box center [68, 151] width 82 height 17
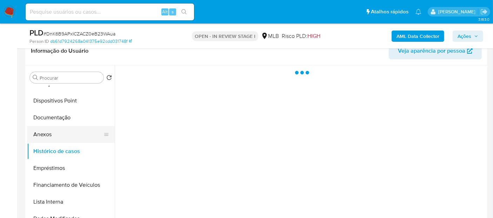
scroll to position [0, 0]
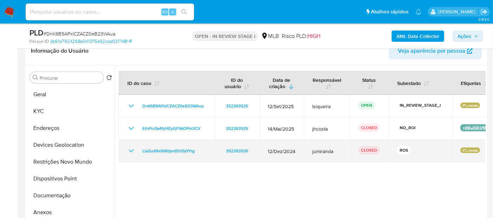
click at [130, 151] on icon "Mostrar/Ocultar" at bounding box center [131, 150] width 5 height 3
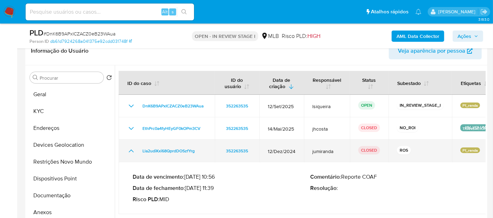
click at [130, 151] on icon "Mostrar/Ocultar" at bounding box center [131, 151] width 8 height 8
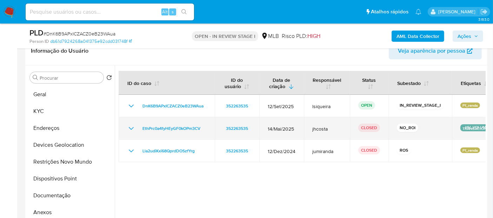
click at [133, 129] on icon "Mostrar/Ocultar" at bounding box center [131, 128] width 8 height 8
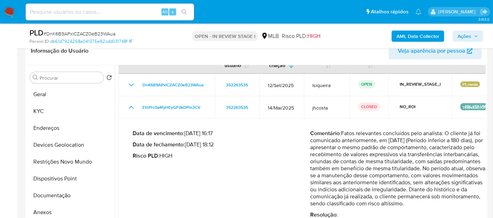
scroll to position [32, 0]
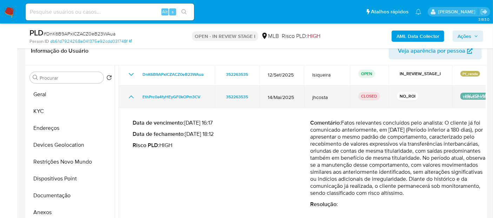
click at [133, 100] on icon "Mostrar/Ocultar" at bounding box center [131, 97] width 8 height 8
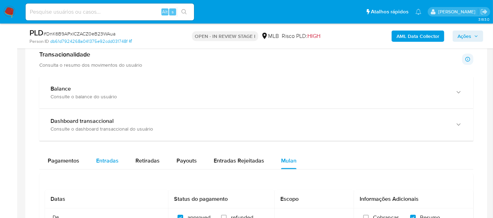
scroll to position [546, 0]
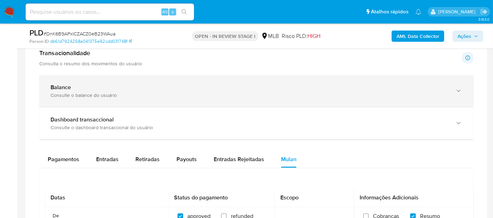
click at [145, 84] on div "Balance" at bounding box center [250, 87] width 398 height 7
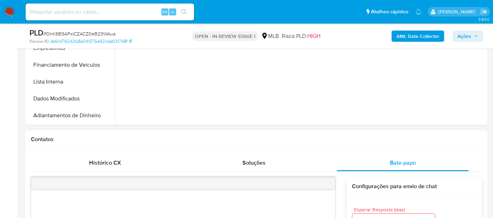
scroll to position [156, 0]
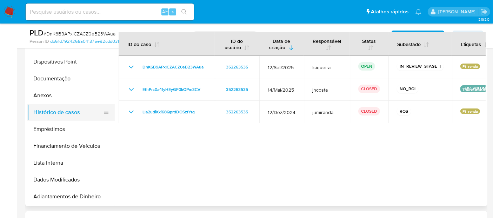
click at [58, 110] on button "Histórico de casos" at bounding box center [68, 112] width 82 height 17
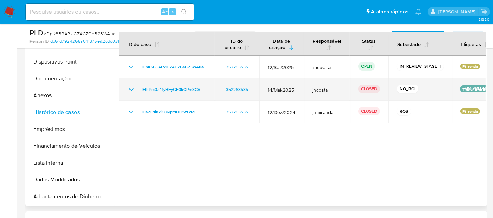
click at [131, 88] on icon "Mostrar/Ocultar" at bounding box center [131, 89] width 8 height 8
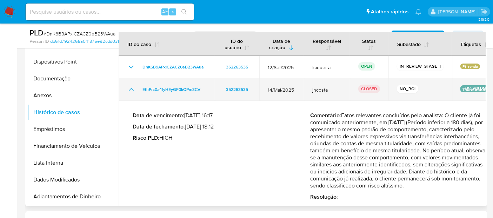
click at [134, 89] on icon "Mostrar/Ocultar" at bounding box center [131, 89] width 8 height 8
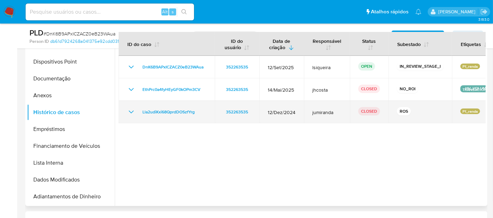
click at [131, 111] on icon "Mostrar/Ocultar" at bounding box center [131, 112] width 8 height 8
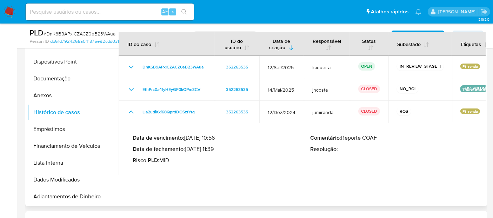
drag, startPoint x: 214, startPoint y: 147, endPoint x: 188, endPoint y: 148, distance: 26.0
click at [188, 148] on p "Data de fechamento : 15/01/2025 11:39" at bounding box center [222, 149] width 178 height 7
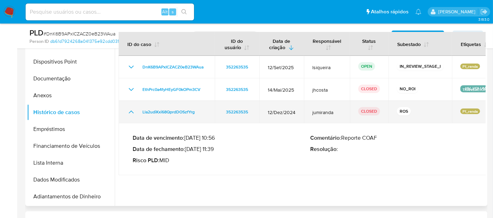
click at [131, 111] on icon "Mostrar/Ocultar" at bounding box center [131, 112] width 8 height 8
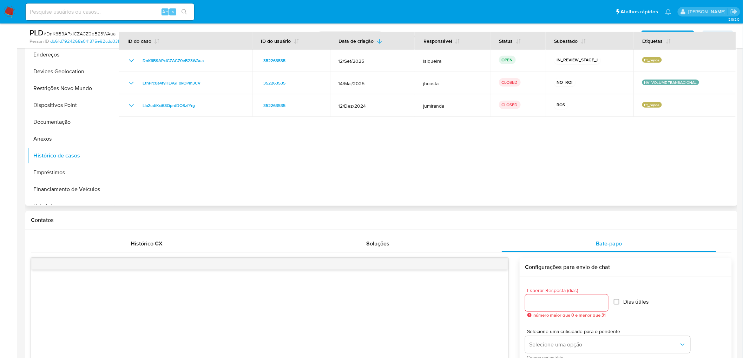
scroll to position [0, 0]
click at [46, 60] on button "Geral" at bounding box center [68, 55] width 82 height 17
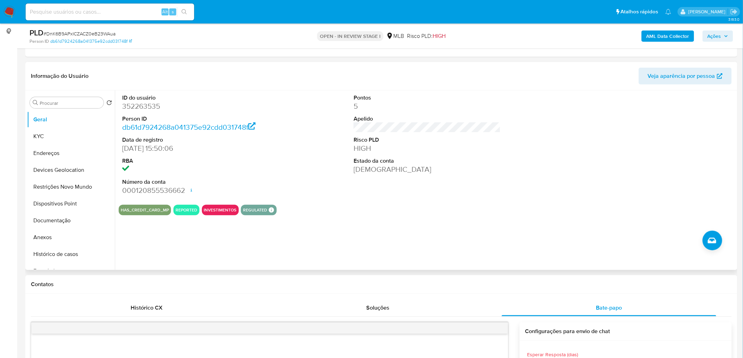
scroll to position [78, 0]
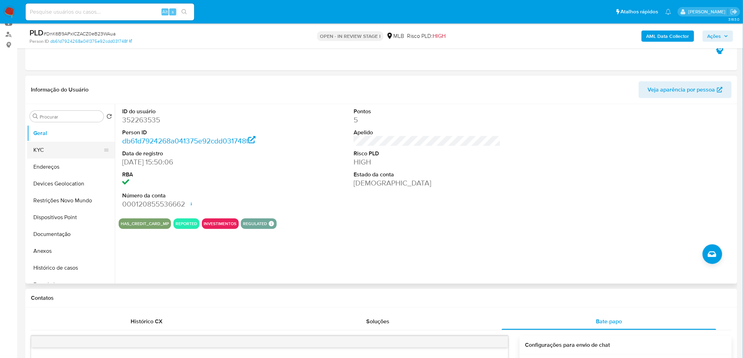
click at [64, 148] on button "KYC" at bounding box center [68, 150] width 82 height 17
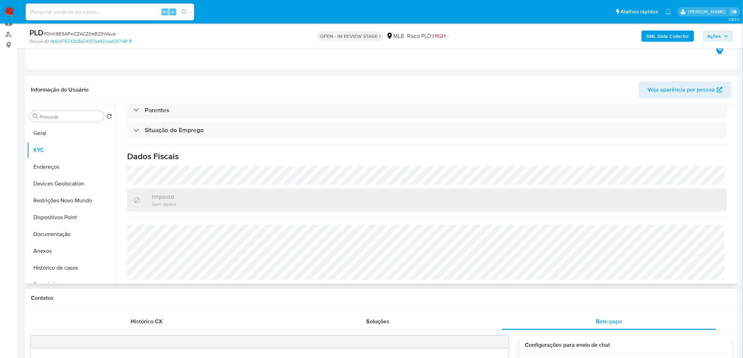
scroll to position [292, 0]
click at [42, 164] on button "Endereços" at bounding box center [68, 167] width 82 height 17
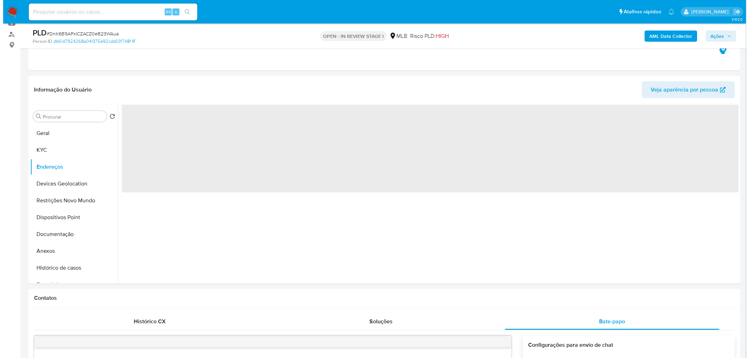
scroll to position [0, 0]
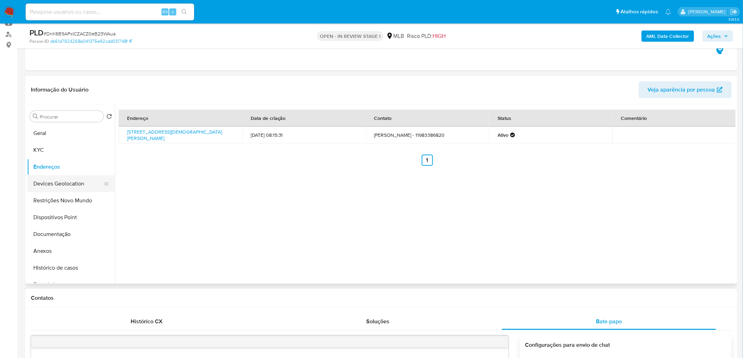
click at [55, 185] on button "Devices Geolocation" at bounding box center [68, 183] width 82 height 17
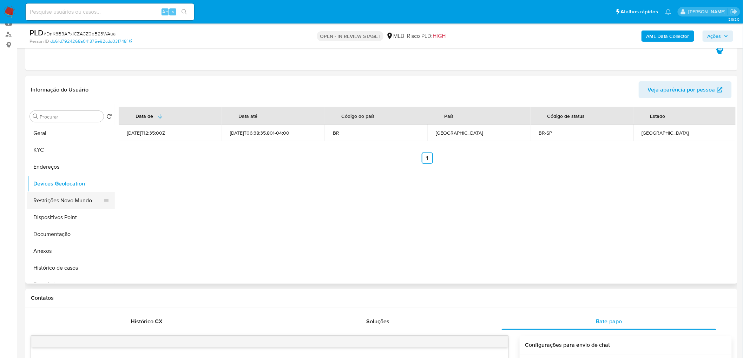
click at [45, 199] on button "Restrições Novo Mundo" at bounding box center [68, 200] width 82 height 17
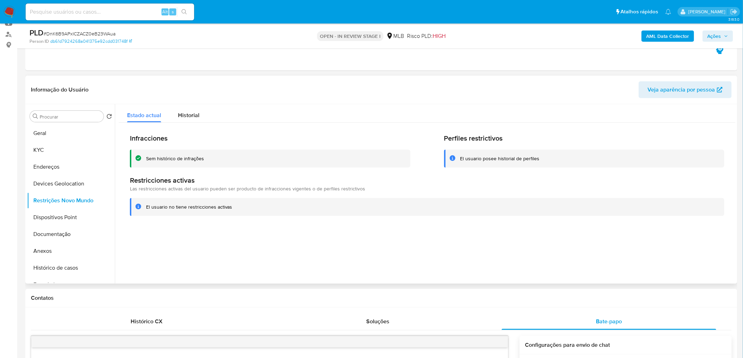
click at [220, 234] on div at bounding box center [425, 194] width 620 height 180
click at [78, 215] on button "Dispositivos Point" at bounding box center [68, 217] width 82 height 17
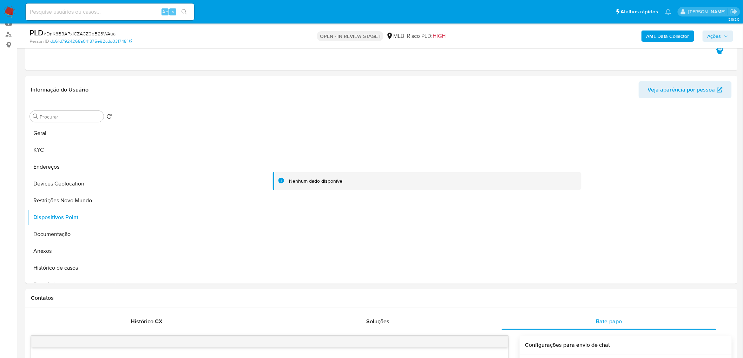
click at [654, 40] on b "AML Data Collector" at bounding box center [667, 36] width 43 height 11
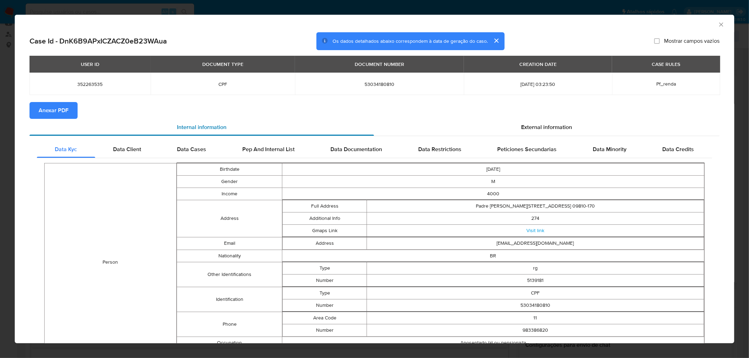
click at [46, 119] on div "Internal information" at bounding box center [201, 127] width 344 height 17
click at [61, 108] on span "Anexar PDF" at bounding box center [54, 110] width 30 height 15
click at [719, 25] on icon "Fechar a janela" at bounding box center [721, 24] width 4 height 4
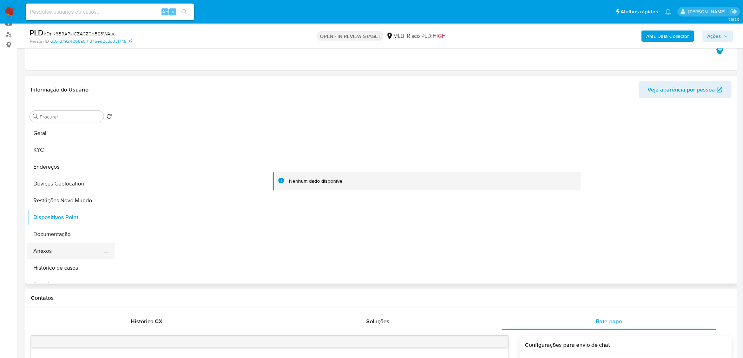
drag, startPoint x: 49, startPoint y: 242, endPoint x: 47, endPoint y: 251, distance: 9.2
click at [47, 250] on ul "Geral KYC Endereços Devices Geolocation Restrições Novo Mundo Dispositivos Poin…" at bounding box center [71, 204] width 88 height 158
click at [47, 251] on button "Anexos" at bounding box center [68, 251] width 82 height 17
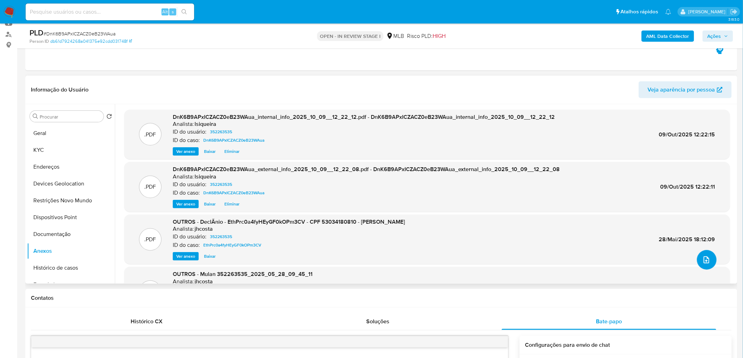
click at [706, 260] on icon "upload-file" at bounding box center [706, 260] width 6 height 7
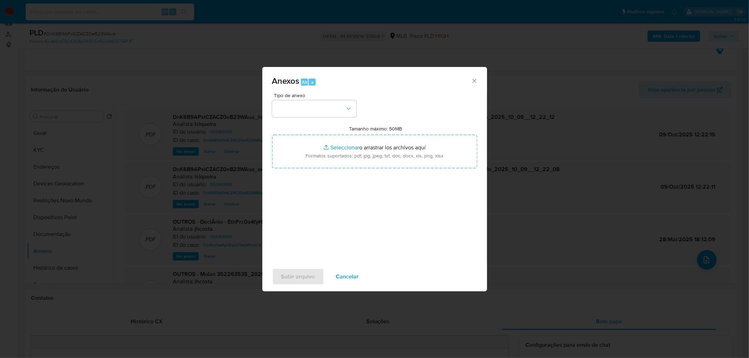
click at [320, 97] on span "Tipo de anexo" at bounding box center [316, 95] width 84 height 5
click at [314, 110] on button "button" at bounding box center [314, 108] width 84 height 17
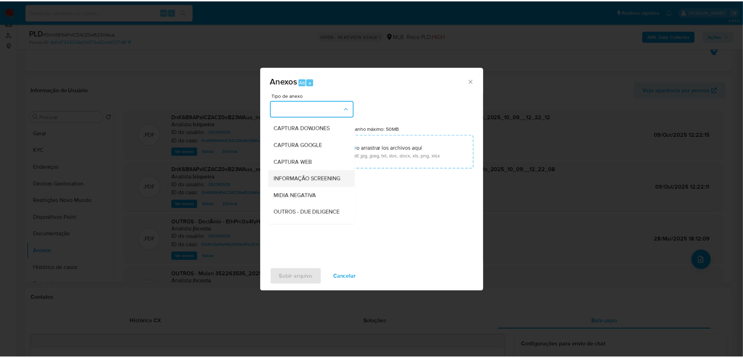
scroll to position [39, 0]
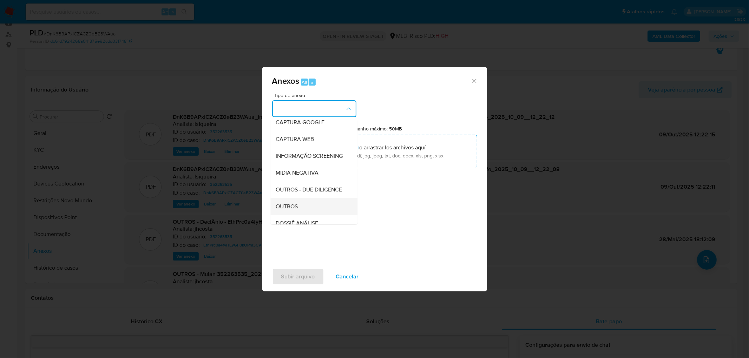
click at [282, 210] on span "OUTROS" at bounding box center [287, 206] width 22 height 7
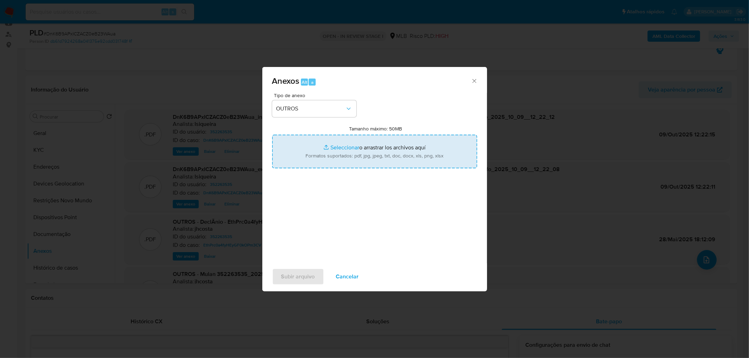
click at [338, 152] on input "Tamanho máximo: 50MB Seleccionar archivos" at bounding box center [374, 152] width 205 height 34
type input "C:\fakepath\Mulan 352263535_2025_10_08_17_30_57.xlsx"
click at [304, 277] on span "Subir arquivo" at bounding box center [298, 276] width 34 height 15
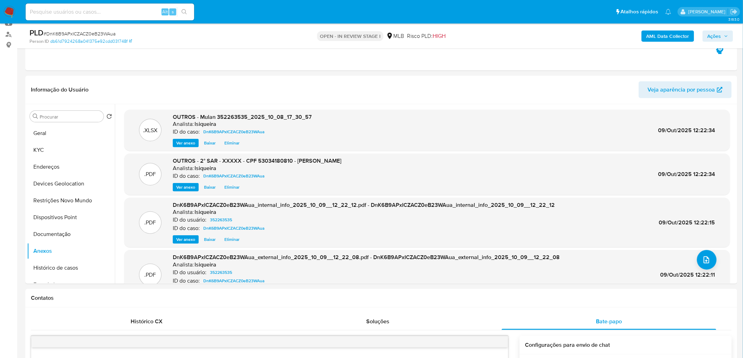
click at [729, 36] on button "Ações" at bounding box center [717, 36] width 31 height 11
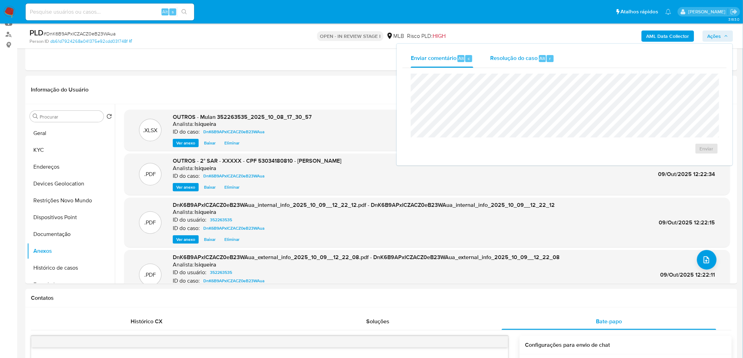
click at [501, 61] on span "Resolução do caso" at bounding box center [513, 58] width 47 height 8
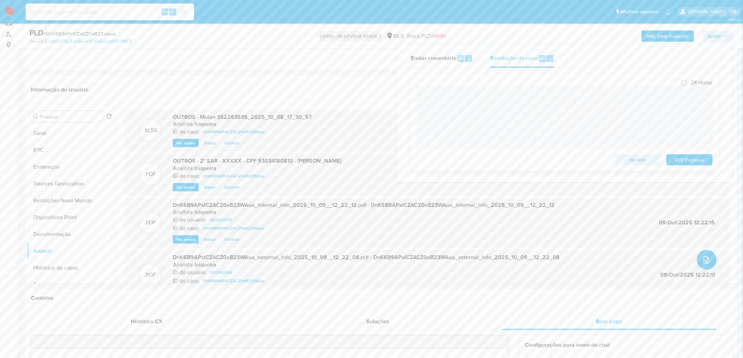
click at [680, 157] on span "ROI Proposal" at bounding box center [689, 160] width 36 height 10
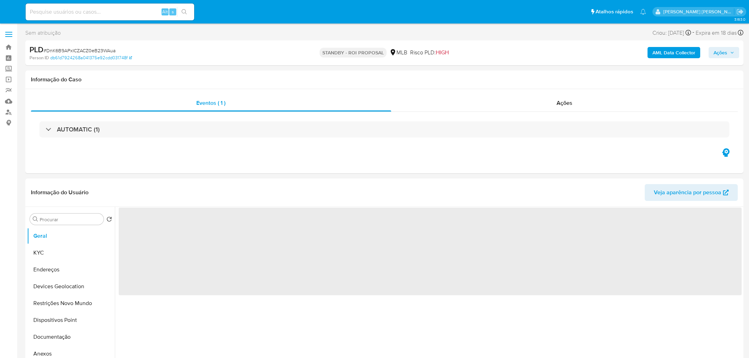
select select "10"
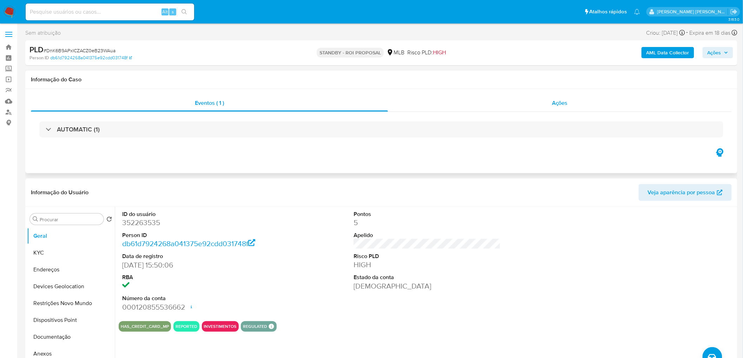
click at [556, 98] on div "Ações" at bounding box center [560, 103] width 344 height 17
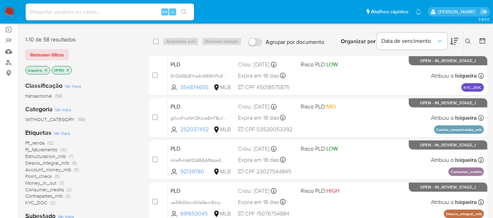
scroll to position [78, 0]
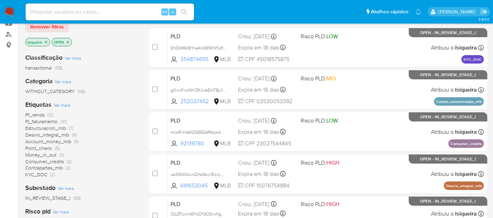
click at [45, 154] on span "Money_in_out" at bounding box center [40, 154] width 31 height 7
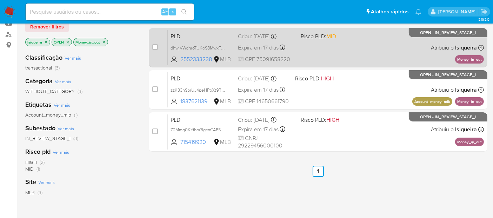
click at [380, 55] on div "PLD dhwjVWdraoTUKoS8MwxFGHZB 2552333238 MLB Risco PLD: MID Criou: [DATE] Criou:…" at bounding box center [326, 47] width 316 height 35
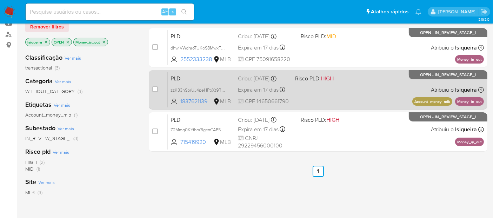
click at [367, 87] on div "PLD zzK33nSbrUJ4peHPpXt9RmxZ 1837621139 MLB Risco PLD: HIGH Criou: [DATE] Criou…" at bounding box center [326, 89] width 316 height 35
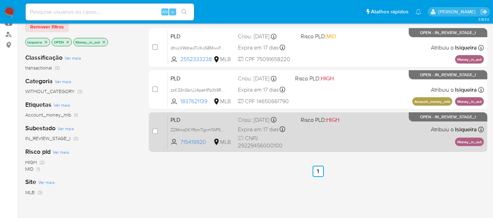
click at [359, 131] on div "PLD Z2Mmq0KYfbm7IgcmTAP5MVi0 715419920 MLB Risco PLD: HIGH Criou: [DATE] Criou:…" at bounding box center [326, 131] width 316 height 35
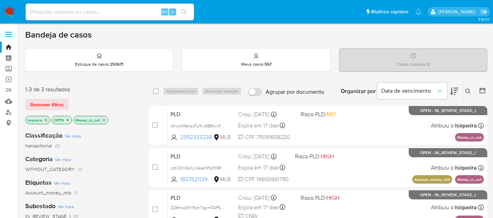
click at [9, 13] on img at bounding box center [10, 12] width 12 height 12
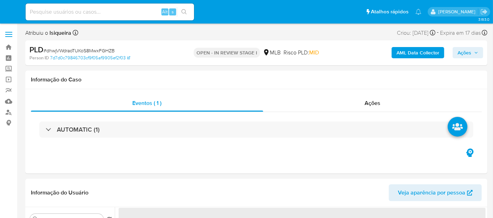
select select "10"
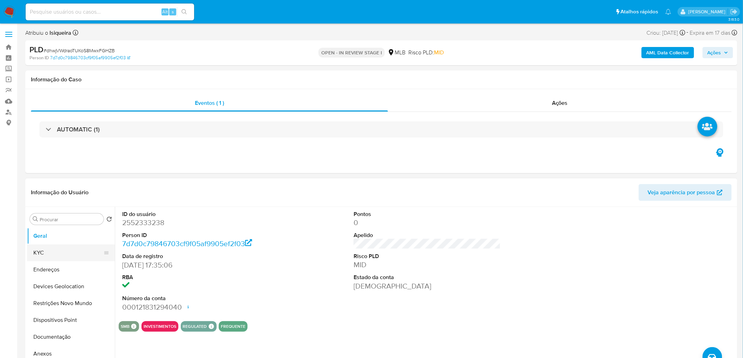
click at [50, 196] on button "KYC" at bounding box center [68, 253] width 82 height 17
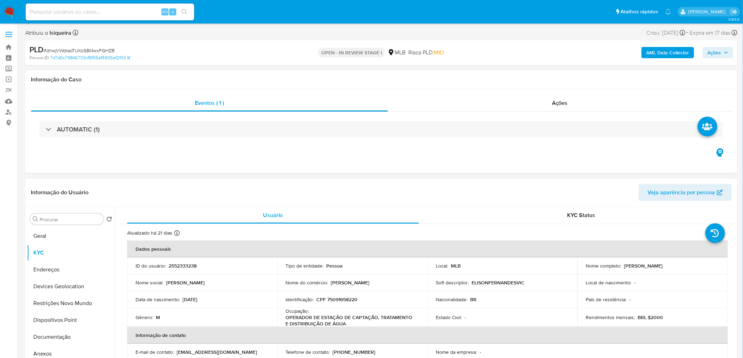
drag, startPoint x: 685, startPoint y: 267, endPoint x: 622, endPoint y: 268, distance: 63.5
click at [444, 196] on div "Nome completo : Elison Fernandes Vicente" at bounding box center [652, 266] width 133 height 6
copy p "Elison Fernandes Vicente"
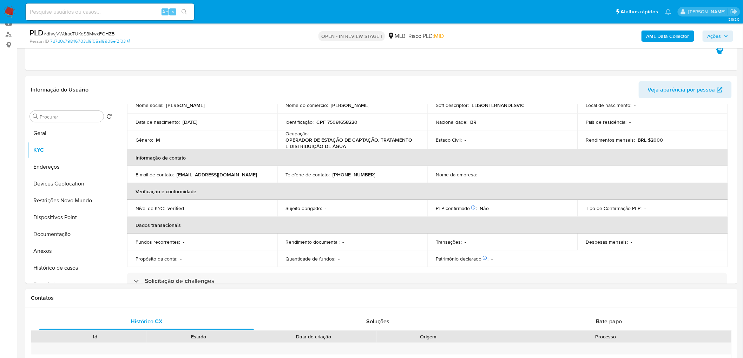
scroll to position [78, 0]
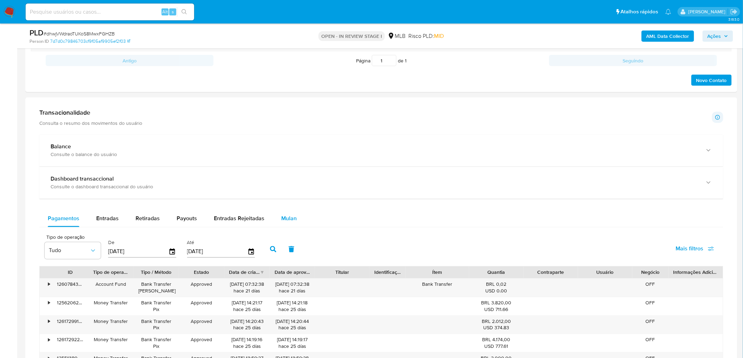
click at [288, 196] on span "Mulan" at bounding box center [288, 219] width 15 height 8
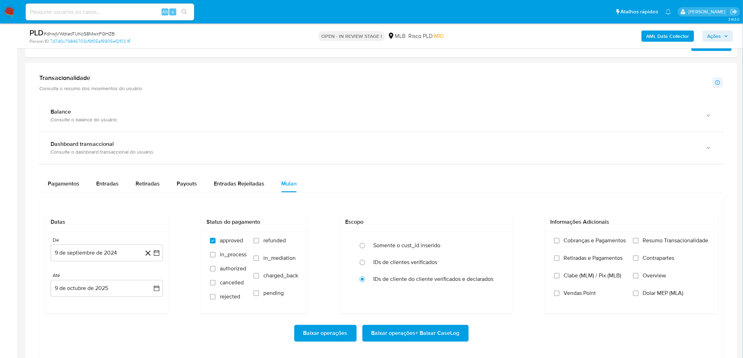
scroll to position [507, 0]
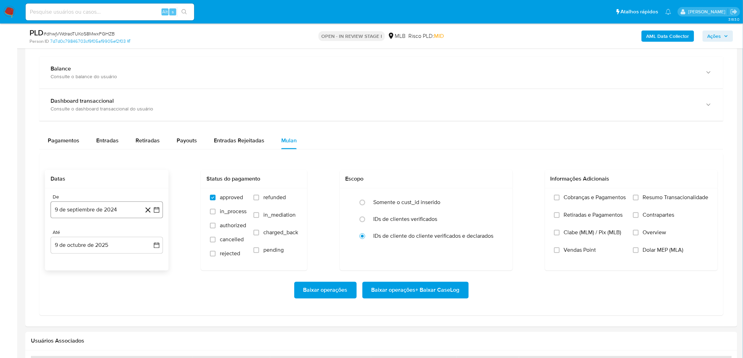
click at [93, 196] on button "9 de septiembre de 2024" at bounding box center [107, 210] width 112 height 17
click at [95, 196] on span "septiembre 2024" at bounding box center [103, 235] width 43 height 7
click at [148, 196] on icon "Año siguiente" at bounding box center [149, 235] width 8 height 8
click at [111, 196] on button "ago" at bounding box center [106, 300] width 20 height 11
click at [119, 196] on button "1" at bounding box center [120, 261] width 11 height 11
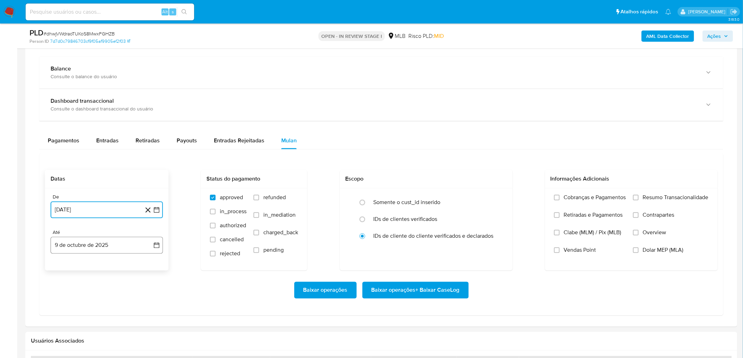
click at [103, 196] on button "9 de octubre de 2025" at bounding box center [107, 245] width 112 height 17
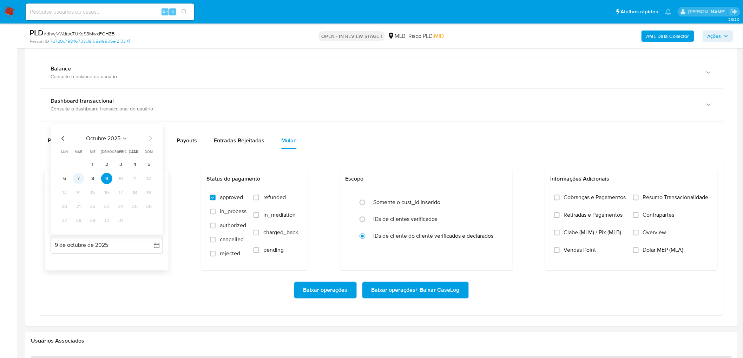
click at [83, 178] on button "7" at bounding box center [78, 178] width 11 height 11
click at [444, 196] on span "Resumo Transacionalidade" at bounding box center [676, 197] width 66 height 7
click at [444, 196] on input "Resumo Transacionalidade" at bounding box center [636, 198] width 6 height 6
click at [444, 196] on span "Vendas Point" at bounding box center [580, 250] width 32 height 7
click at [444, 196] on input "Vendas Point" at bounding box center [557, 251] width 6 height 6
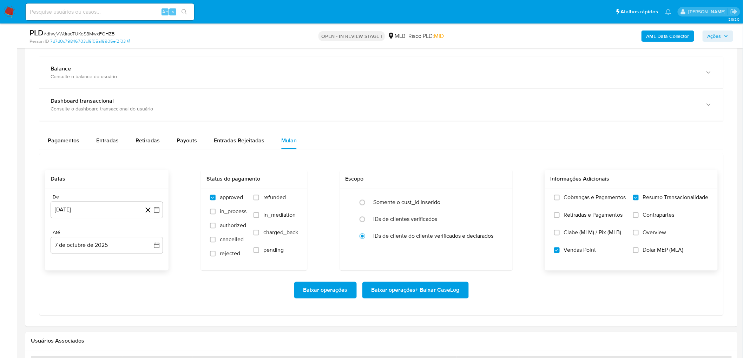
click at [422, 196] on span "Baixar operações + Baixar CaseLog" at bounding box center [415, 290] width 88 height 15
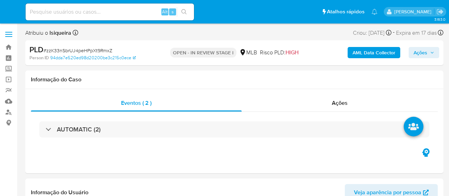
select select "10"
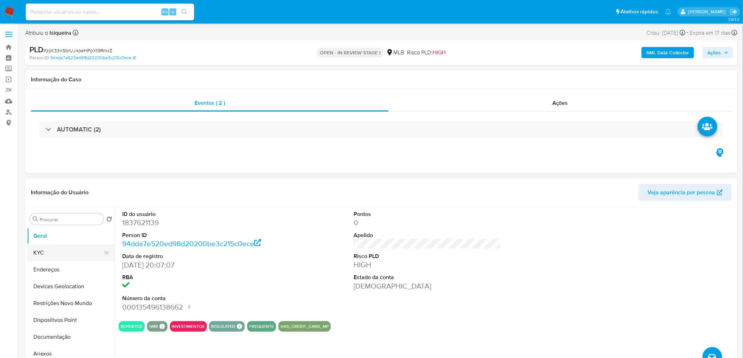
click at [53, 196] on button "KYC" at bounding box center [68, 253] width 82 height 17
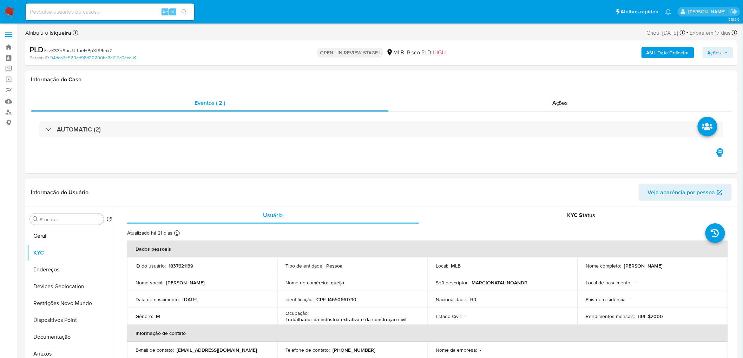
drag, startPoint x: 676, startPoint y: 266, endPoint x: 620, endPoint y: 267, distance: 55.5
click at [449, 196] on div "Nome completo : [PERSON_NAME]" at bounding box center [652, 266] width 133 height 6
copy div "[PERSON_NAME]"
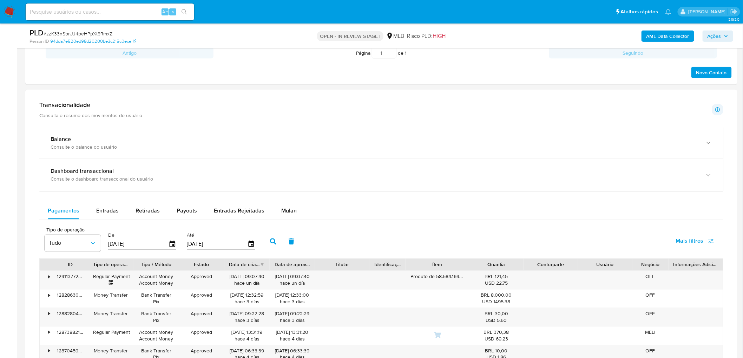
scroll to position [390, 0]
click at [286, 196] on span "Mulan" at bounding box center [288, 210] width 15 height 8
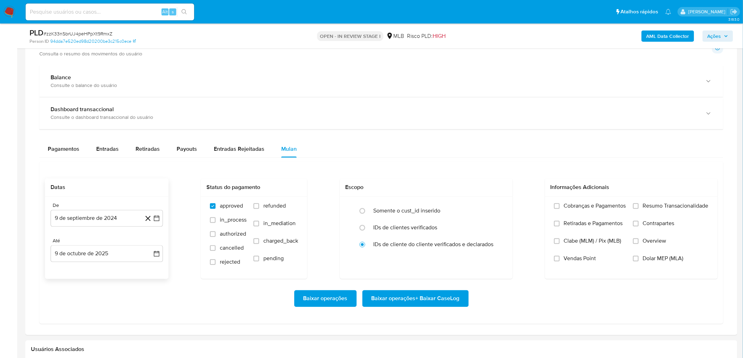
scroll to position [468, 0]
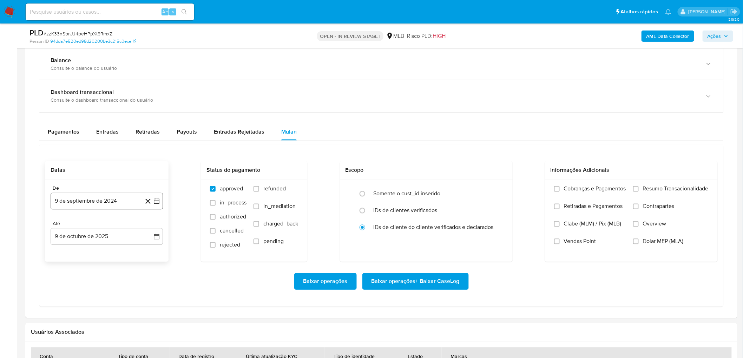
click at [74, 196] on button "9 de septiembre de 2024" at bounding box center [107, 201] width 112 height 17
click at [98, 196] on span "septiembre 2024" at bounding box center [103, 227] width 43 height 7
click at [149, 196] on icon "Año siguiente" at bounding box center [149, 227] width 8 height 8
click at [106, 196] on span "ago" at bounding box center [106, 292] width 9 height 6
click at [121, 196] on button "1" at bounding box center [120, 252] width 11 height 11
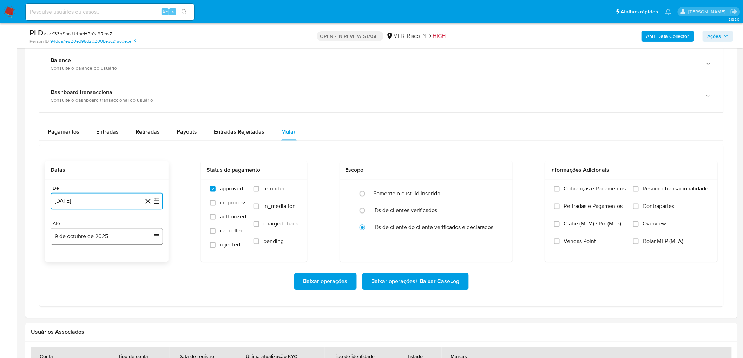
click at [91, 196] on button "9 de octubre de 2025" at bounding box center [107, 236] width 112 height 17
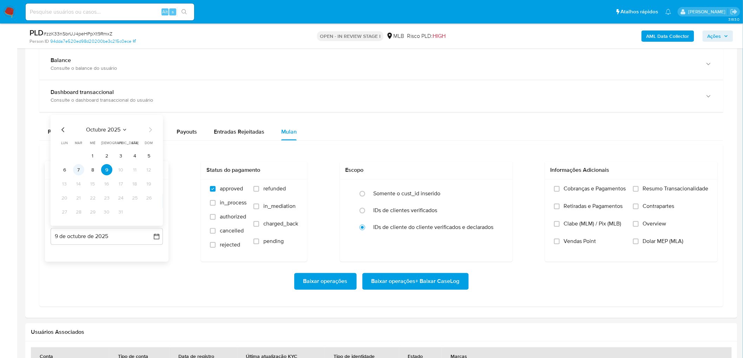
click at [78, 170] on button "7" at bounding box center [78, 170] width 11 height 11
click at [449, 192] on span "Resumo Transacionalidade" at bounding box center [676, 189] width 66 height 7
click at [449, 192] on input "Resumo Transacionalidade" at bounding box center [636, 189] width 6 height 6
click at [449, 196] on span "Vendas Point" at bounding box center [580, 241] width 32 height 7
click at [449, 196] on input "Vendas Point" at bounding box center [557, 242] width 6 height 6
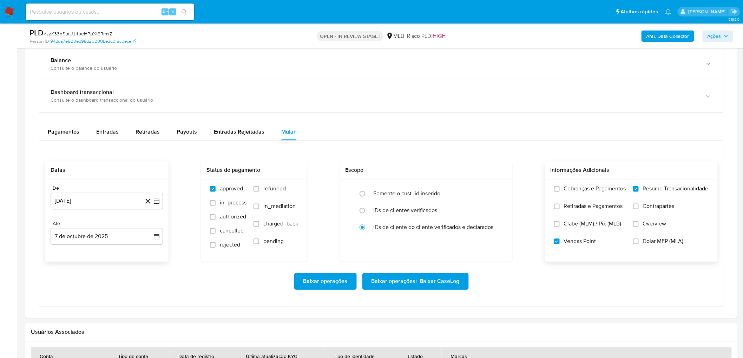
click at [405, 196] on span "Baixar operações + Baixar CaseLog" at bounding box center [415, 281] width 88 height 15
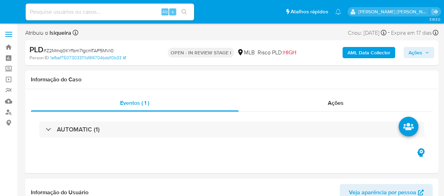
select select "10"
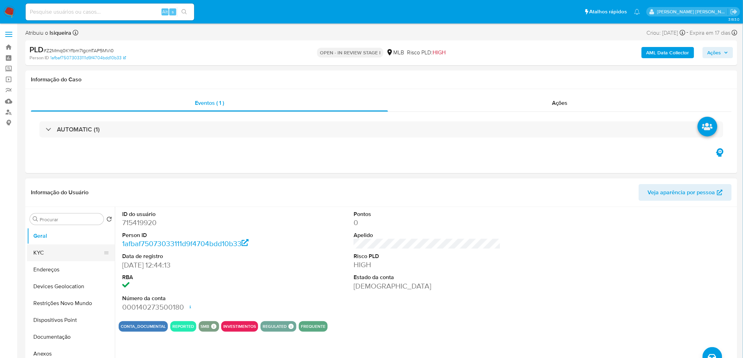
click at [43, 196] on button "KYC" at bounding box center [68, 253] width 82 height 17
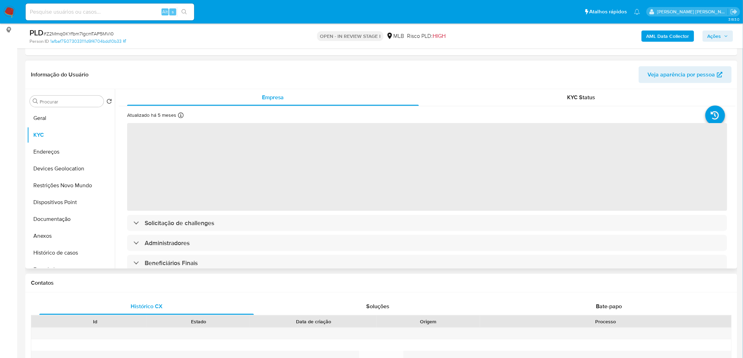
scroll to position [117, 0]
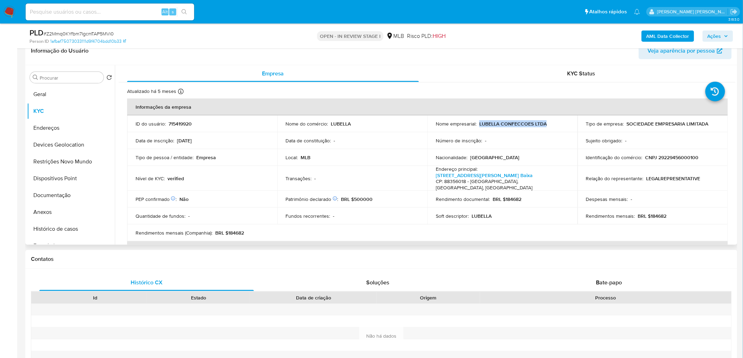
drag, startPoint x: 556, startPoint y: 123, endPoint x: 478, endPoint y: 125, distance: 77.9
click at [444, 125] on div "Nome empresarial : LUBELLA CONFECCOES LTDA" at bounding box center [502, 124] width 133 height 6
copy p "LUBELLA CONFECCOES LTDA"
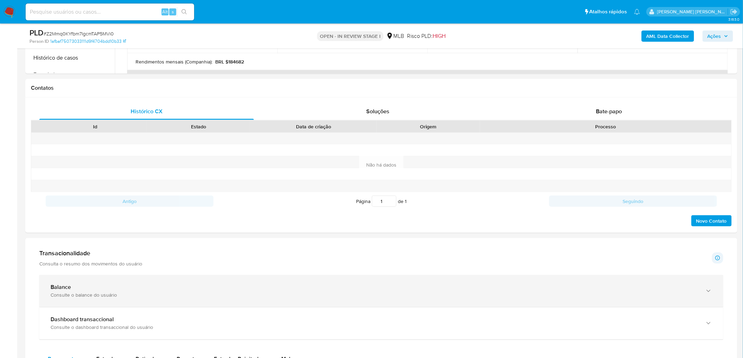
scroll to position [351, 0]
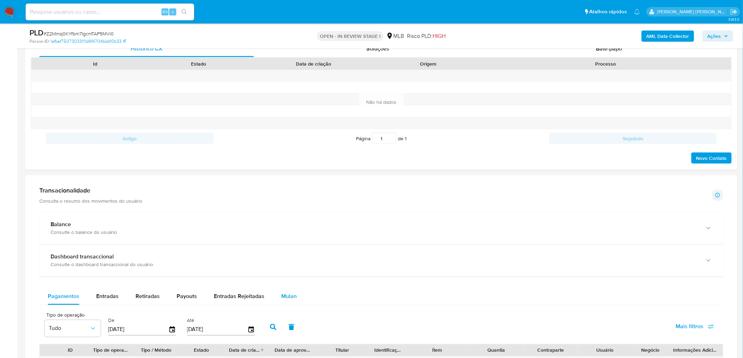
click at [291, 196] on span "Mulan" at bounding box center [288, 297] width 15 height 8
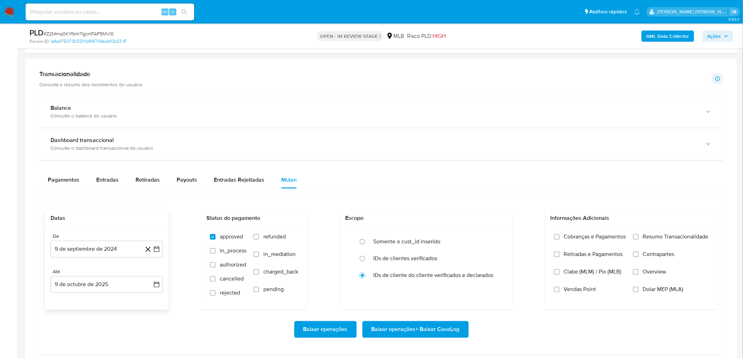
scroll to position [468, 0]
click at [94, 196] on button "9 de septiembre de 2024" at bounding box center [107, 249] width 112 height 17
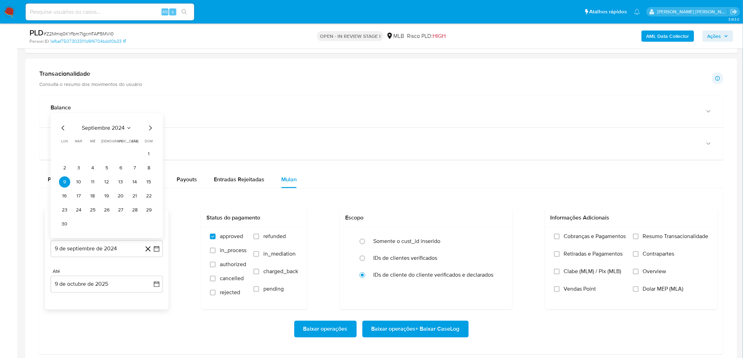
click at [114, 129] on span "septiembre 2024" at bounding box center [103, 128] width 43 height 7
click at [145, 134] on icon "Año siguiente" at bounding box center [149, 134] width 8 height 8
click at [109, 196] on span "ago" at bounding box center [106, 200] width 9 height 6
click at [121, 171] on button "1" at bounding box center [120, 168] width 11 height 11
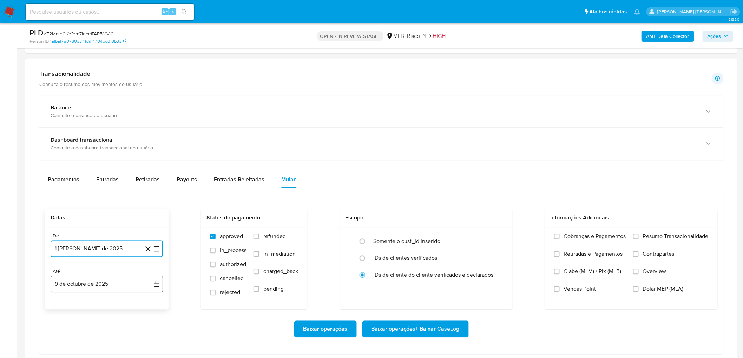
click at [75, 196] on button "9 de octubre de 2025" at bounding box center [107, 284] width 112 height 17
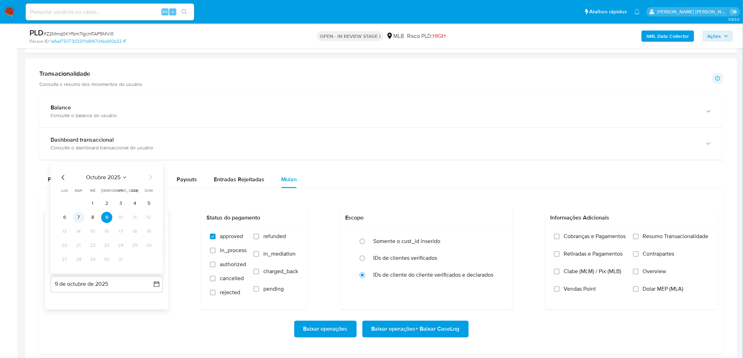
click at [79, 196] on button "7" at bounding box center [78, 217] width 11 height 11
click at [444, 196] on span "Resumo Transacionalidade" at bounding box center [676, 236] width 66 height 7
click at [444, 196] on input "Resumo Transacionalidade" at bounding box center [636, 237] width 6 height 6
click at [444, 196] on label "Vendas Point" at bounding box center [590, 295] width 72 height 18
click at [444, 196] on input "Vendas Point" at bounding box center [557, 290] width 6 height 6
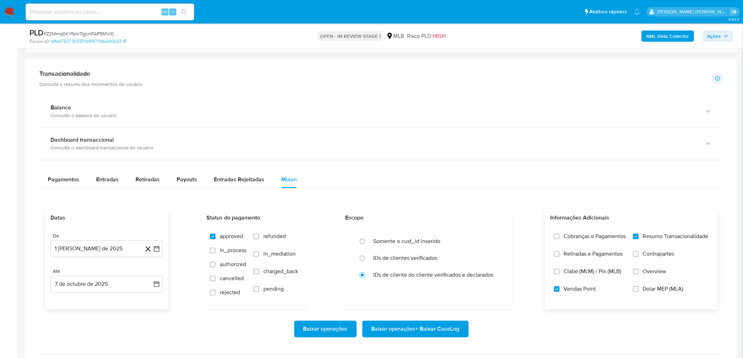
click at [416, 196] on span "Baixar operações + Baixar CaseLog" at bounding box center [415, 329] width 88 height 15
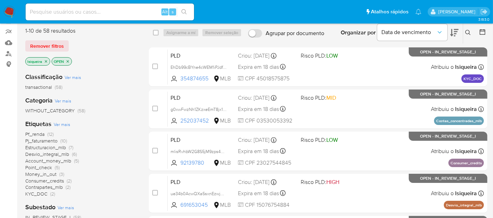
scroll to position [78, 0]
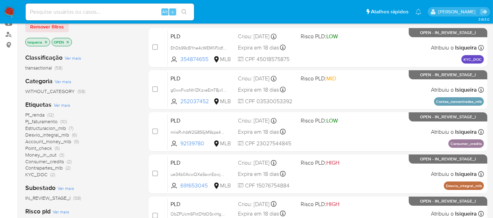
click at [34, 113] on span "Pf_renda" at bounding box center [34, 114] width 19 height 7
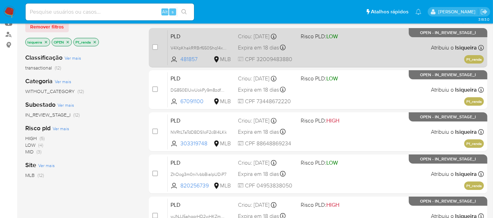
click at [357, 53] on div "PLD V4XpKhakRRBrf650Shq14xhF 481857 MLB Risco PLD: LOW Criou: 12/09/2025 Criou:…" at bounding box center [326, 47] width 316 height 35
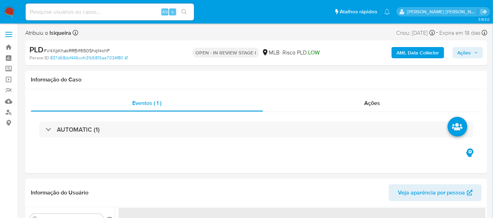
select select "10"
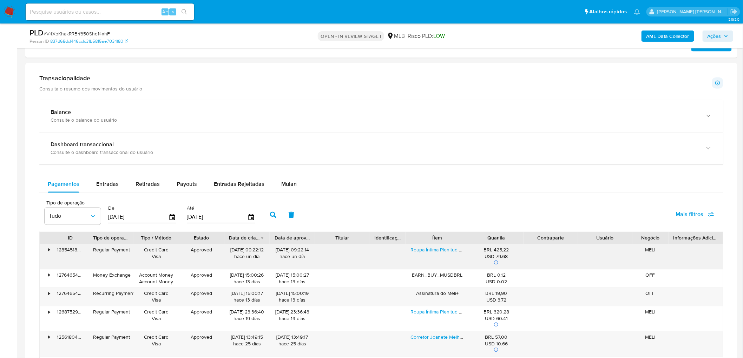
scroll to position [468, 0]
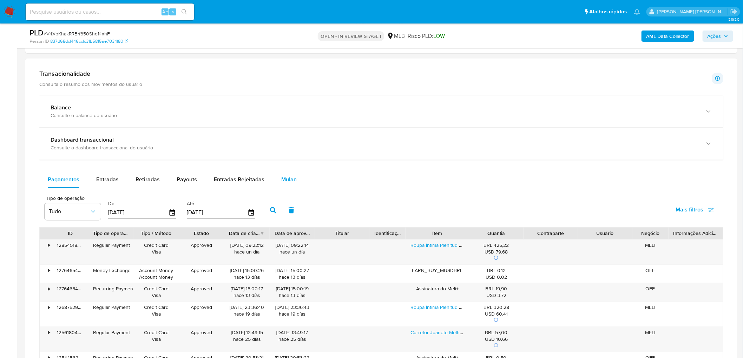
click at [294, 178] on button "Mulan" at bounding box center [289, 180] width 32 height 17
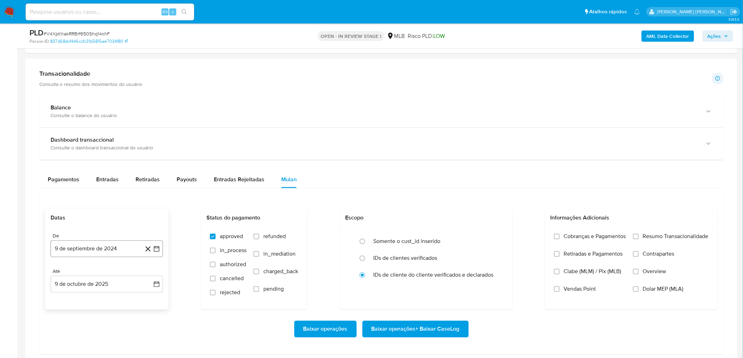
click at [98, 218] on button "9 de septiembre de 2024" at bounding box center [107, 249] width 112 height 17
click at [110, 133] on div "septiembre 2024" at bounding box center [106, 128] width 95 height 8
click at [125, 129] on button "septiembre 2024" at bounding box center [107, 128] width 50 height 7
click at [146, 135] on icon "Año siguiente" at bounding box center [149, 134] width 8 height 8
click at [106, 199] on span "ago" at bounding box center [106, 200] width 9 height 6
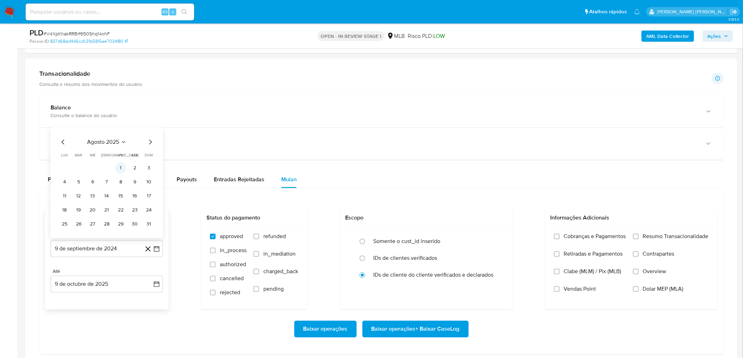
click at [120, 168] on button "1" at bounding box center [120, 168] width 11 height 11
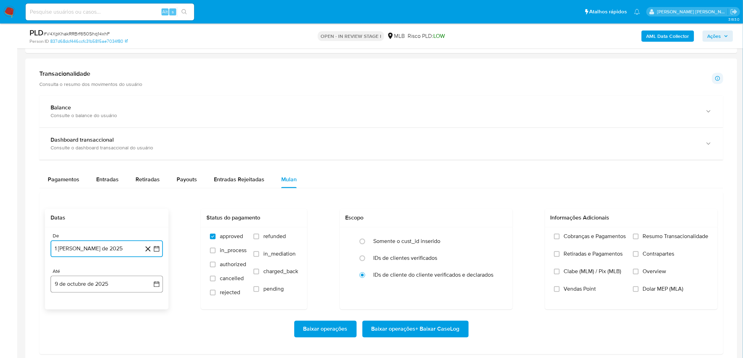
click at [73, 218] on button "9 de octubre de 2025" at bounding box center [107, 284] width 112 height 17
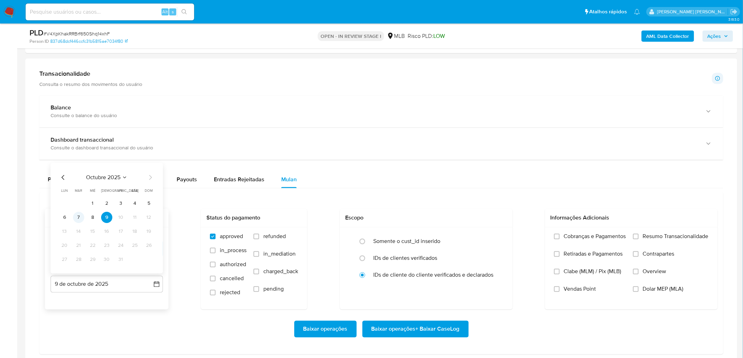
click at [78, 215] on button "7" at bounding box center [78, 217] width 11 height 11
click at [499, 218] on label "Resumo Transacionalidade" at bounding box center [670, 242] width 75 height 18
click at [499, 218] on input "Resumo Transacionalidade" at bounding box center [636, 237] width 6 height 6
drag, startPoint x: 576, startPoint y: 292, endPoint x: 518, endPoint y: 308, distance: 60.7
click at [499, 218] on span "Vendas Point" at bounding box center [580, 289] width 32 height 7
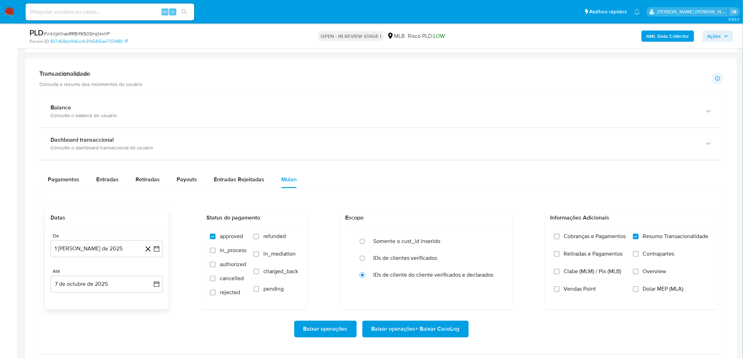
click at [499, 218] on input "Vendas Point" at bounding box center [557, 290] width 6 height 6
click at [446, 218] on span "Baixar operações + Baixar CaseLog" at bounding box center [415, 329] width 88 height 15
